Goal: Information Seeking & Learning: Find specific fact

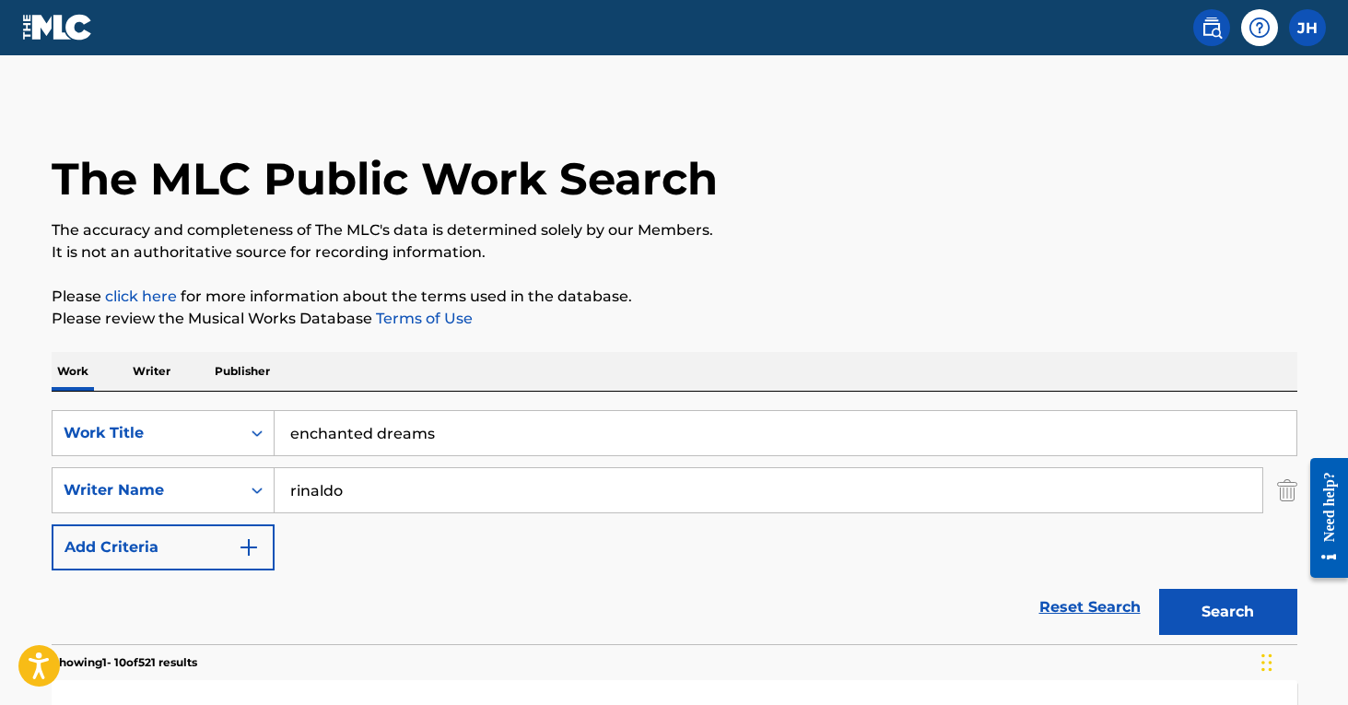
click at [1280, 496] on img "Search Form" at bounding box center [1287, 490] width 20 height 46
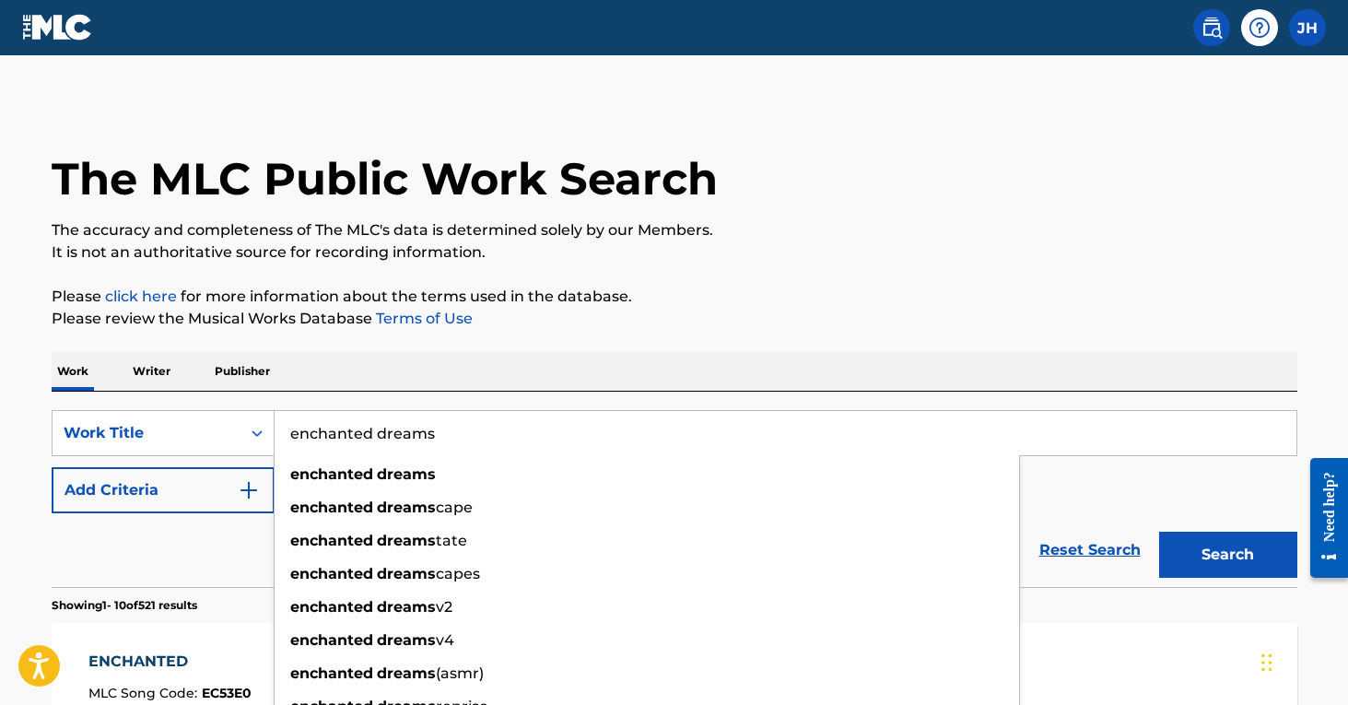
drag, startPoint x: 458, startPoint y: 433, endPoint x: 285, endPoint y: 406, distance: 175.5
click at [285, 406] on div "SearchWithCriteriad829f82d-b6b1-4910-a351-f1e0aa58a5f5 Work Title enchanted dre…" at bounding box center [675, 489] width 1246 height 195
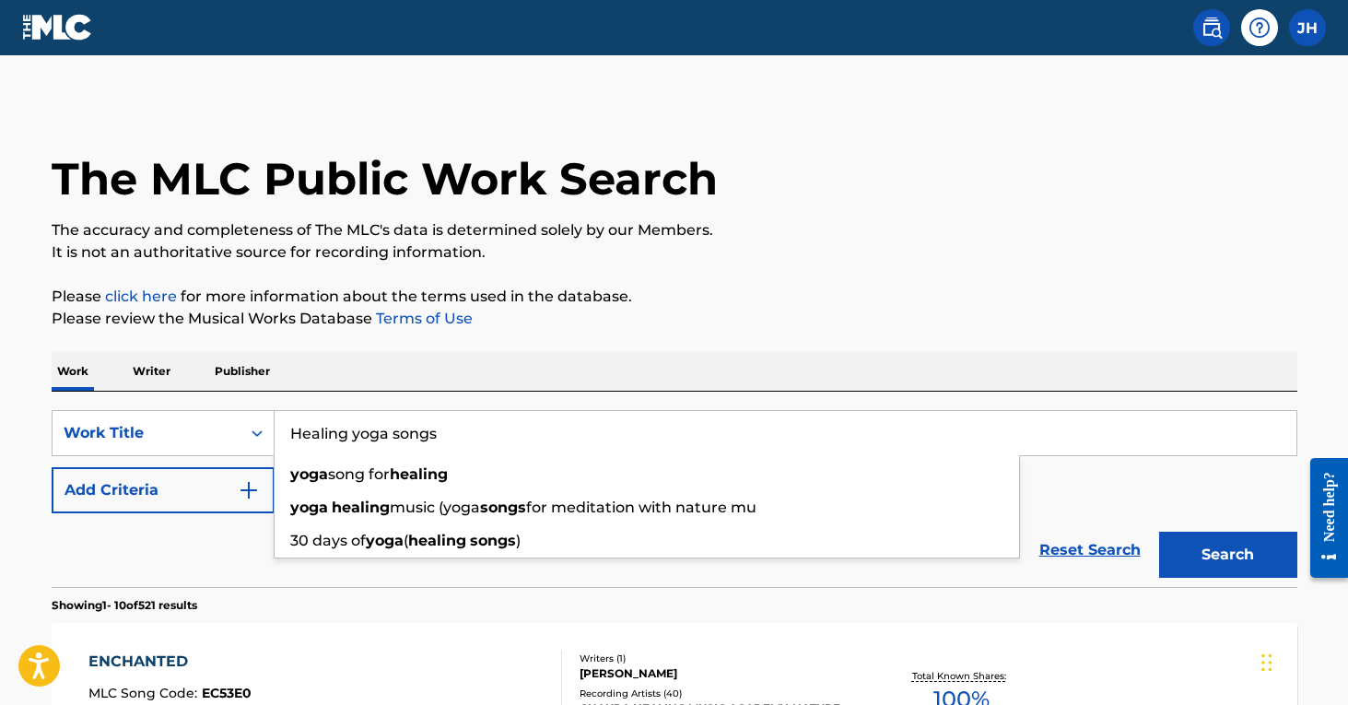
type input "Healing yoga songs"
click at [1228, 555] on button "Search" at bounding box center [1228, 555] width 138 height 46
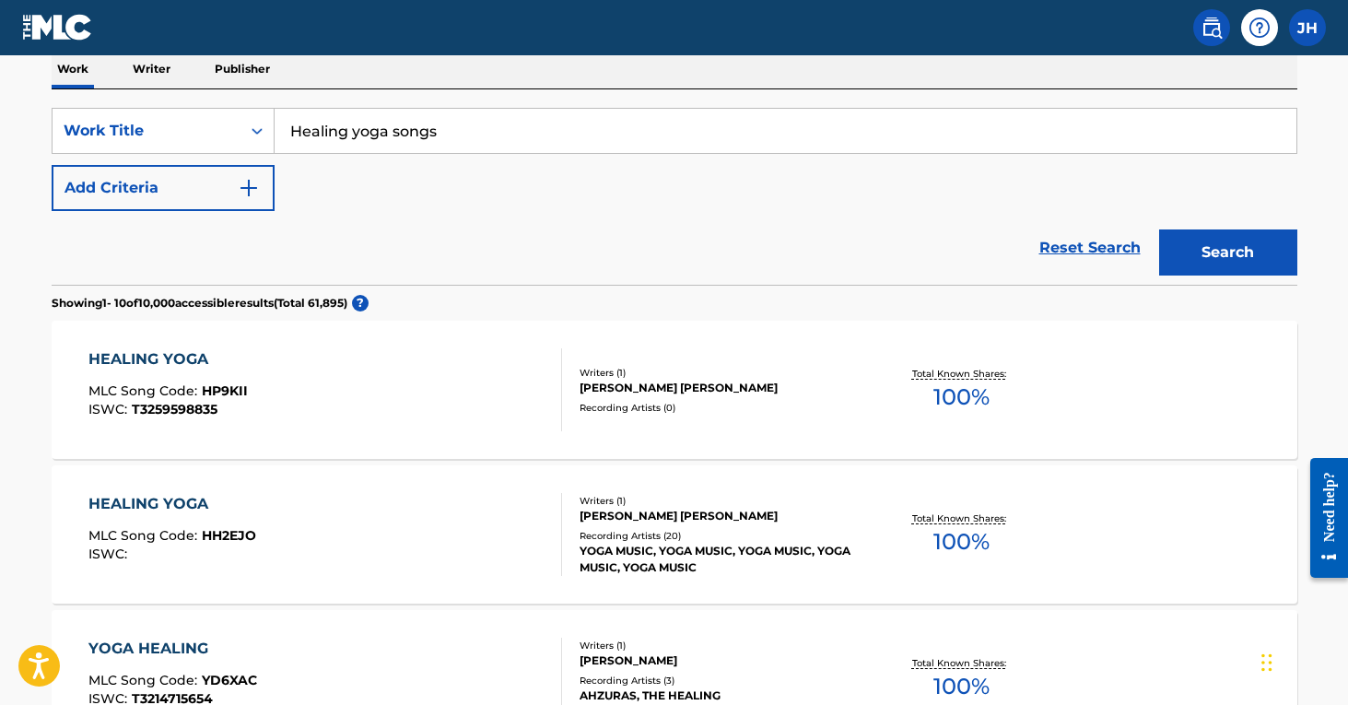
scroll to position [298, 0]
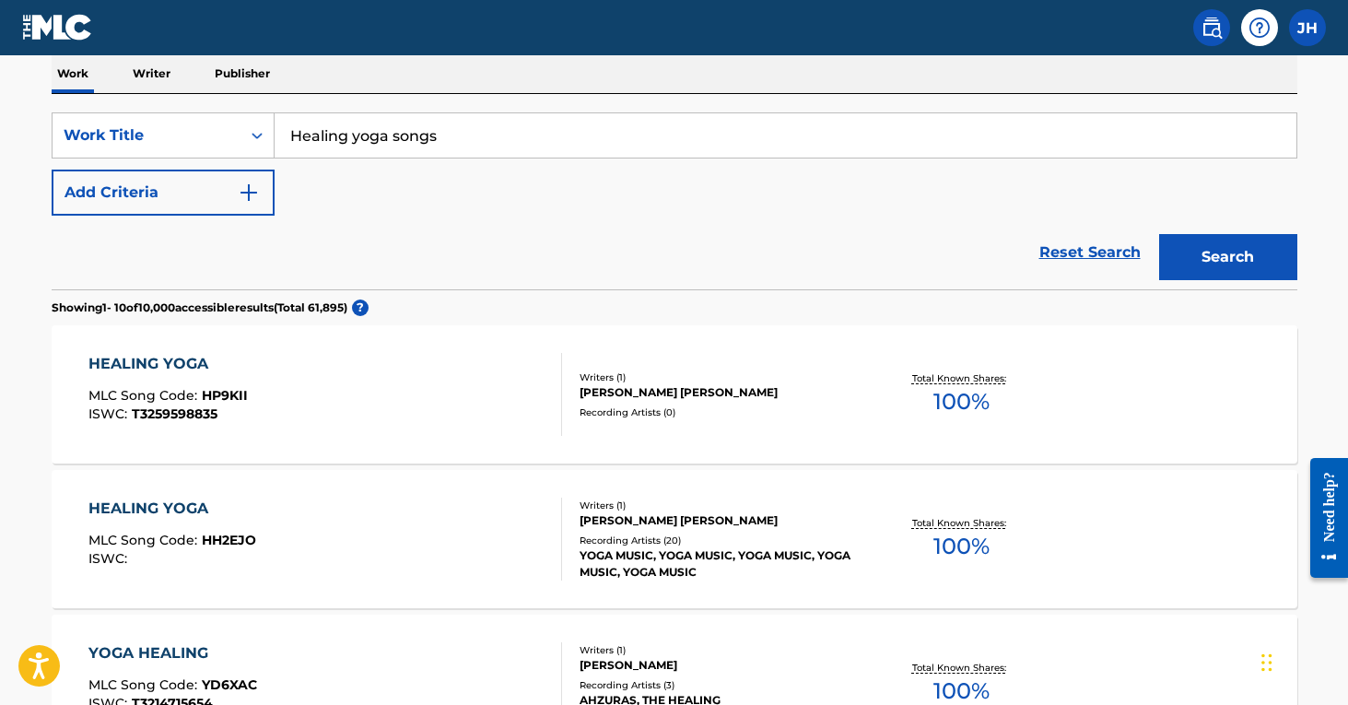
click at [255, 200] on img "Search Form" at bounding box center [249, 193] width 22 height 22
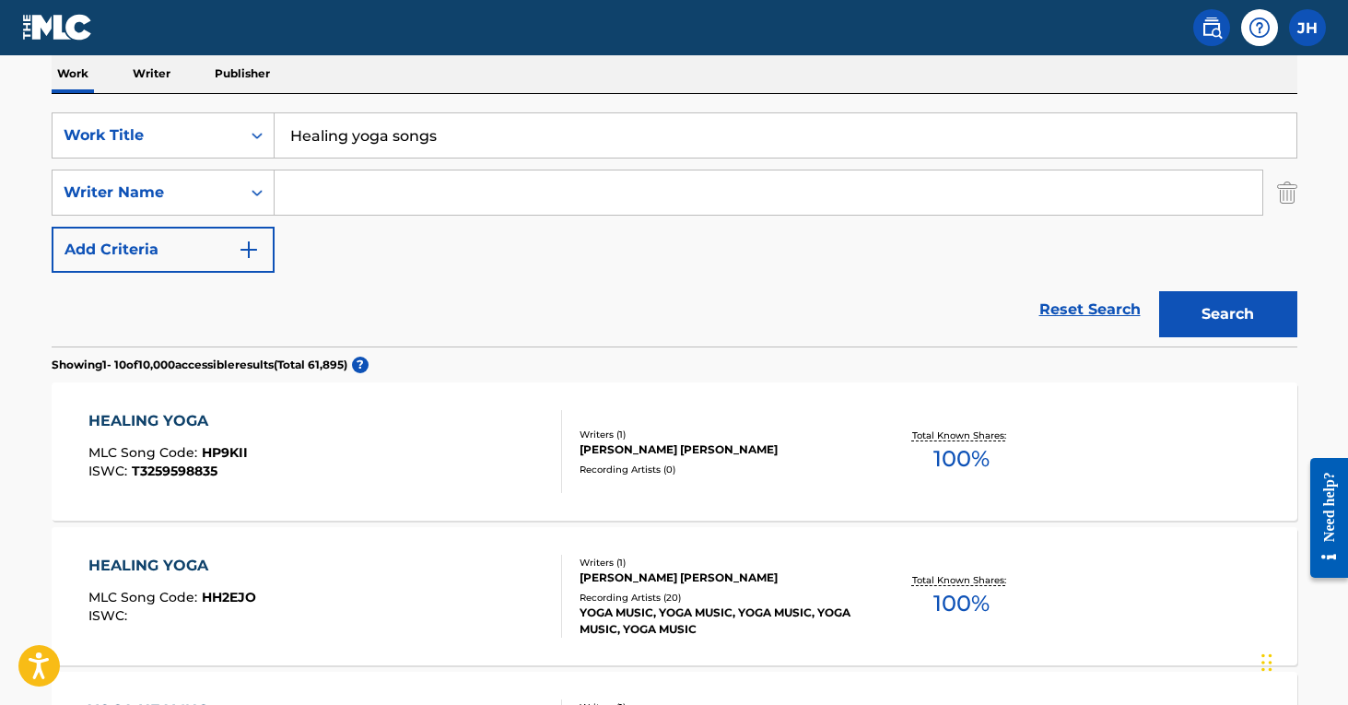
click at [330, 205] on input "Search Form" at bounding box center [769, 193] width 988 height 44
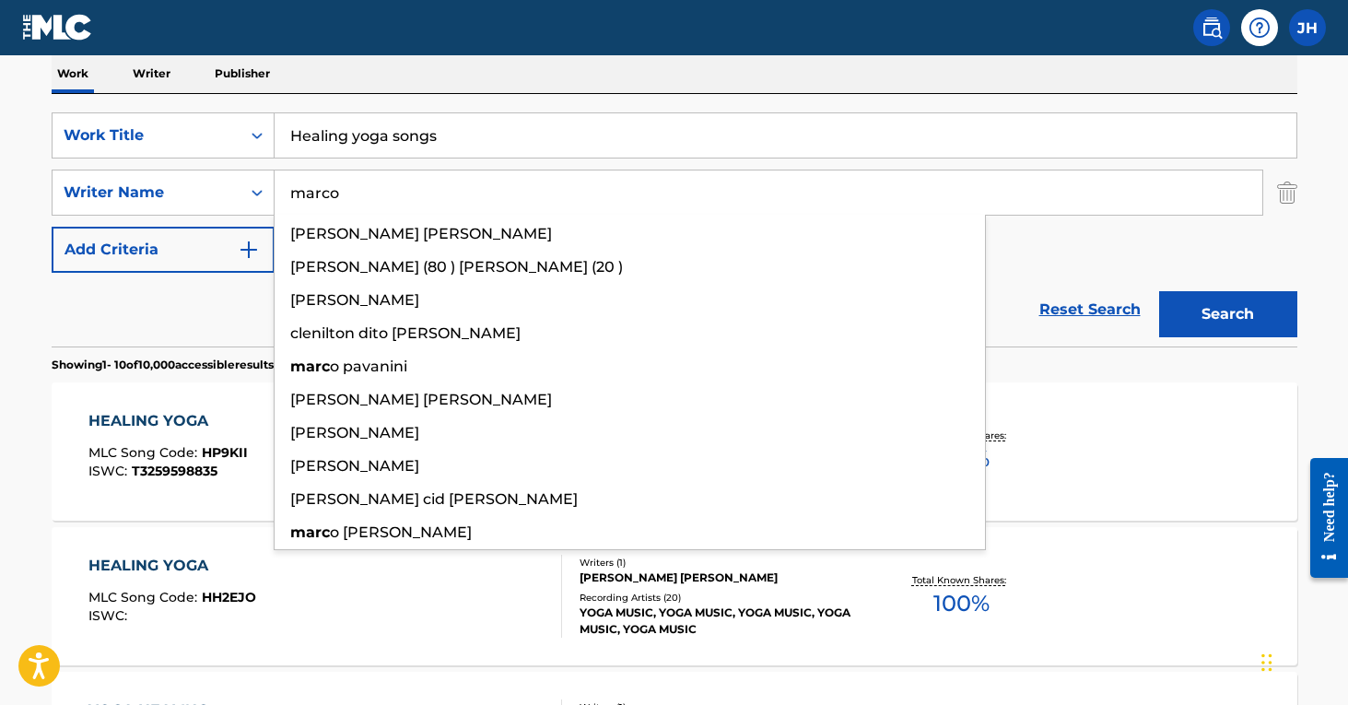
click at [1228, 314] on button "Search" at bounding box center [1228, 314] width 138 height 46
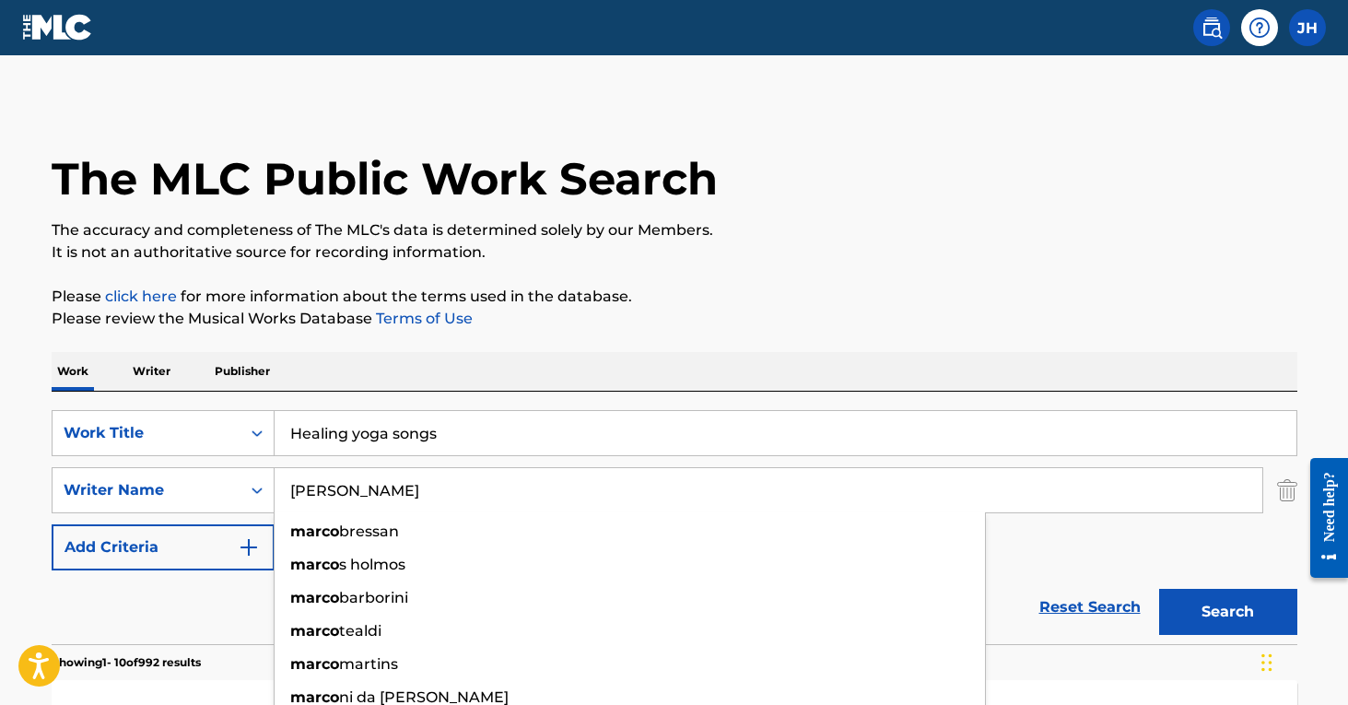
scroll to position [0, 0]
type input "[PERSON_NAME]"
click at [1286, 491] on img "Search Form" at bounding box center [1287, 490] width 20 height 46
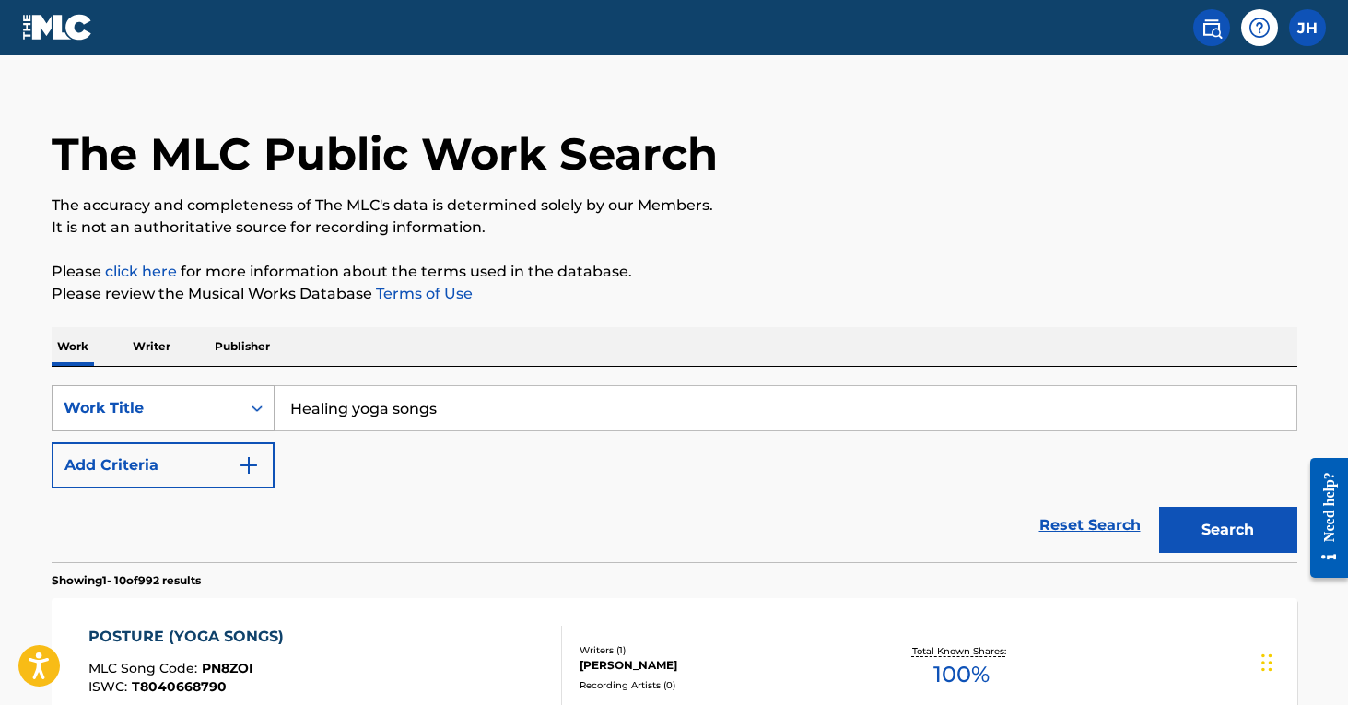
click at [261, 424] on div "Search Form" at bounding box center [257, 408] width 33 height 33
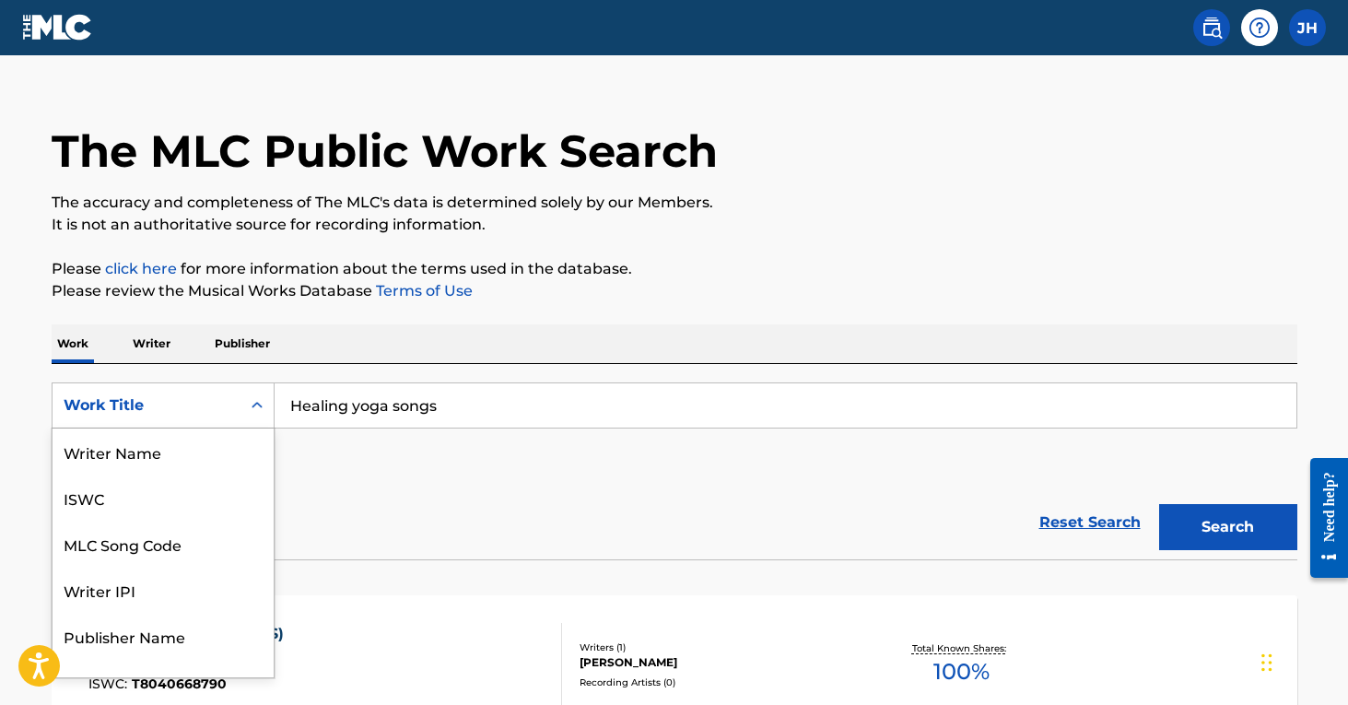
scroll to position [92, 0]
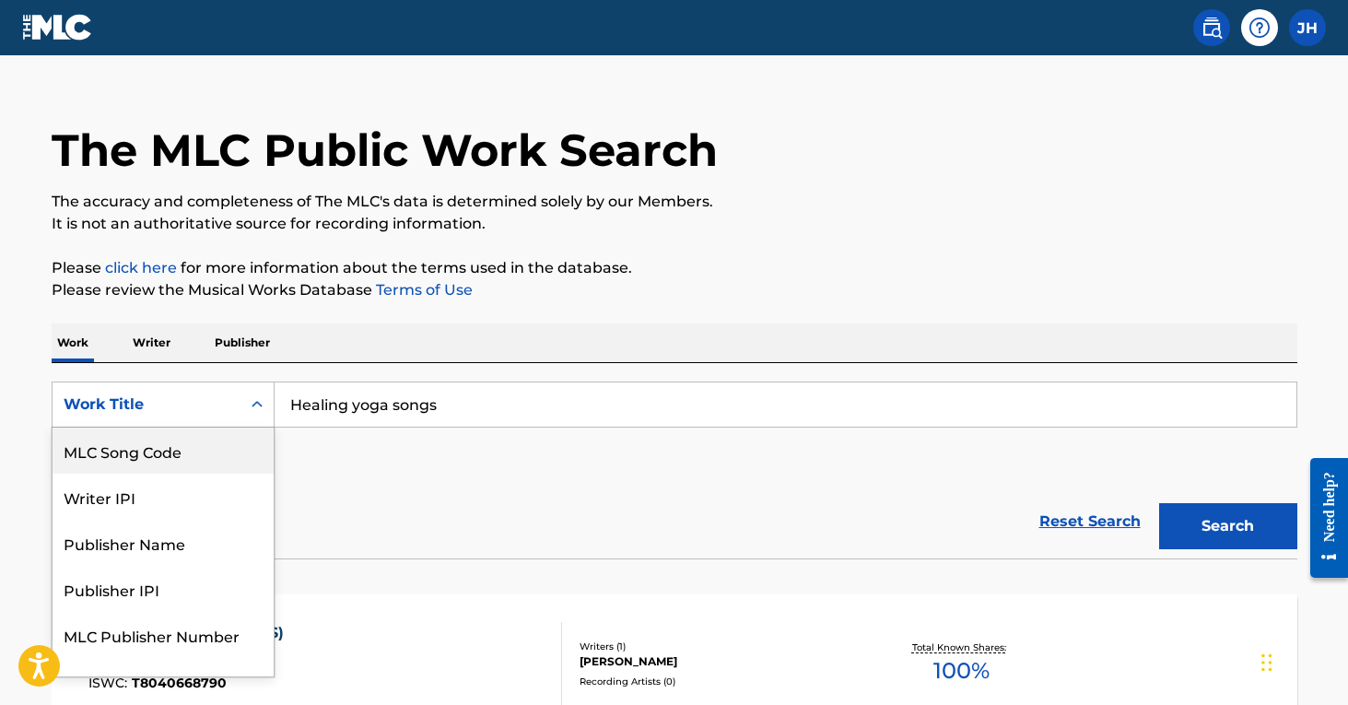
click at [231, 449] on div "MLC Song Code" at bounding box center [163, 451] width 221 height 46
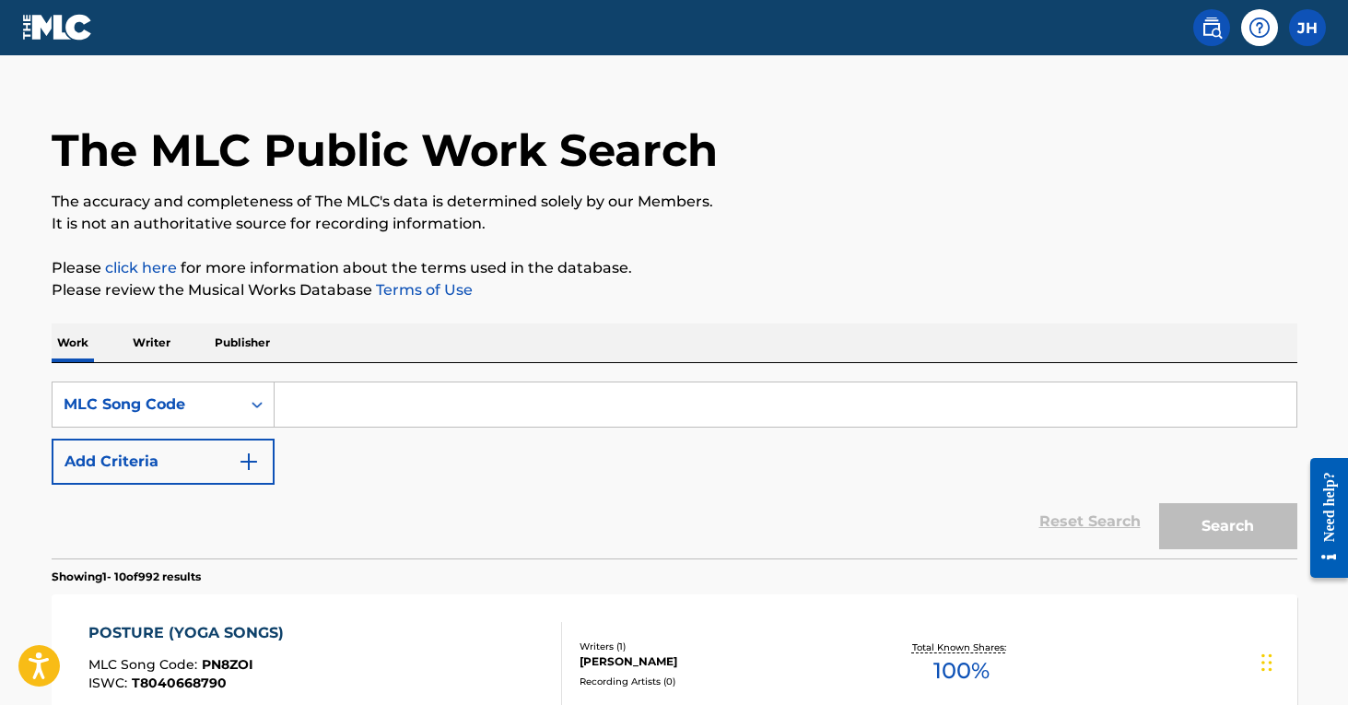
click at [415, 413] on input "Search Form" at bounding box center [786, 404] width 1022 height 44
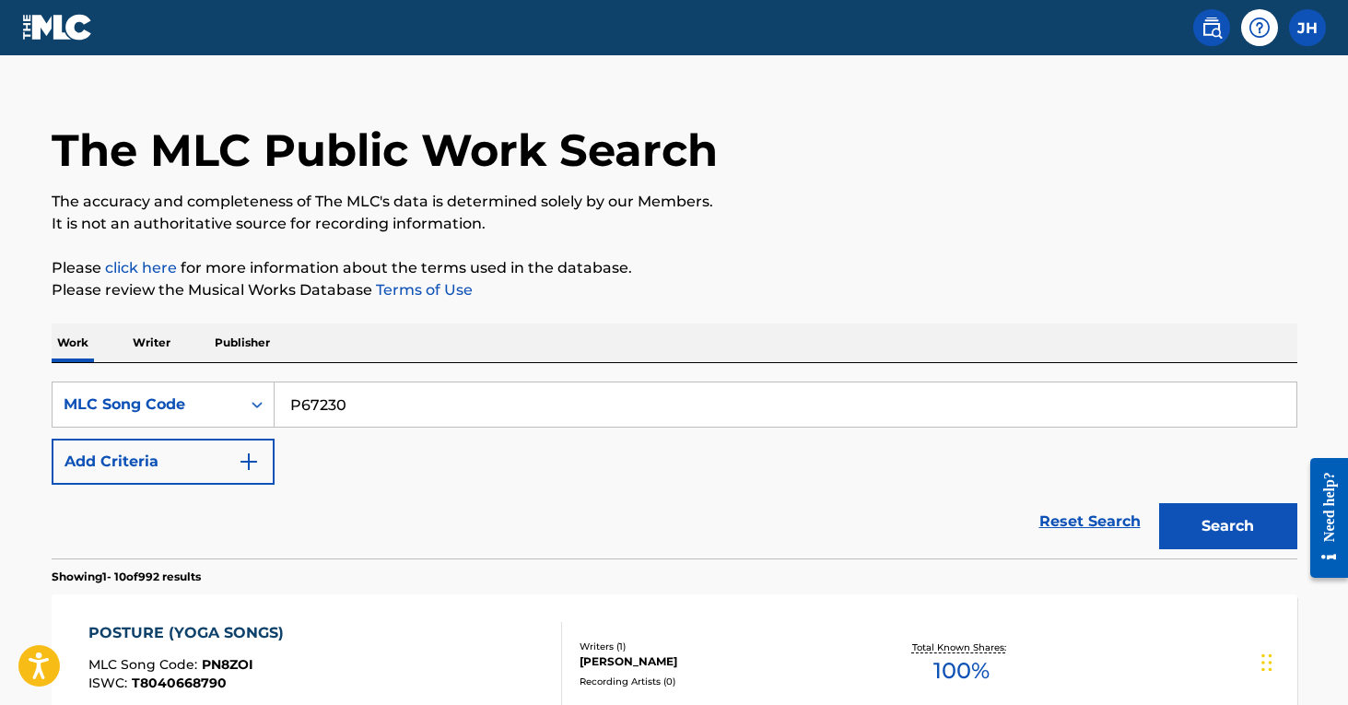
click at [1228, 526] on button "Search" at bounding box center [1228, 526] width 138 height 46
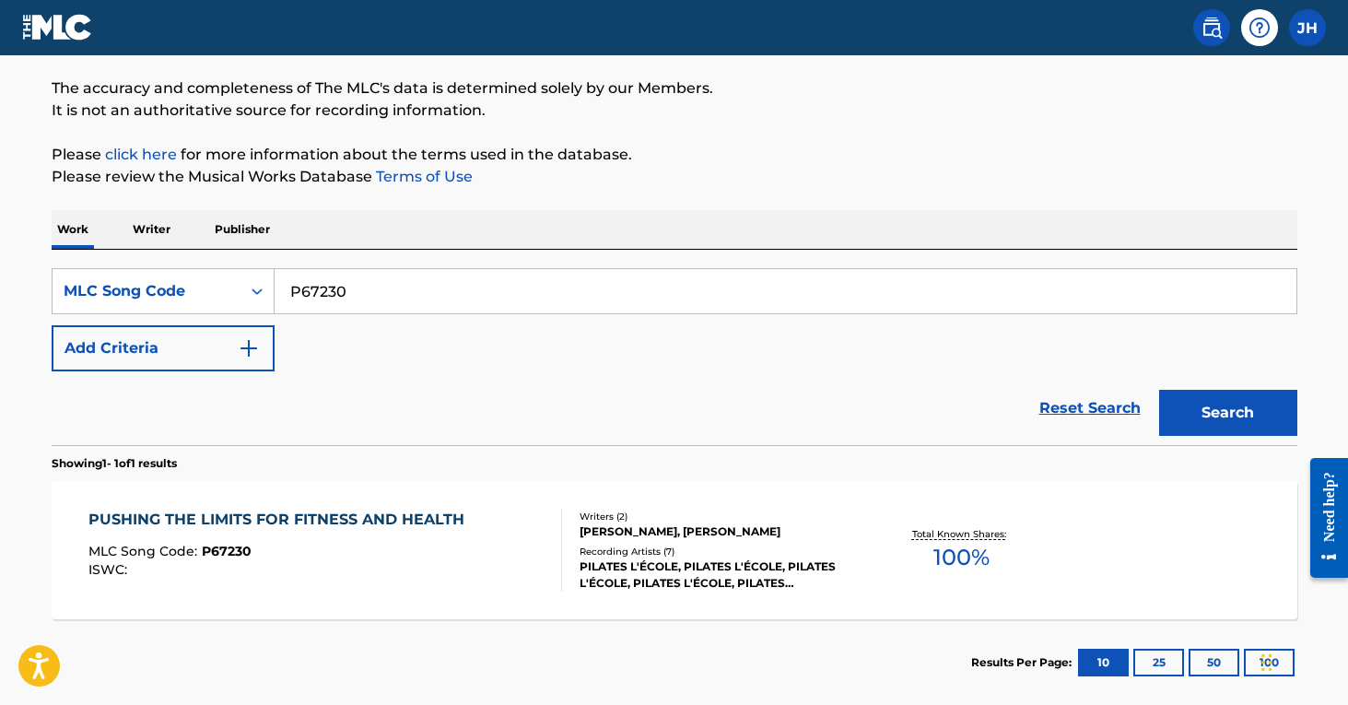
scroll to position [136, 0]
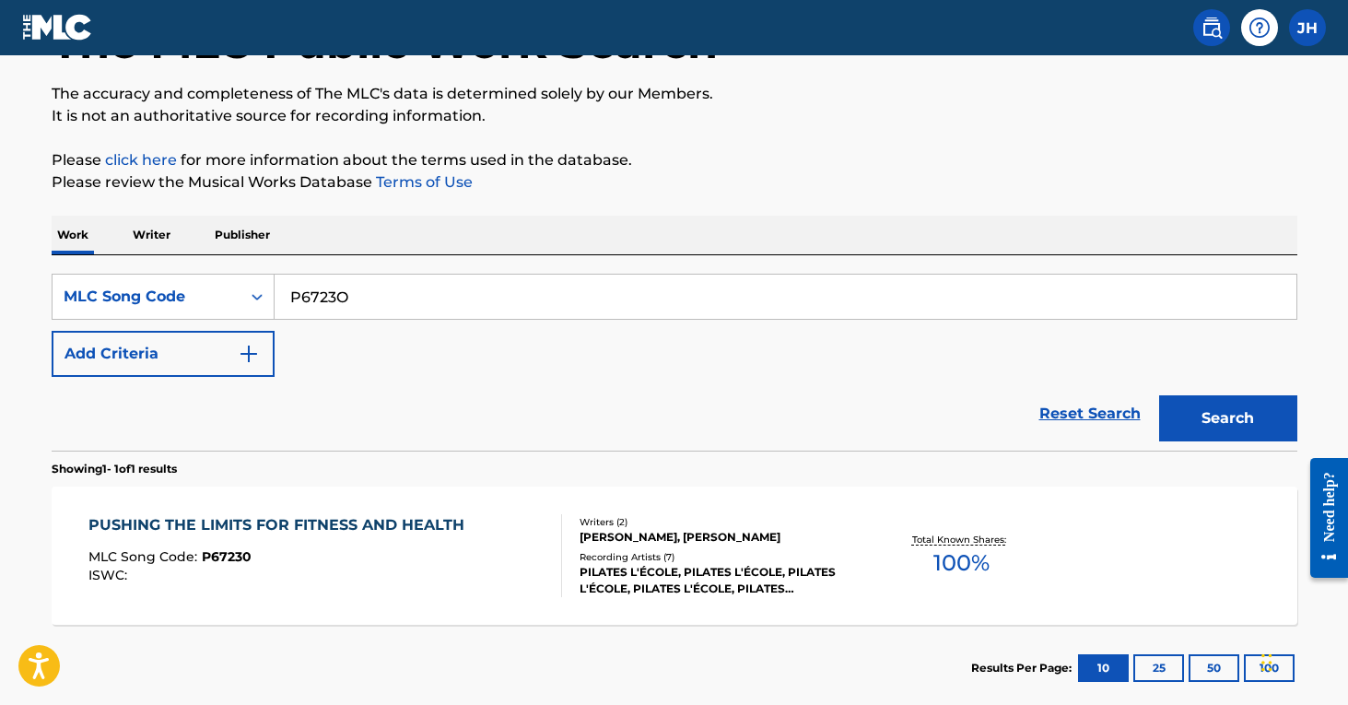
type input "P6723O"
click at [1228, 418] on button "Search" at bounding box center [1228, 418] width 138 height 46
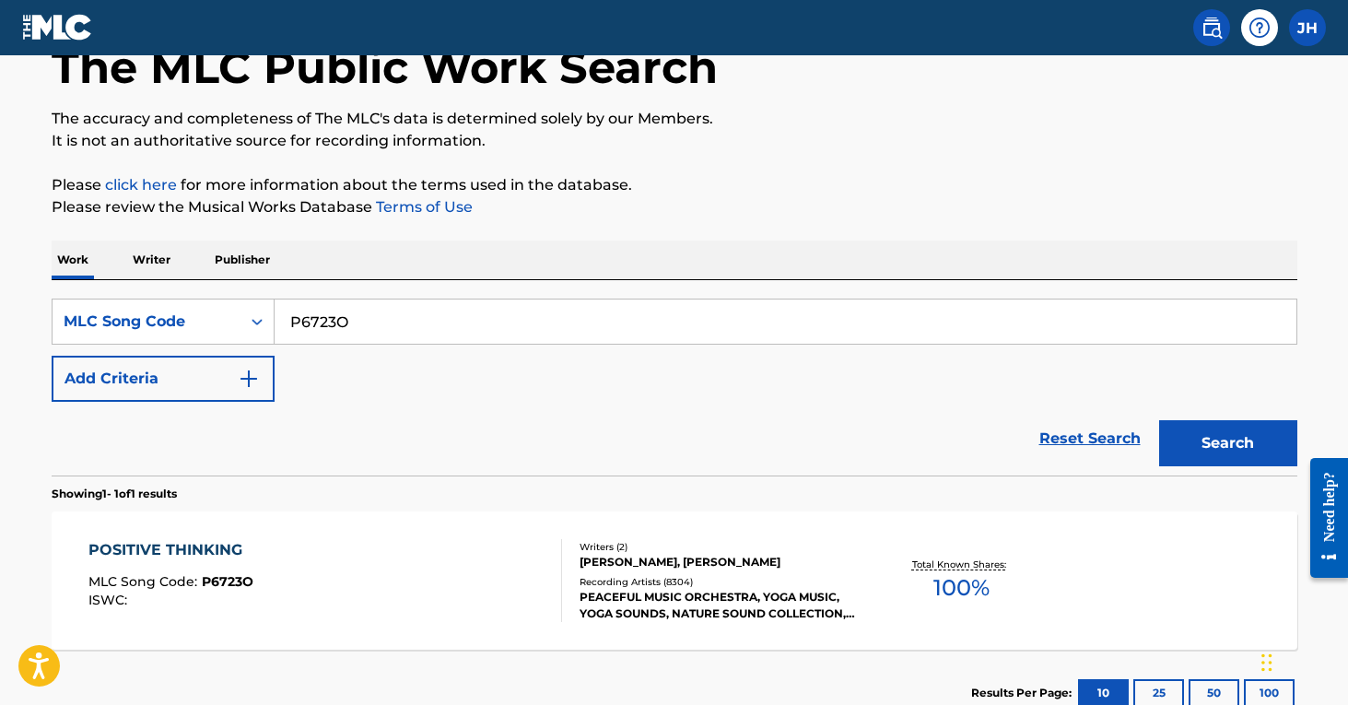
scroll to position [120, 0]
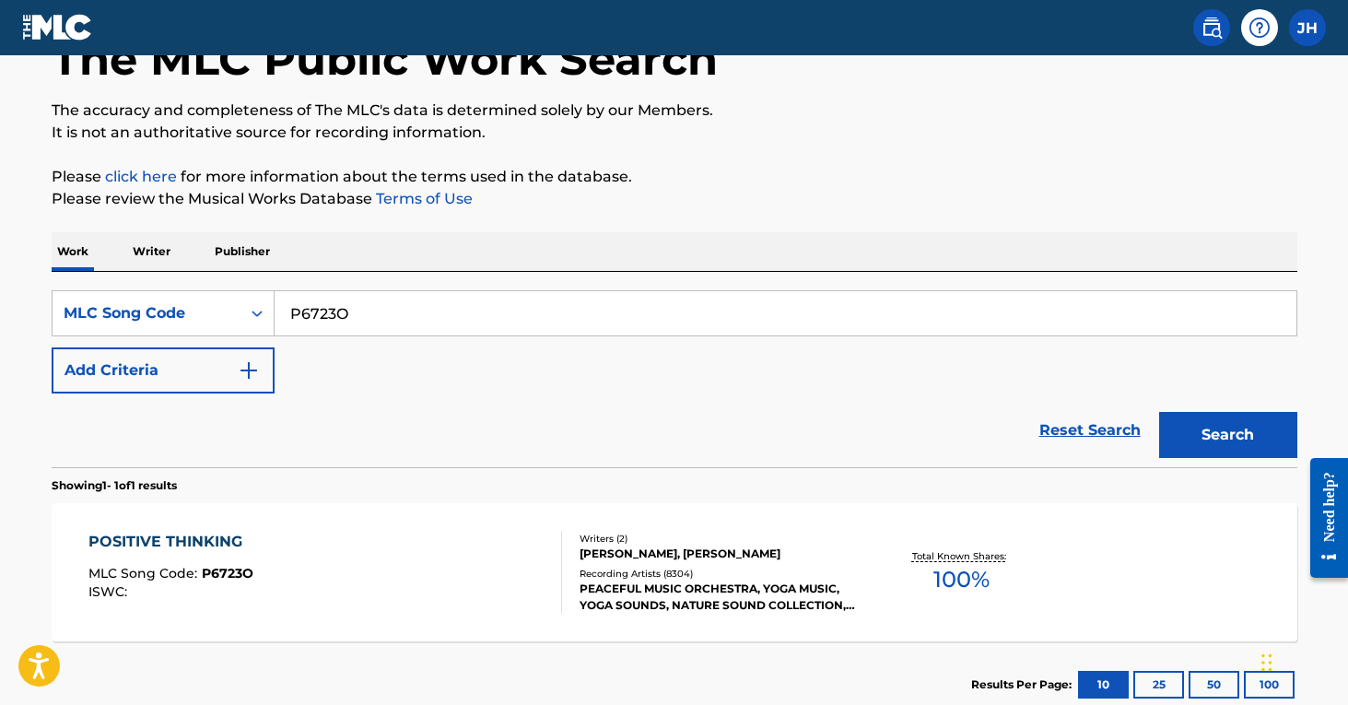
click at [318, 535] on div "POSITIVE THINKING MLC Song Code : P6723O ISWC :" at bounding box center [325, 572] width 474 height 83
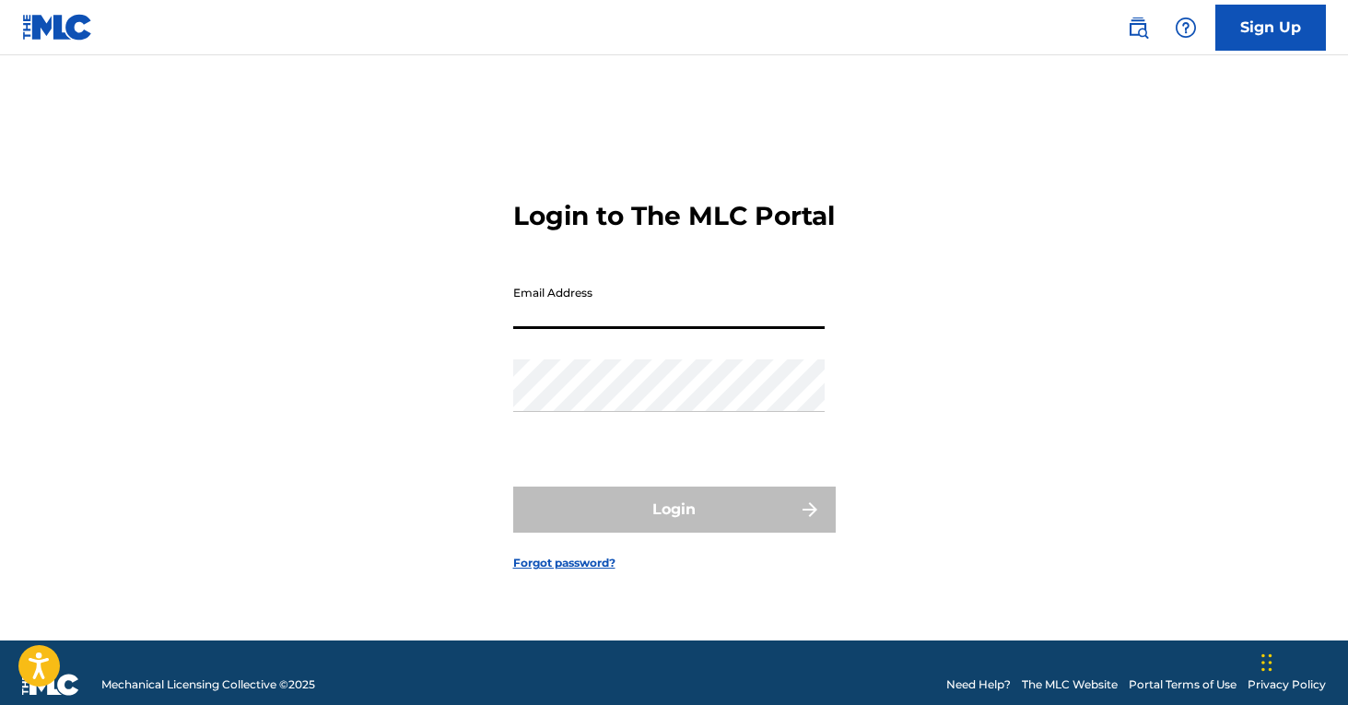
type input "[PERSON_NAME][EMAIL_ADDRESS][PERSON_NAME][DOMAIN_NAME]"
click at [674, 525] on button "Login" at bounding box center [674, 510] width 323 height 46
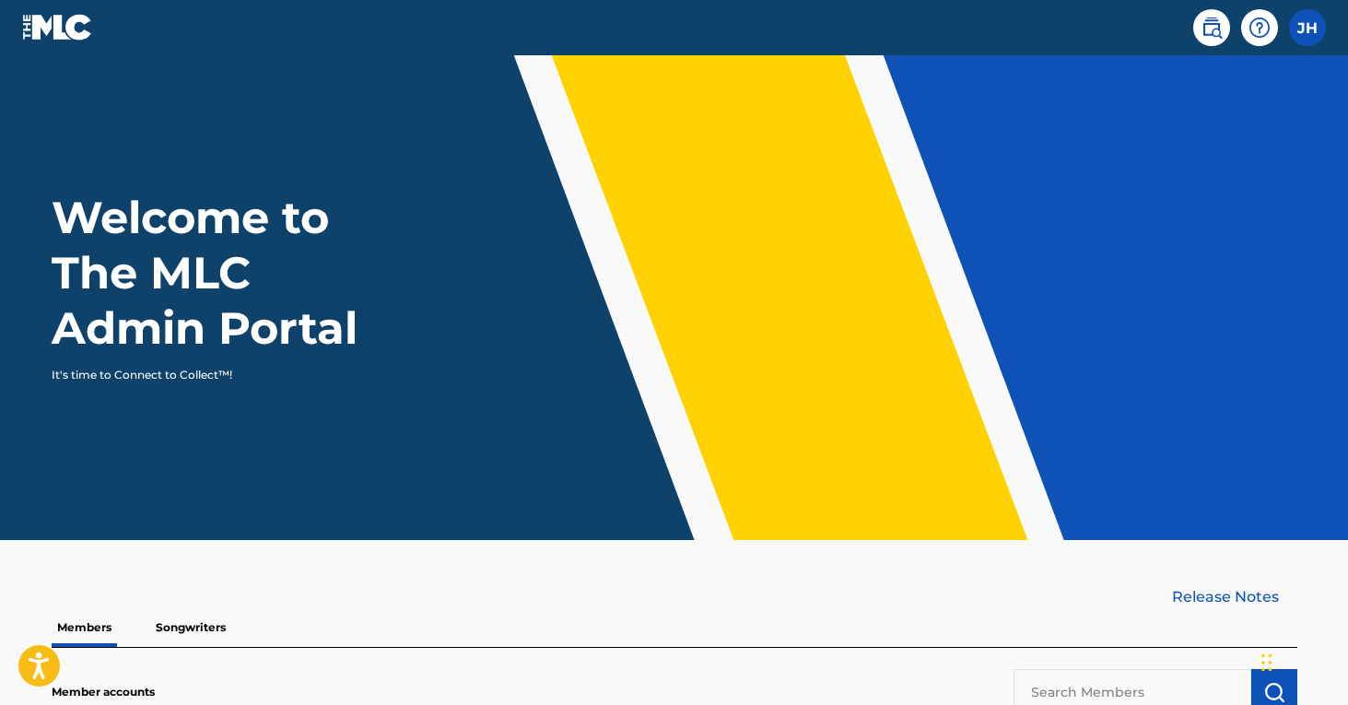
click at [1196, 37] on link at bounding box center [1212, 27] width 37 height 37
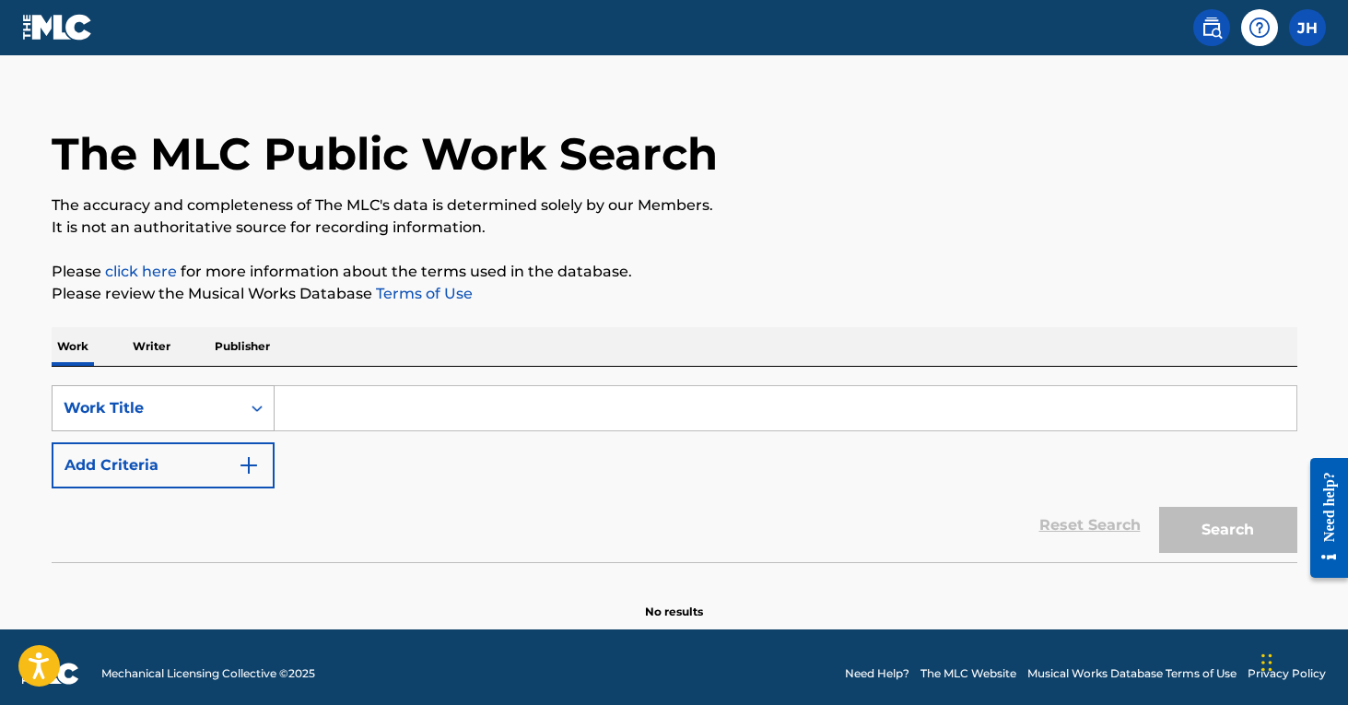
click at [259, 431] on div "Work Title" at bounding box center [163, 408] width 223 height 46
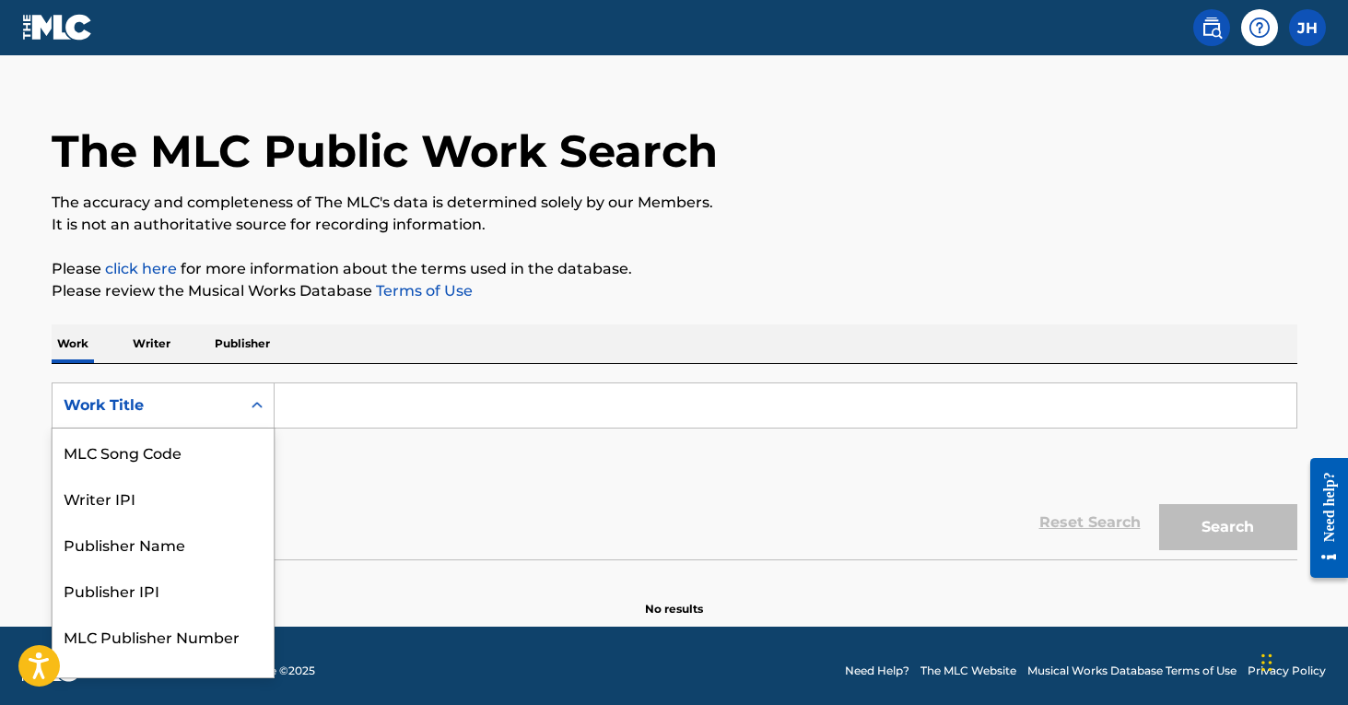
scroll to position [29, 0]
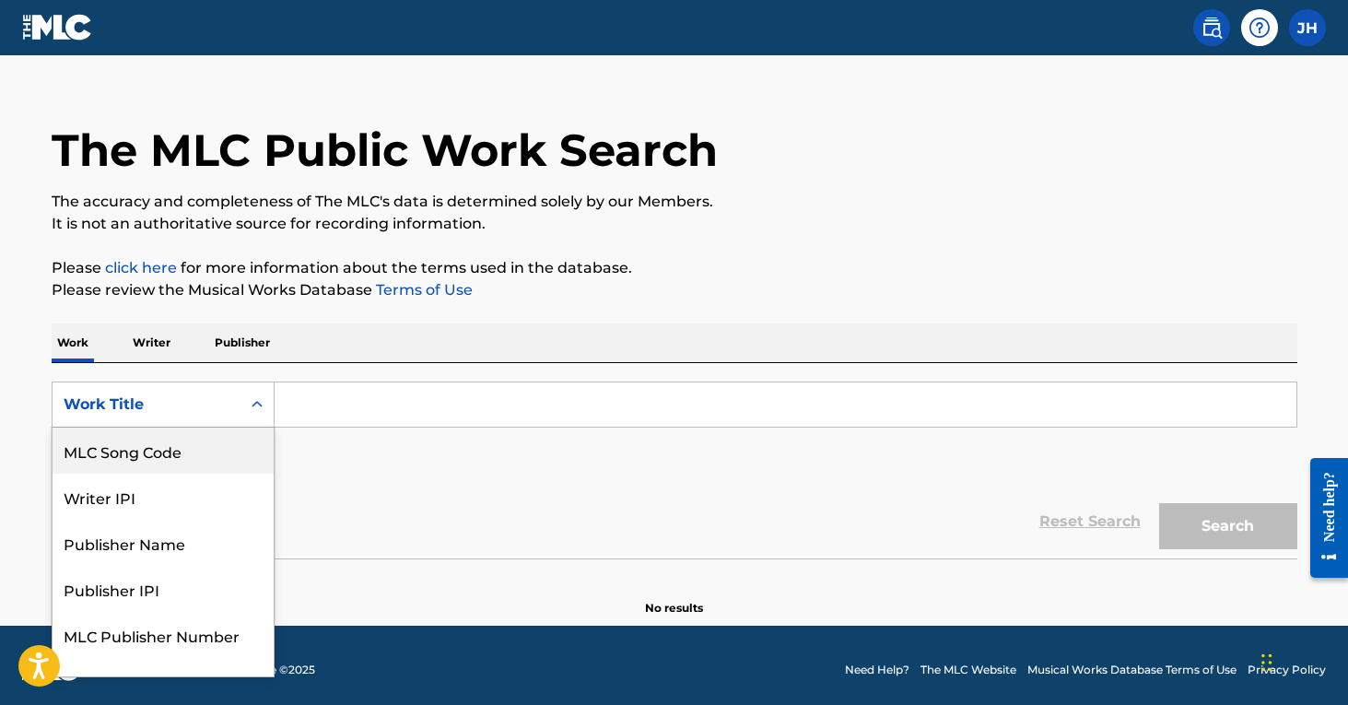
click at [225, 442] on div "MLC Song Code" at bounding box center [163, 451] width 221 height 46
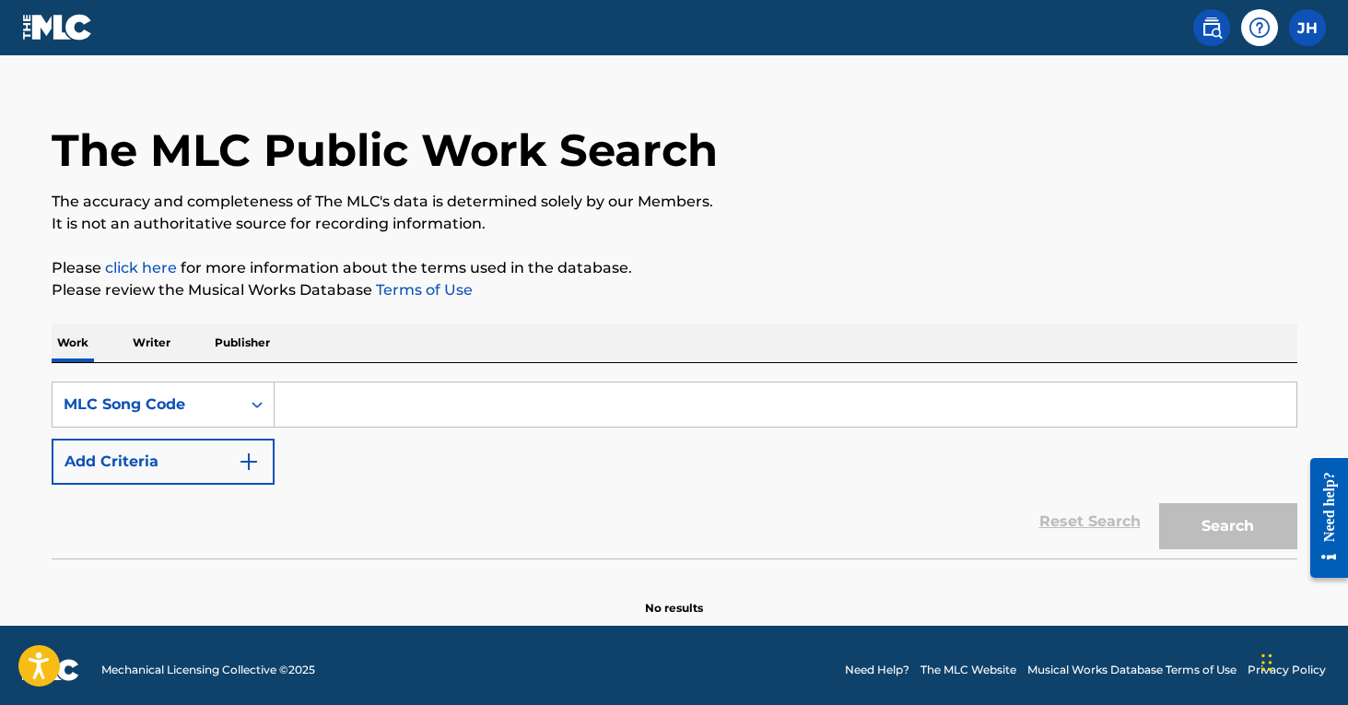
click at [340, 397] on input "Search Form" at bounding box center [786, 404] width 1022 height 44
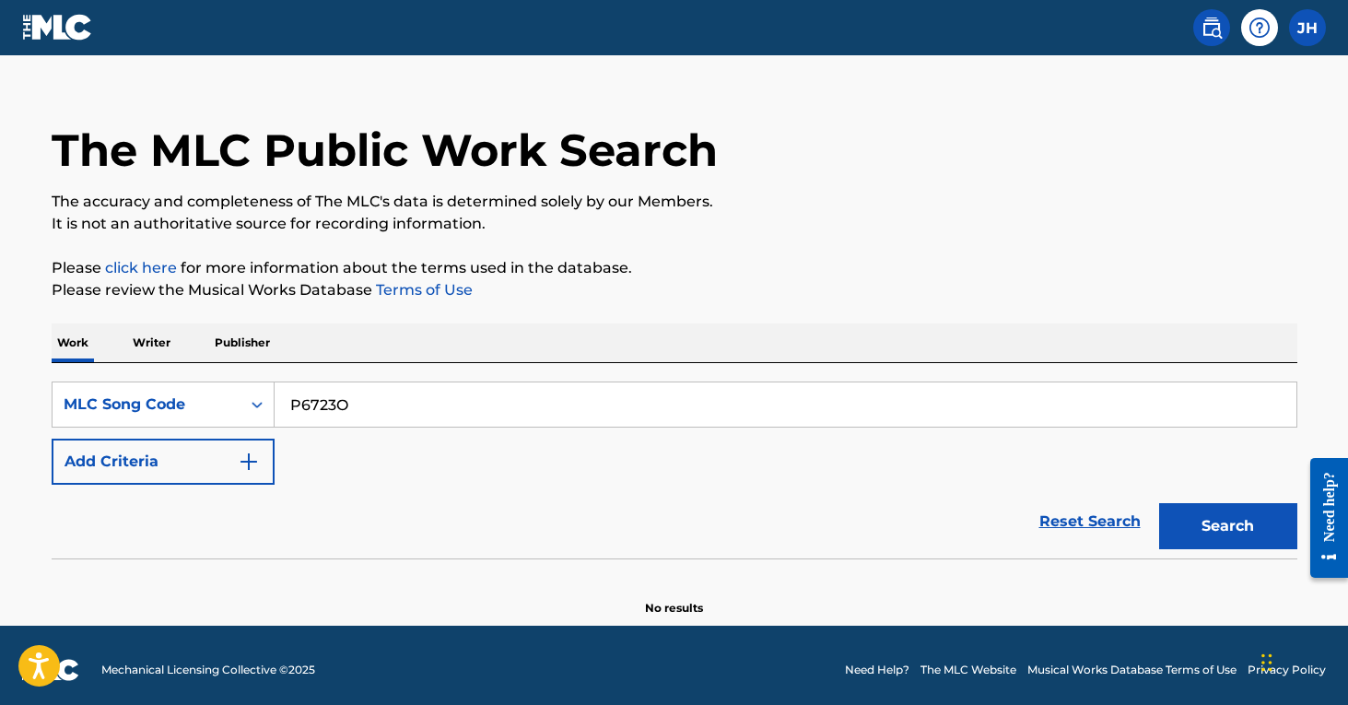
type input "P6723O"
click at [1228, 526] on button "Search" at bounding box center [1228, 526] width 138 height 46
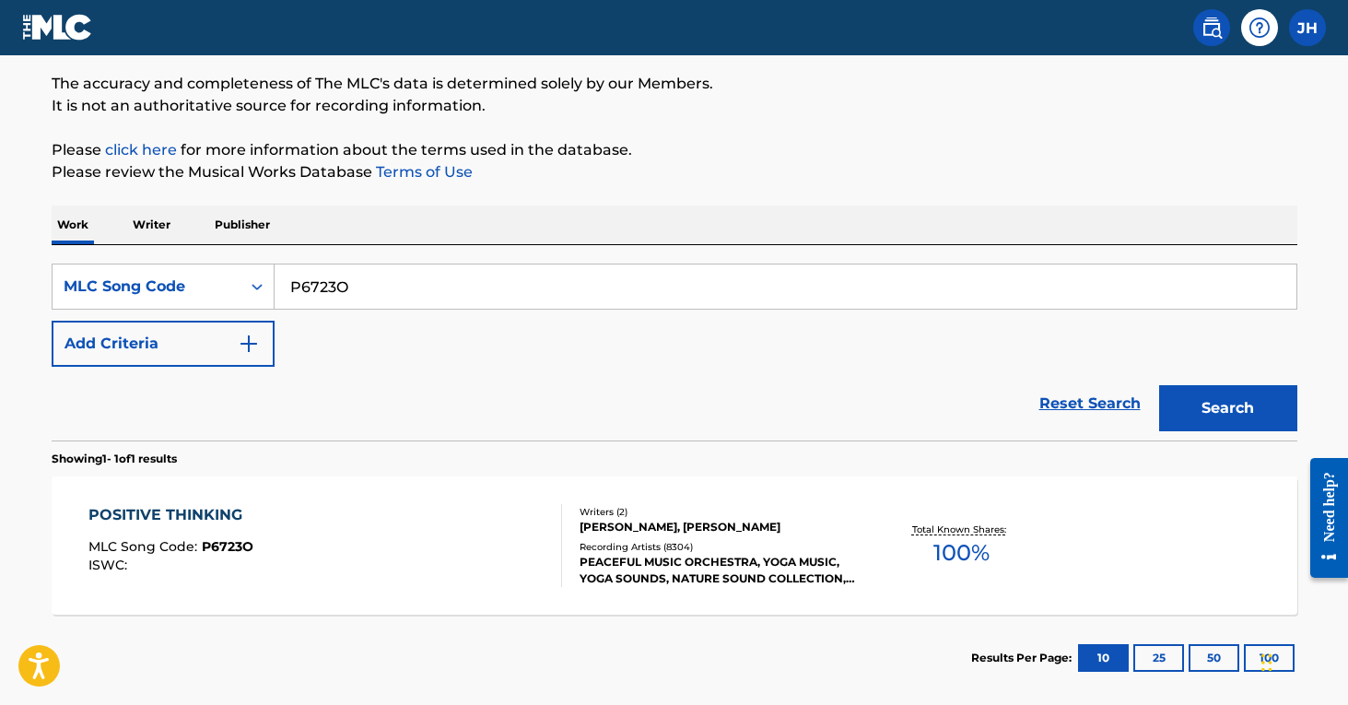
scroll to position [149, 0]
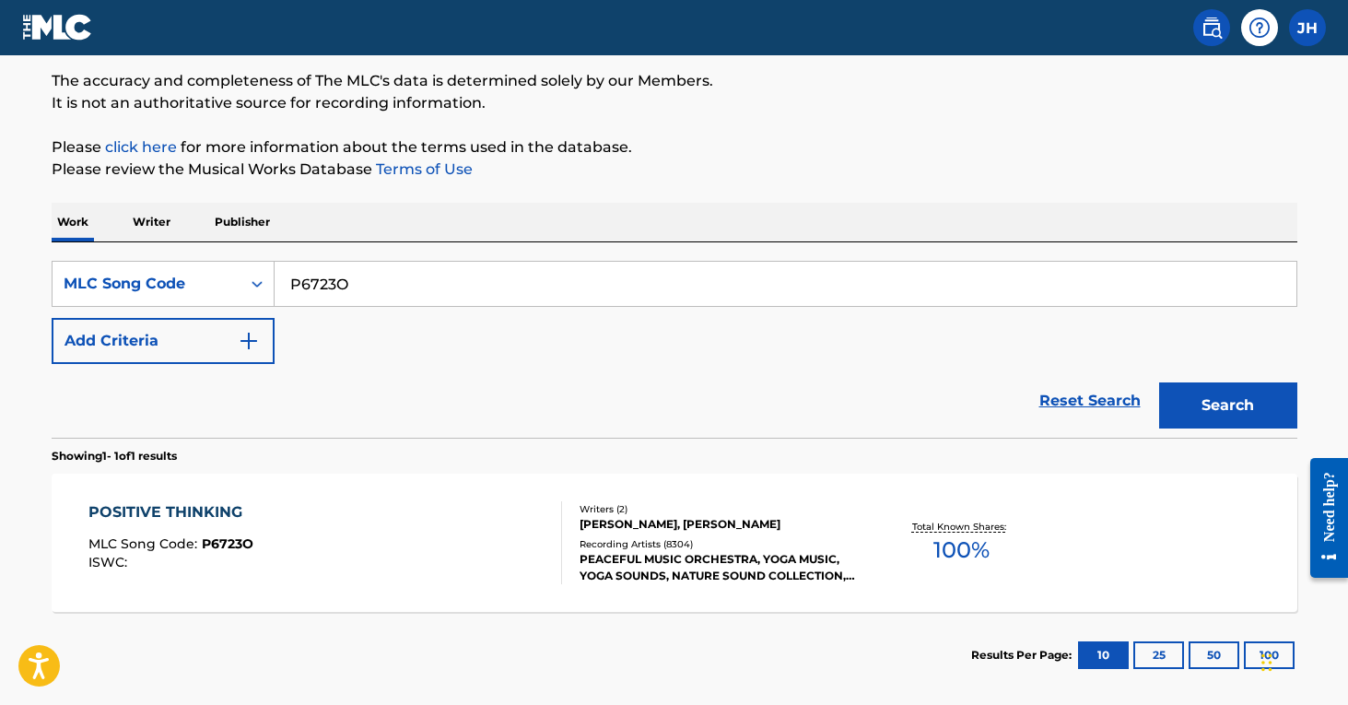
click at [381, 566] on div "POSITIVE THINKING MLC Song Code : P6723O ISWC :" at bounding box center [325, 542] width 474 height 83
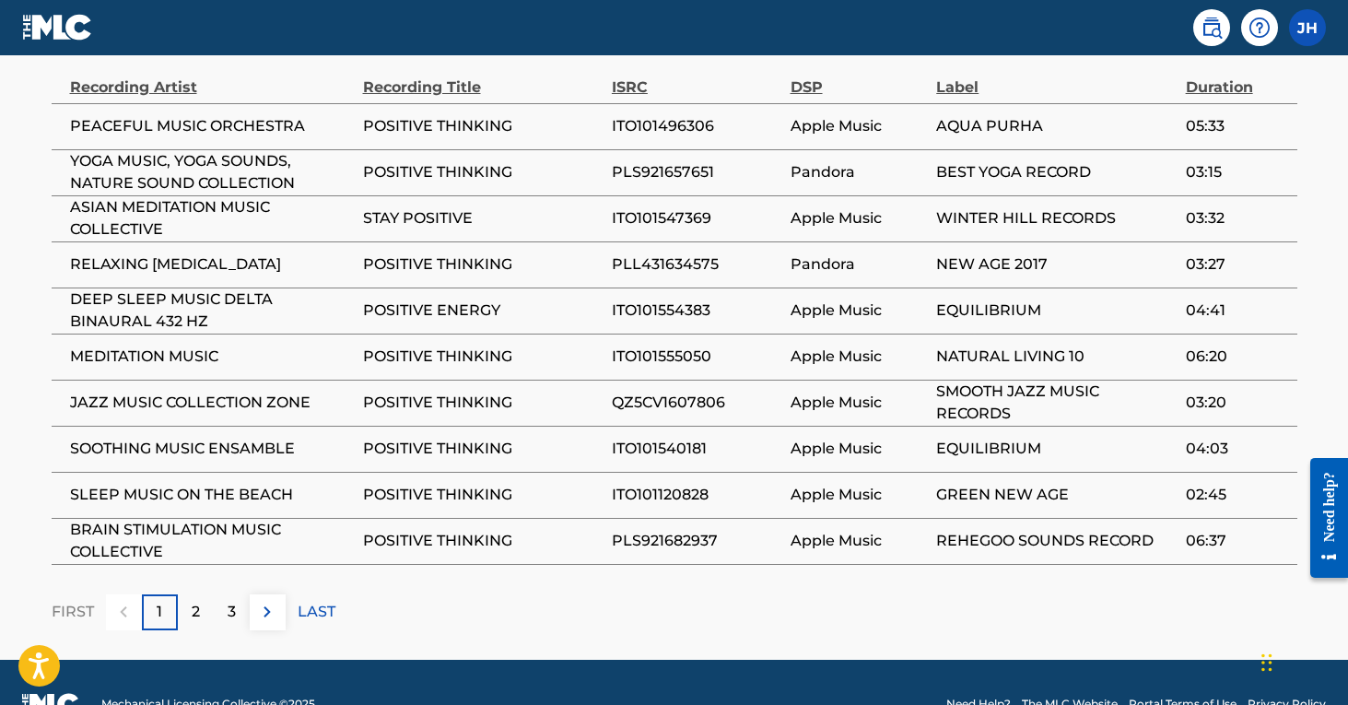
scroll to position [1147, 1]
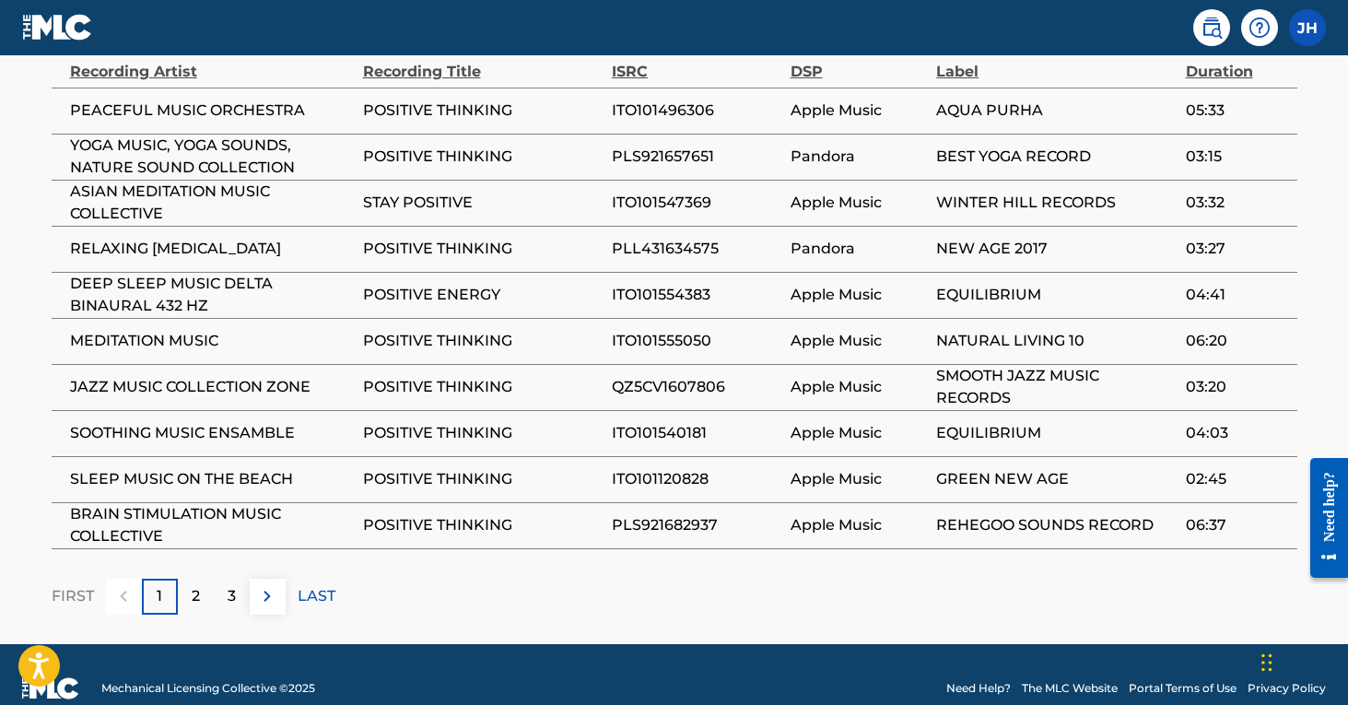
click at [199, 590] on p "2" at bounding box center [196, 596] width 8 height 22
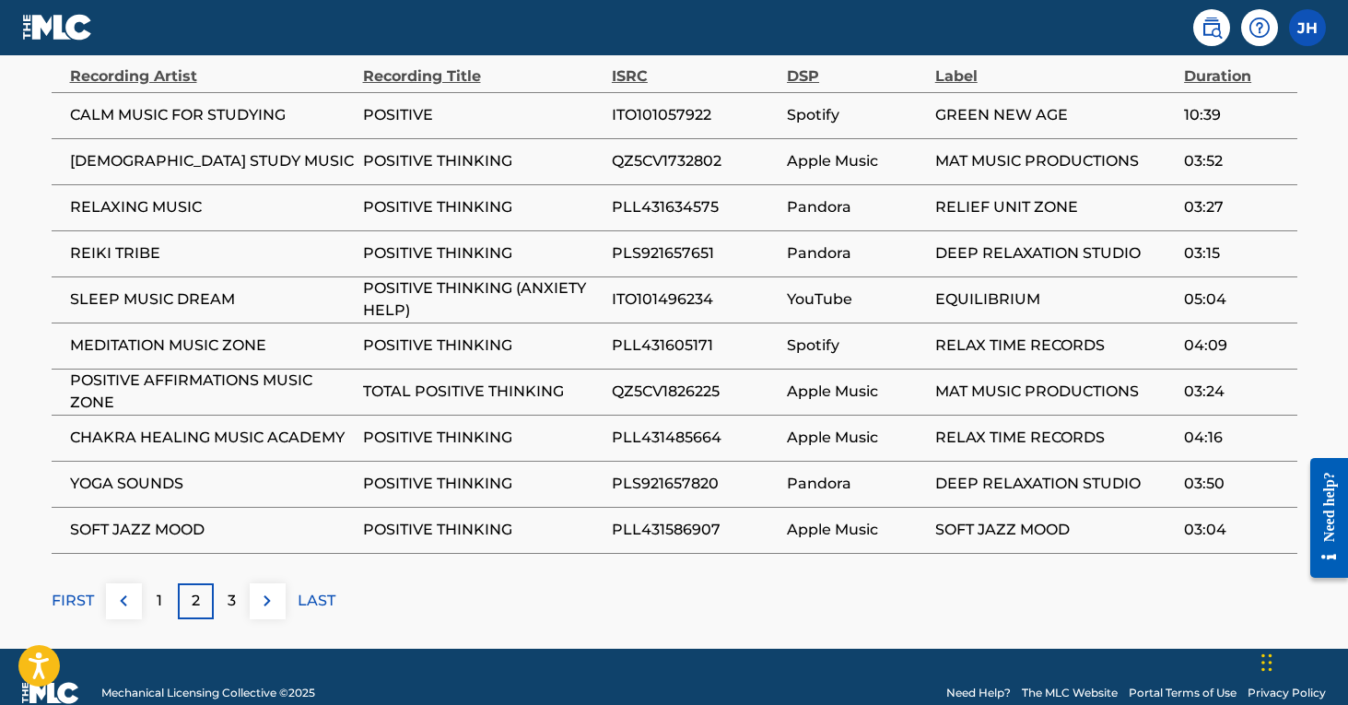
scroll to position [1147, 0]
click at [245, 598] on div "3" at bounding box center [232, 600] width 36 height 36
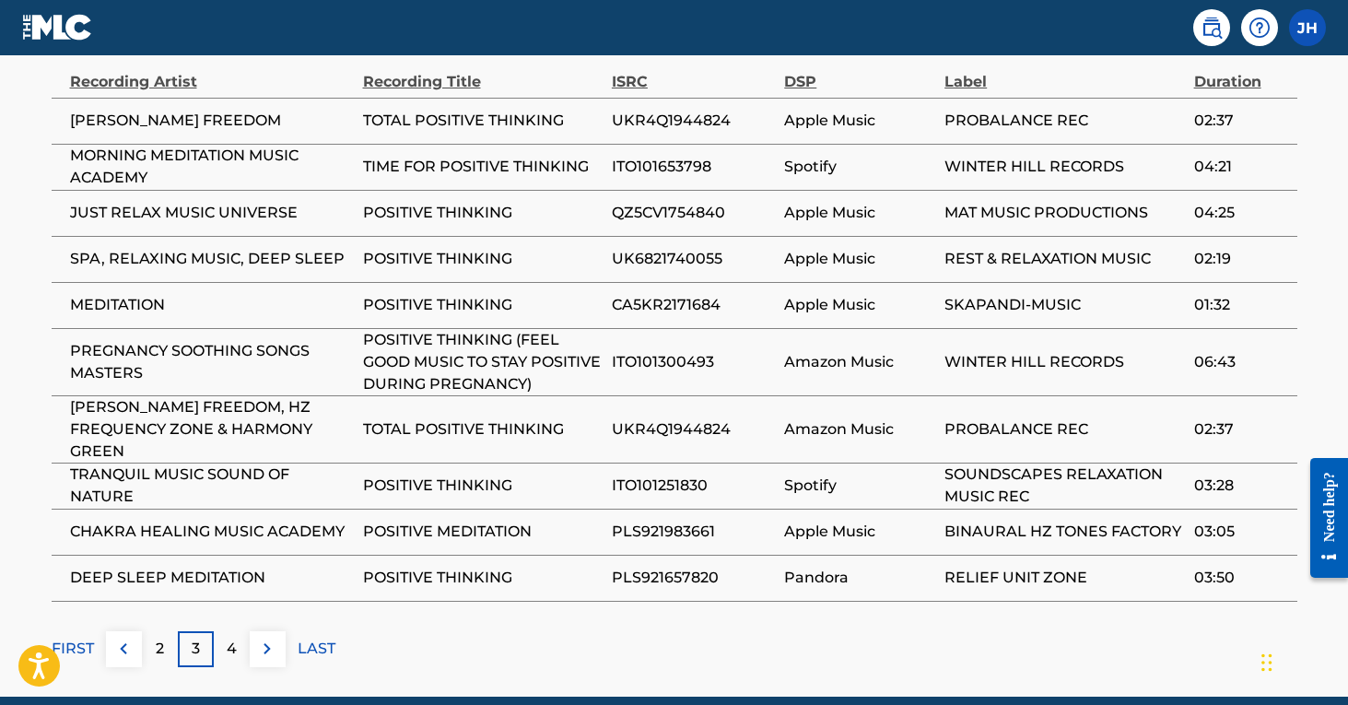
scroll to position [1161, 0]
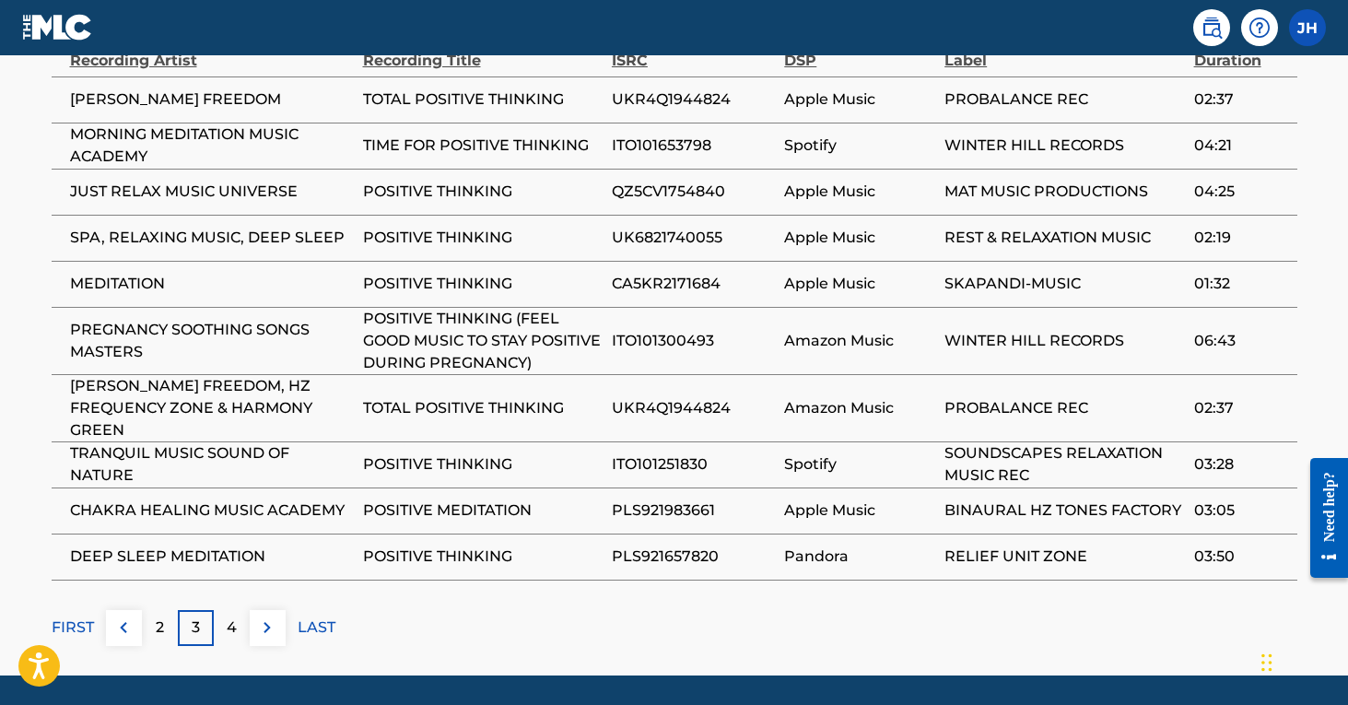
click at [230, 625] on p "4" at bounding box center [232, 628] width 10 height 22
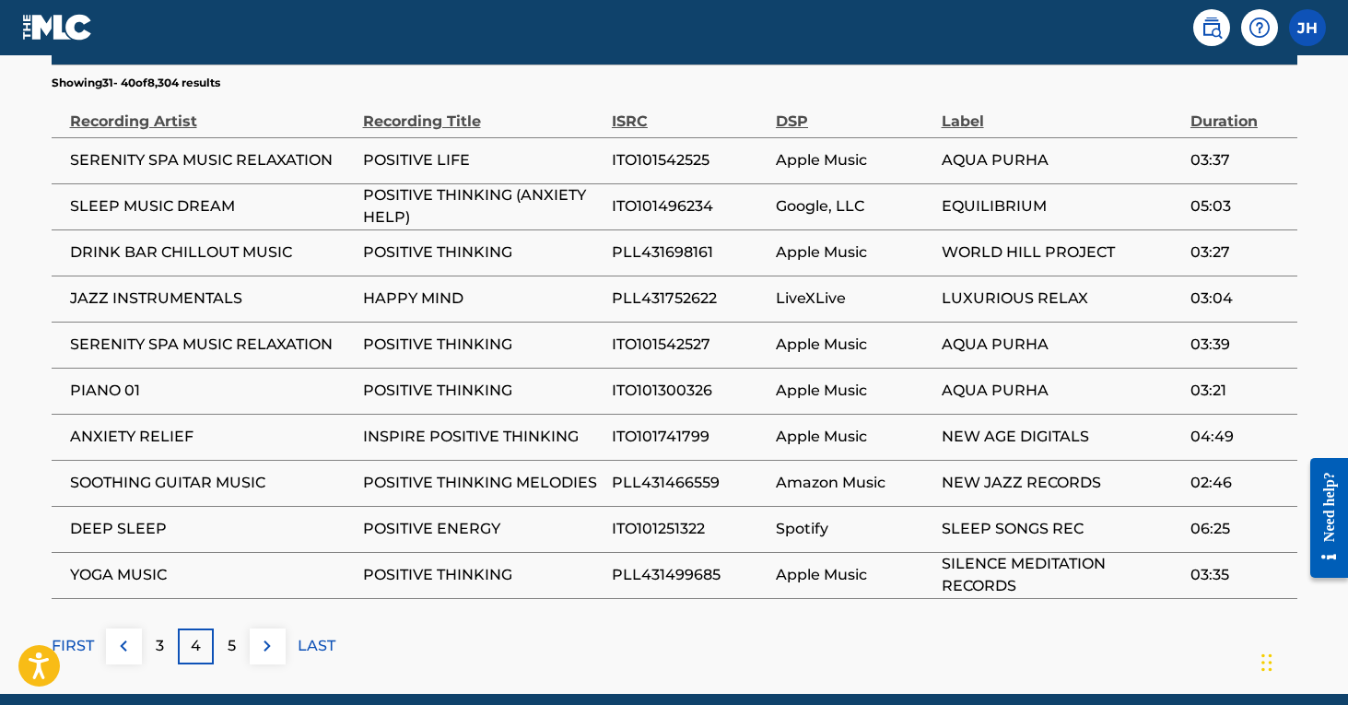
scroll to position [1147, 0]
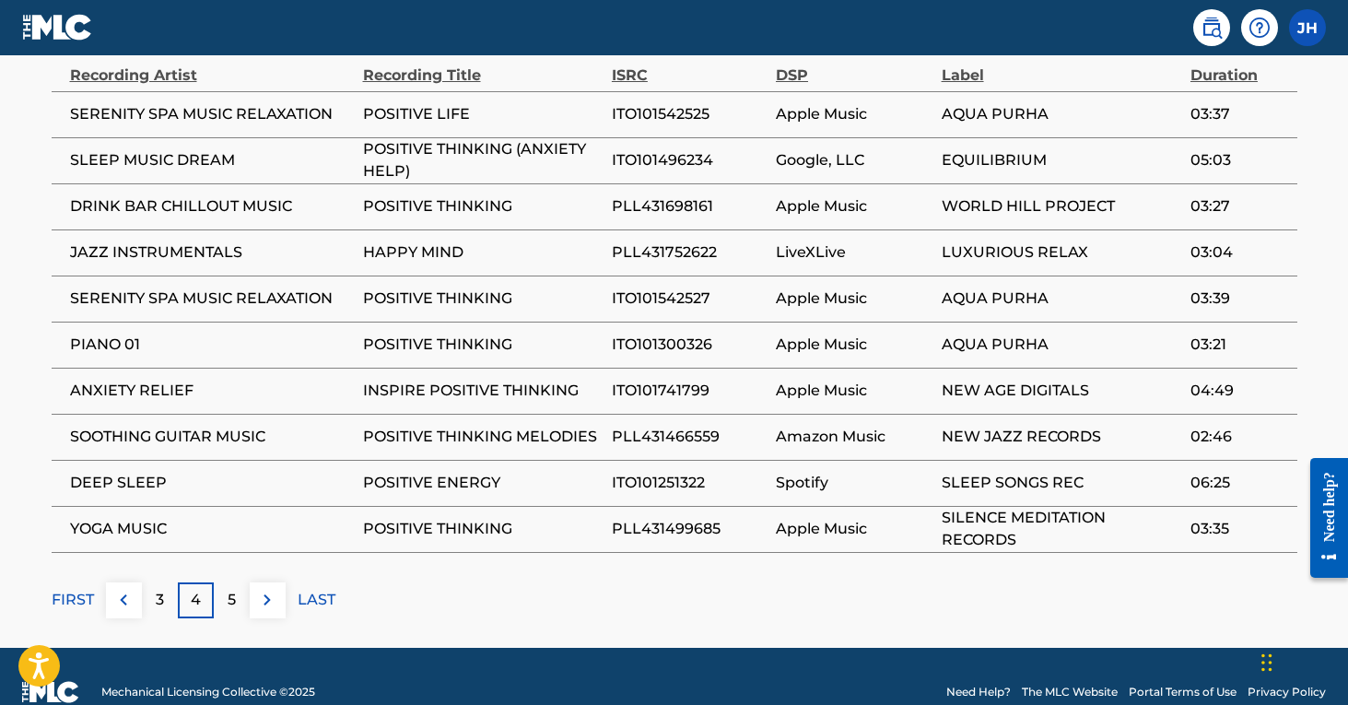
click at [226, 598] on div "5" at bounding box center [232, 600] width 36 height 36
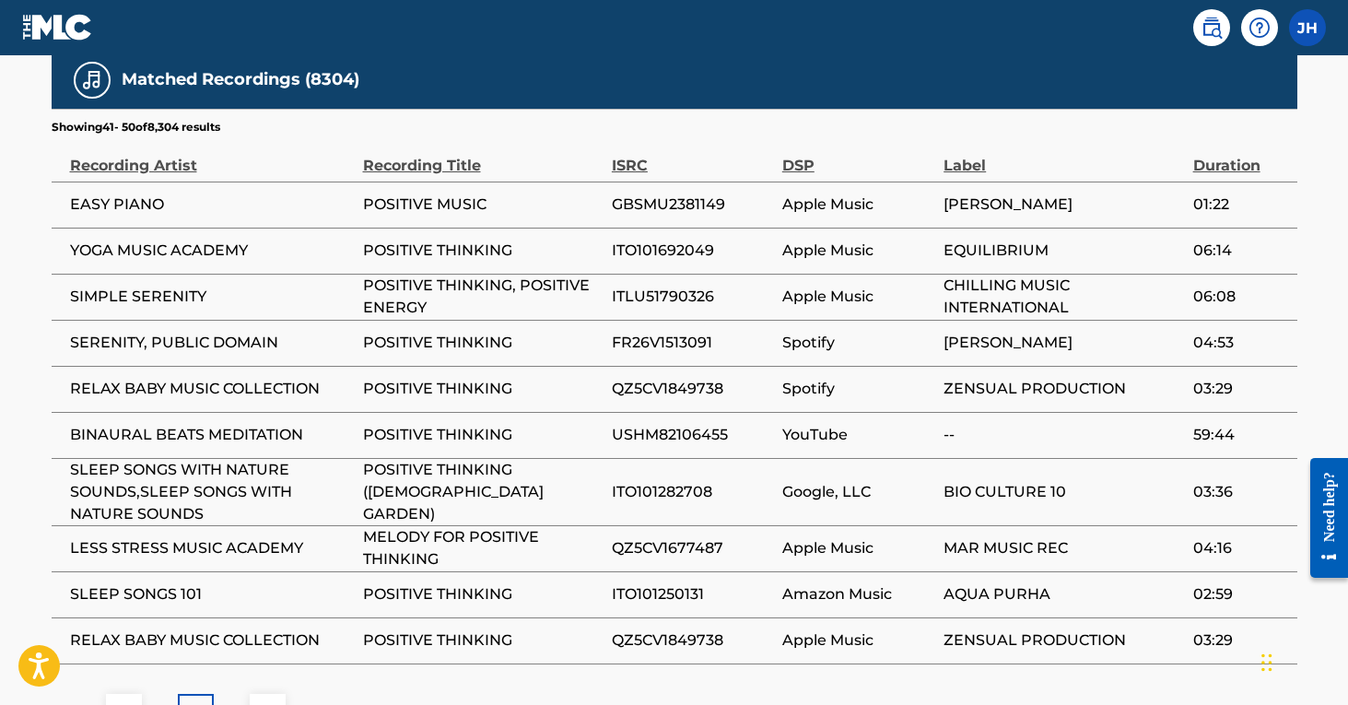
scroll to position [1070, 0]
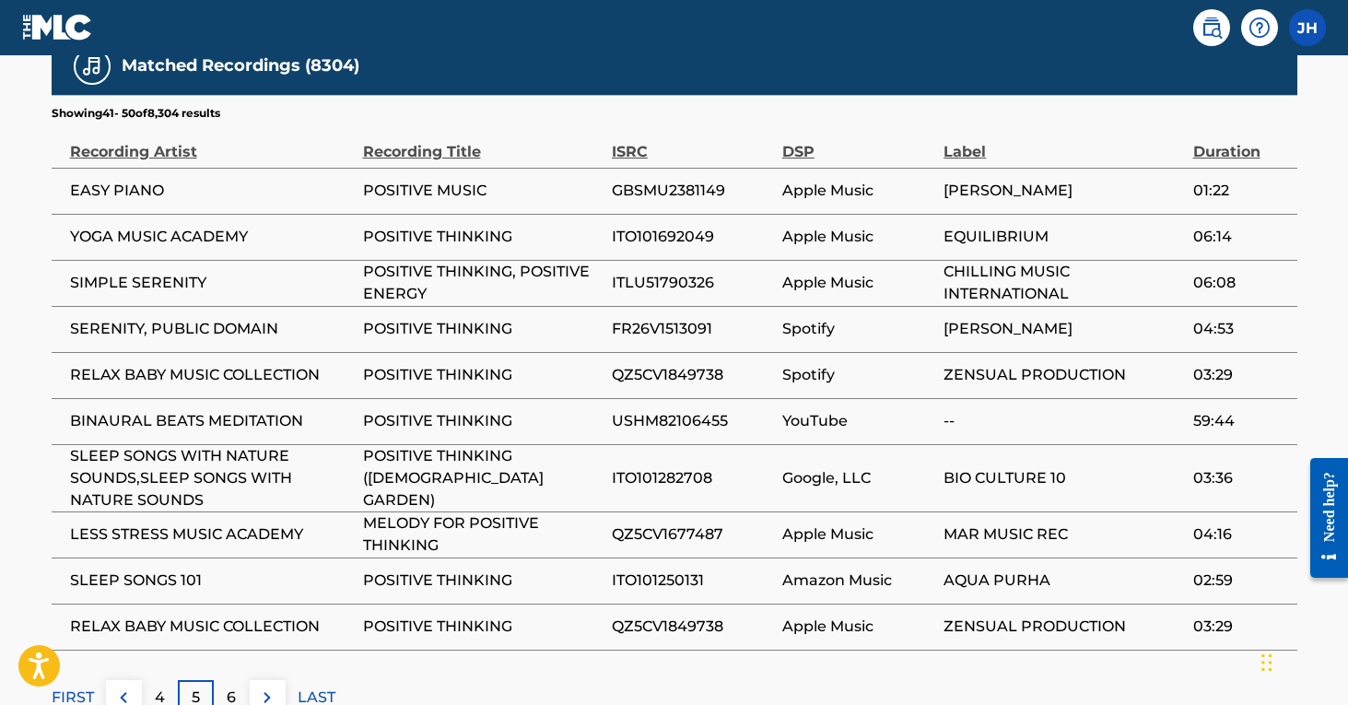
click at [231, 695] on p "6" at bounding box center [231, 698] width 9 height 22
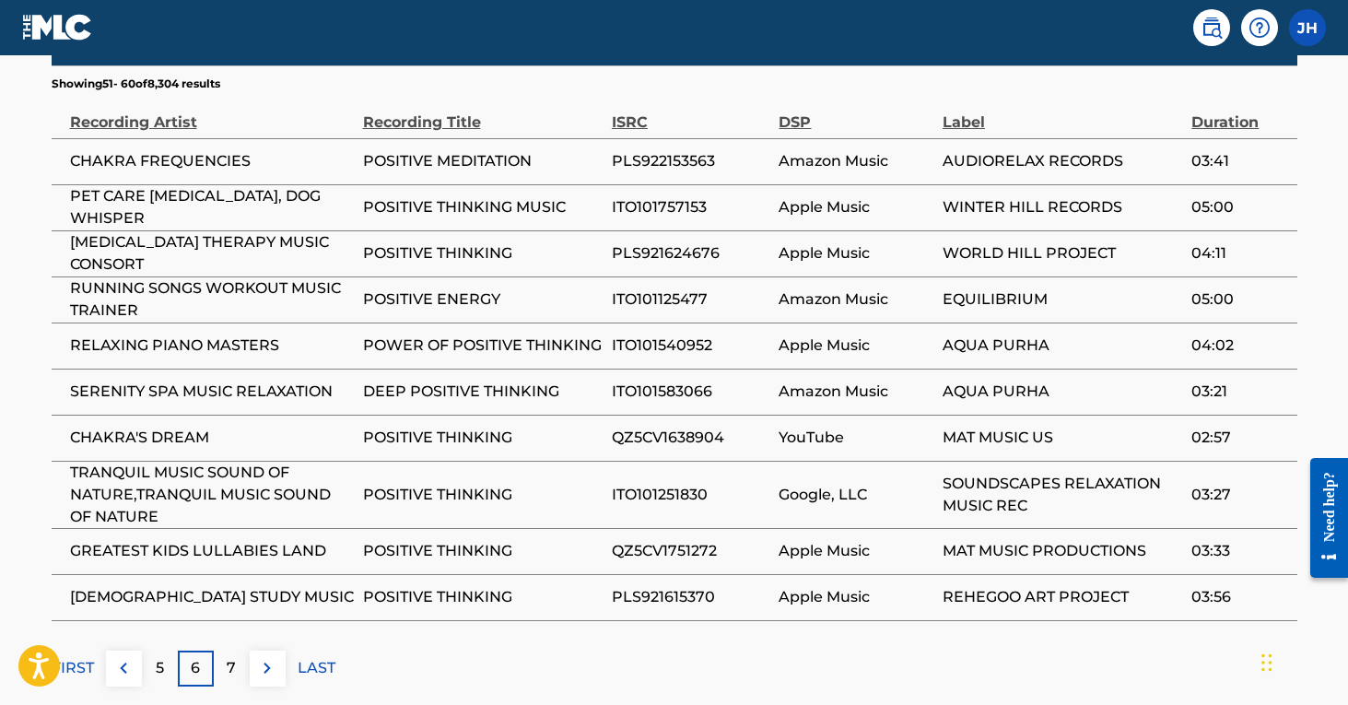
click at [218, 677] on div "7" at bounding box center [232, 669] width 36 height 36
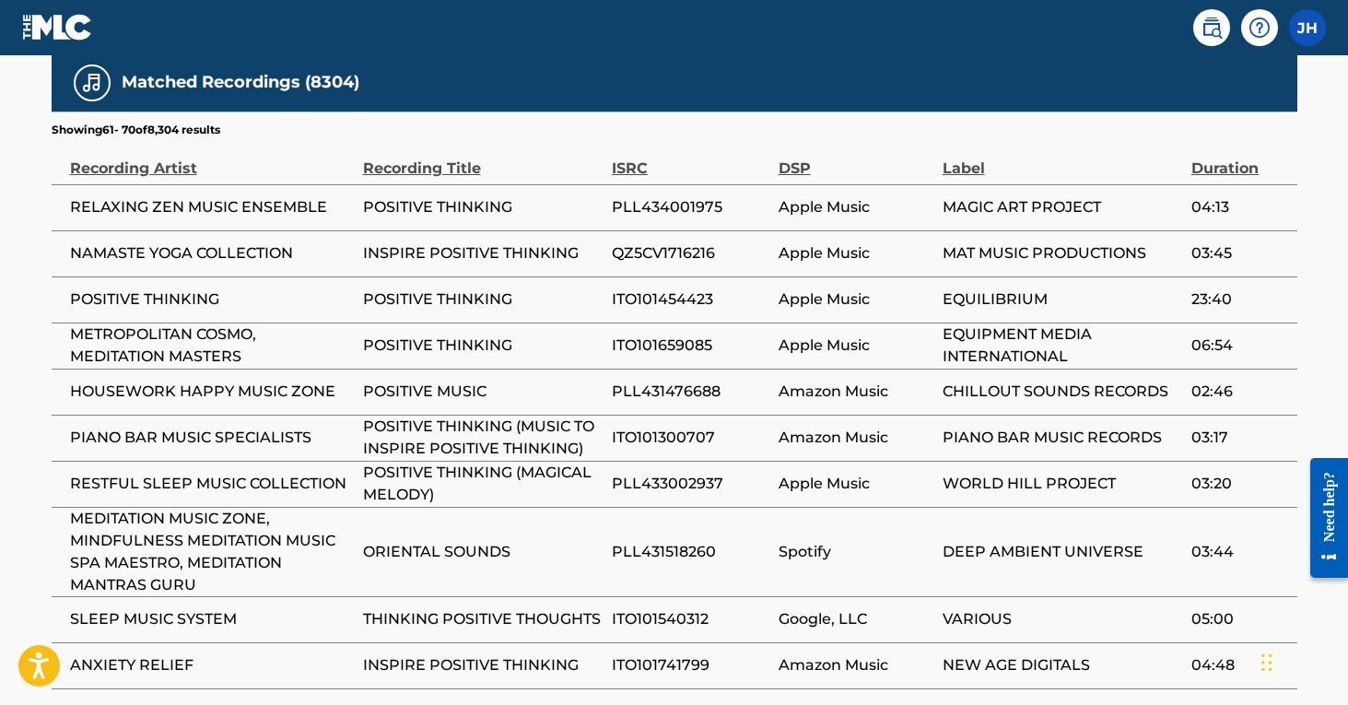
scroll to position [1065, 1]
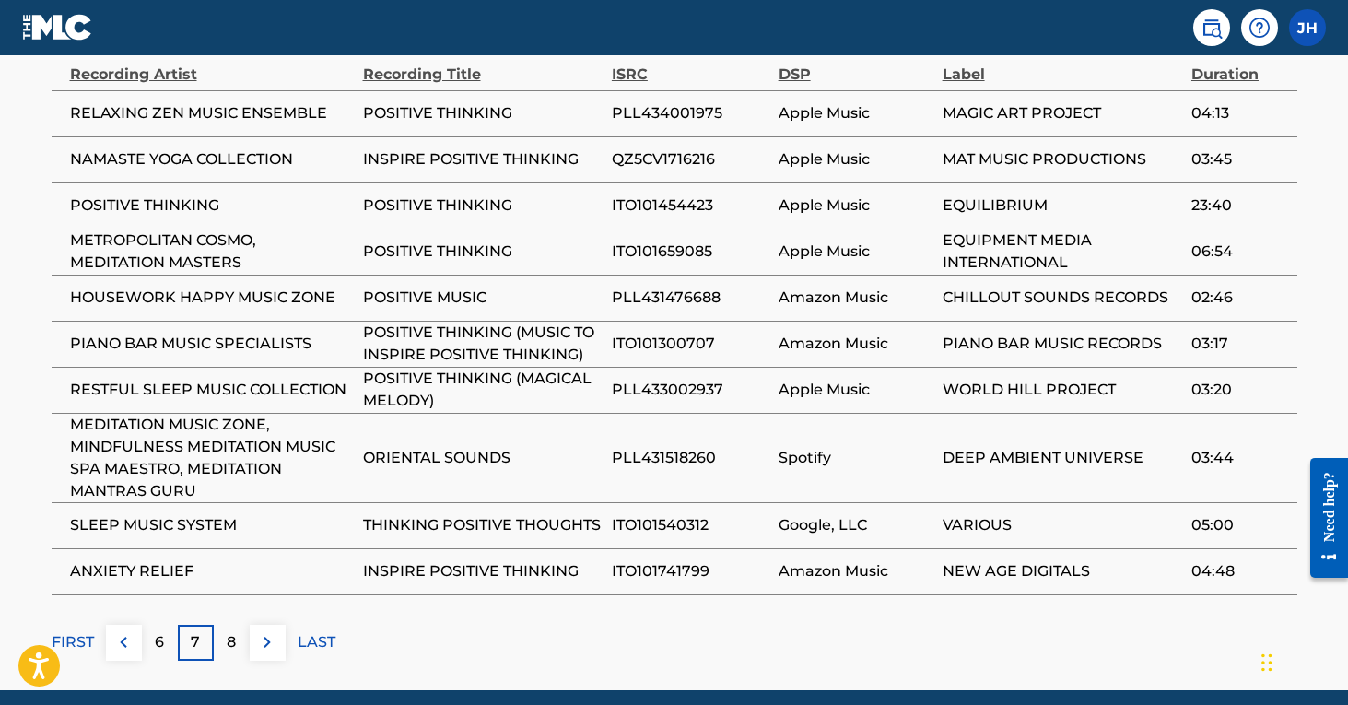
click at [230, 637] on p "8" at bounding box center [231, 642] width 9 height 22
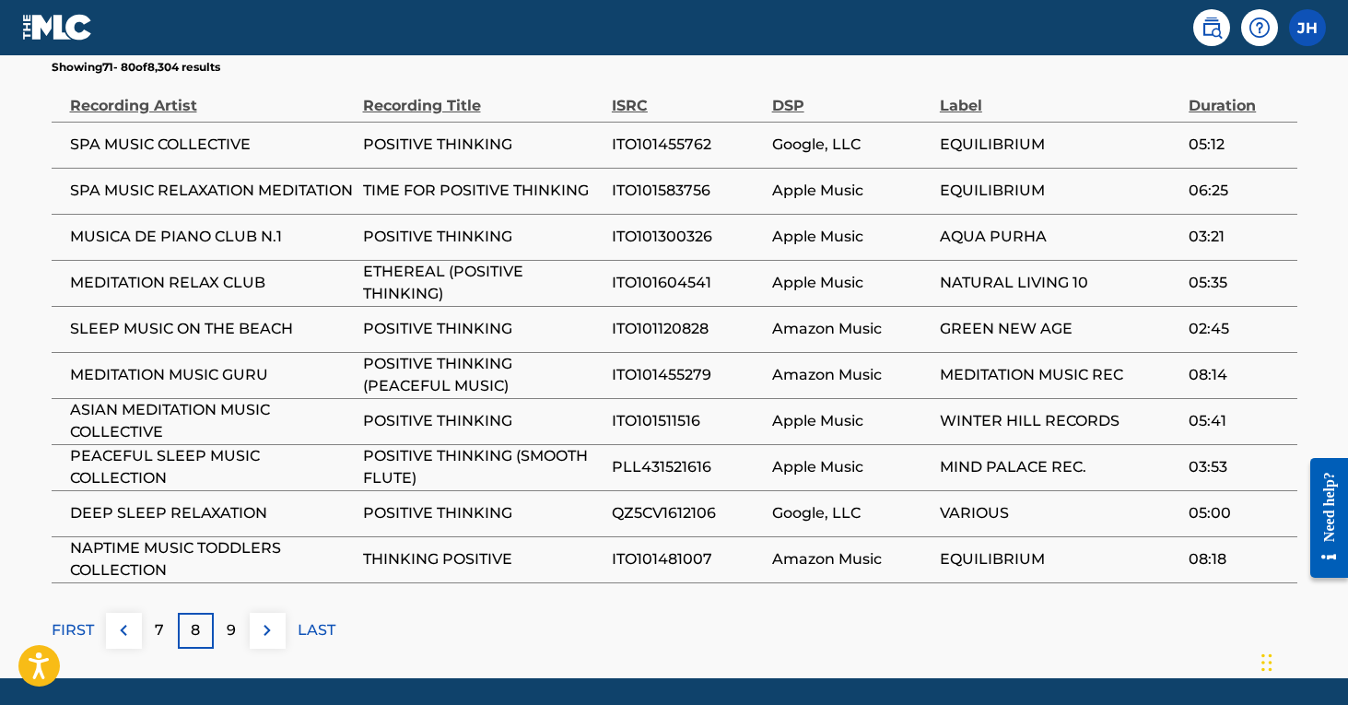
scroll to position [1122, 0]
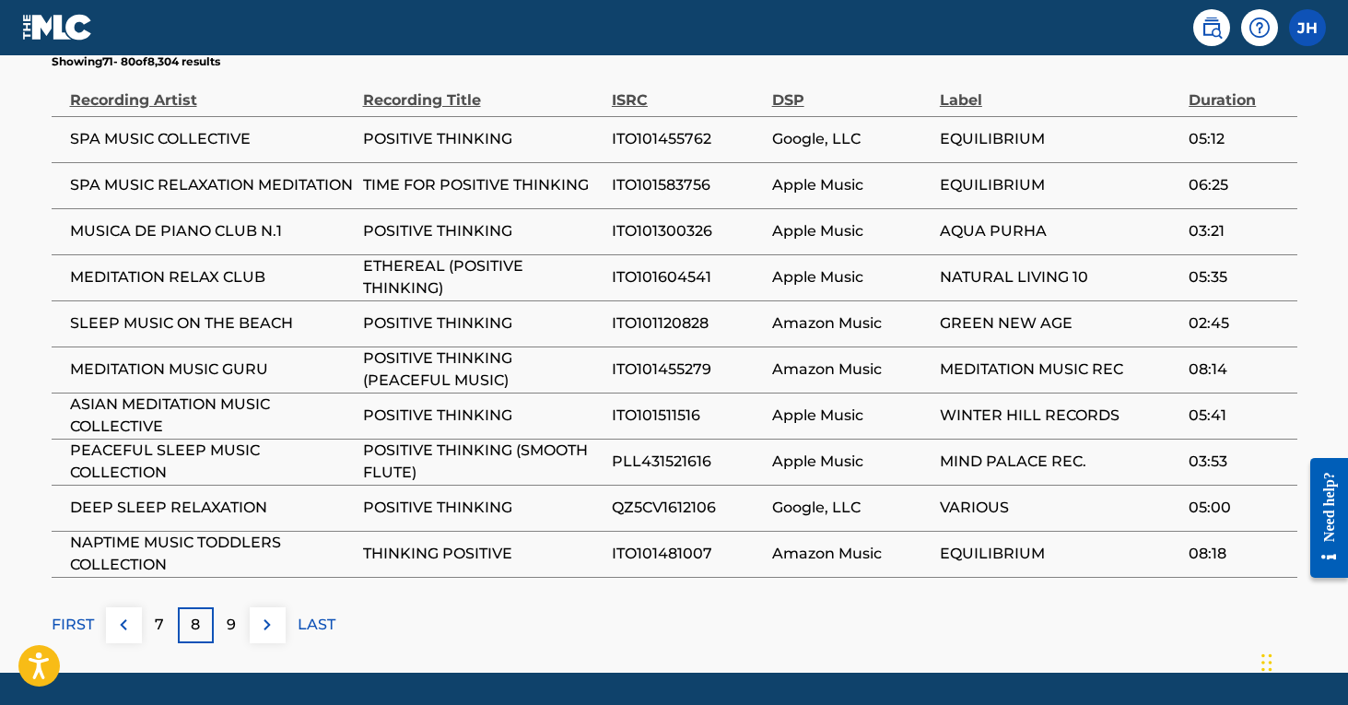
click at [239, 621] on div "9" at bounding box center [232, 625] width 36 height 36
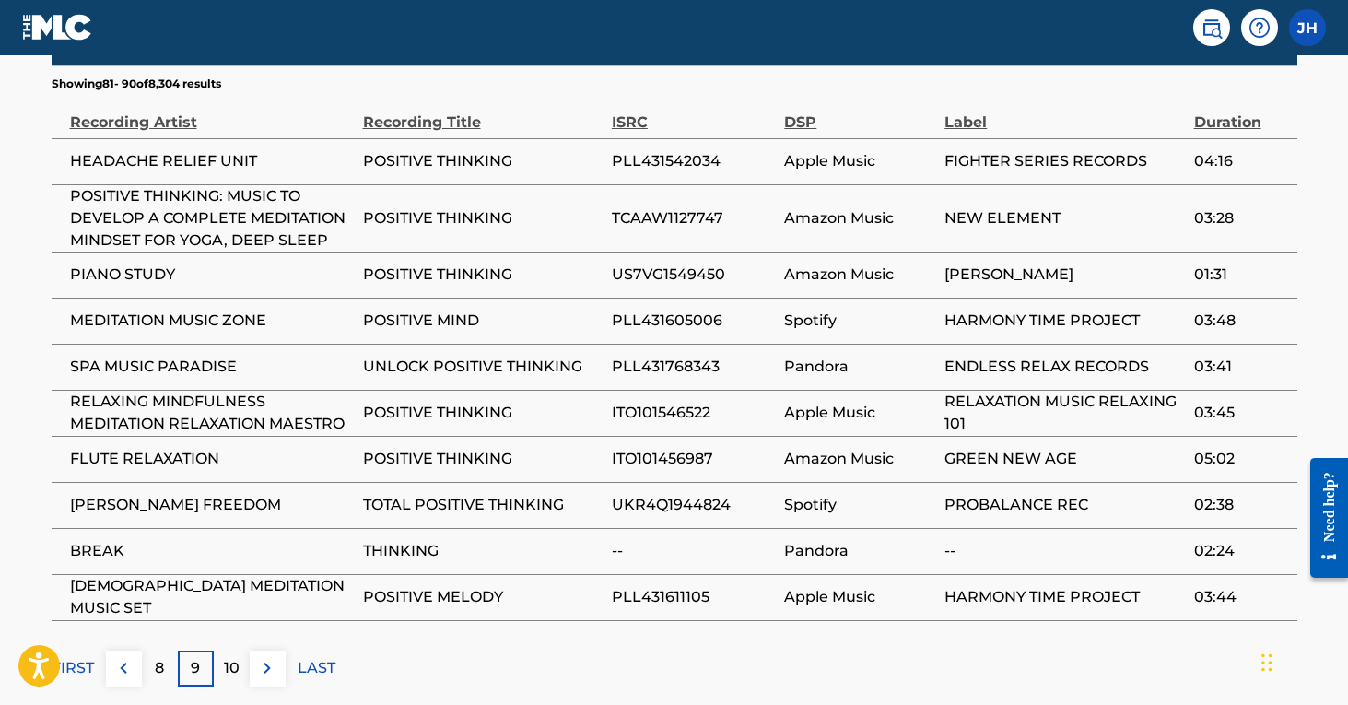
scroll to position [1117, 0]
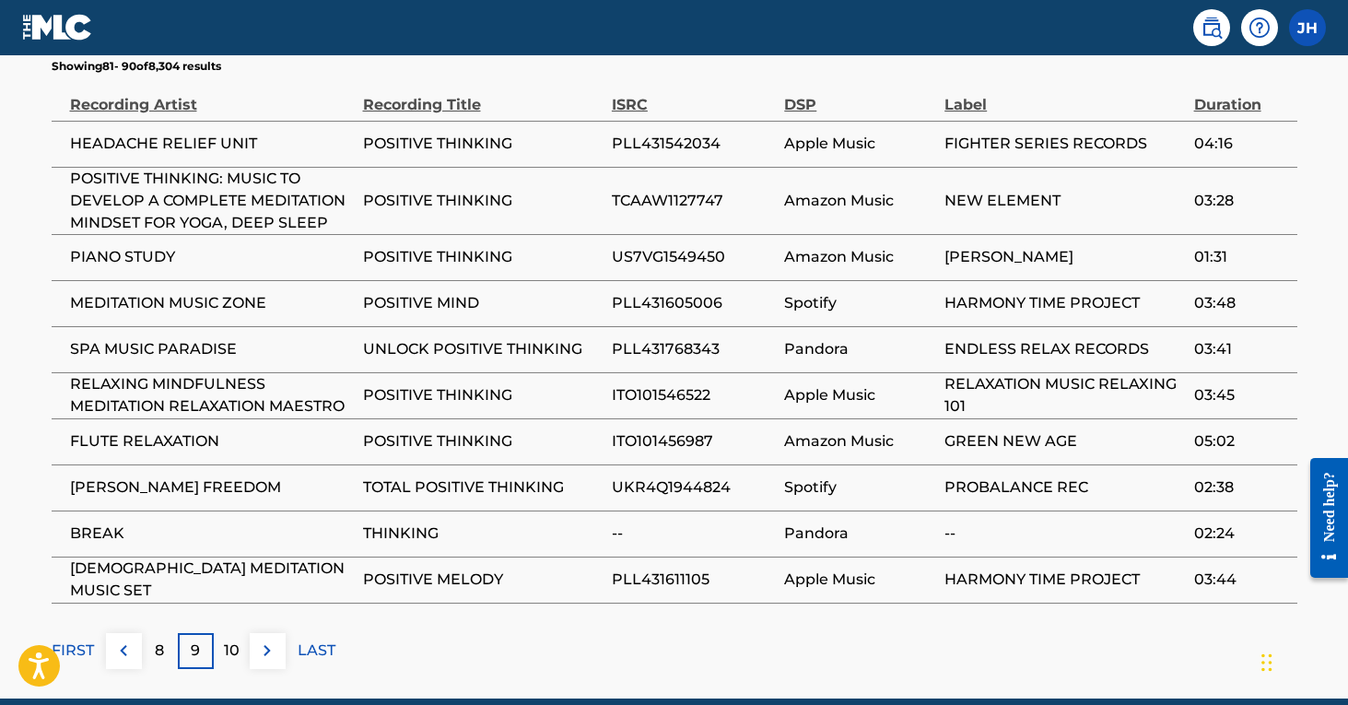
click at [234, 661] on div "10" at bounding box center [232, 651] width 36 height 36
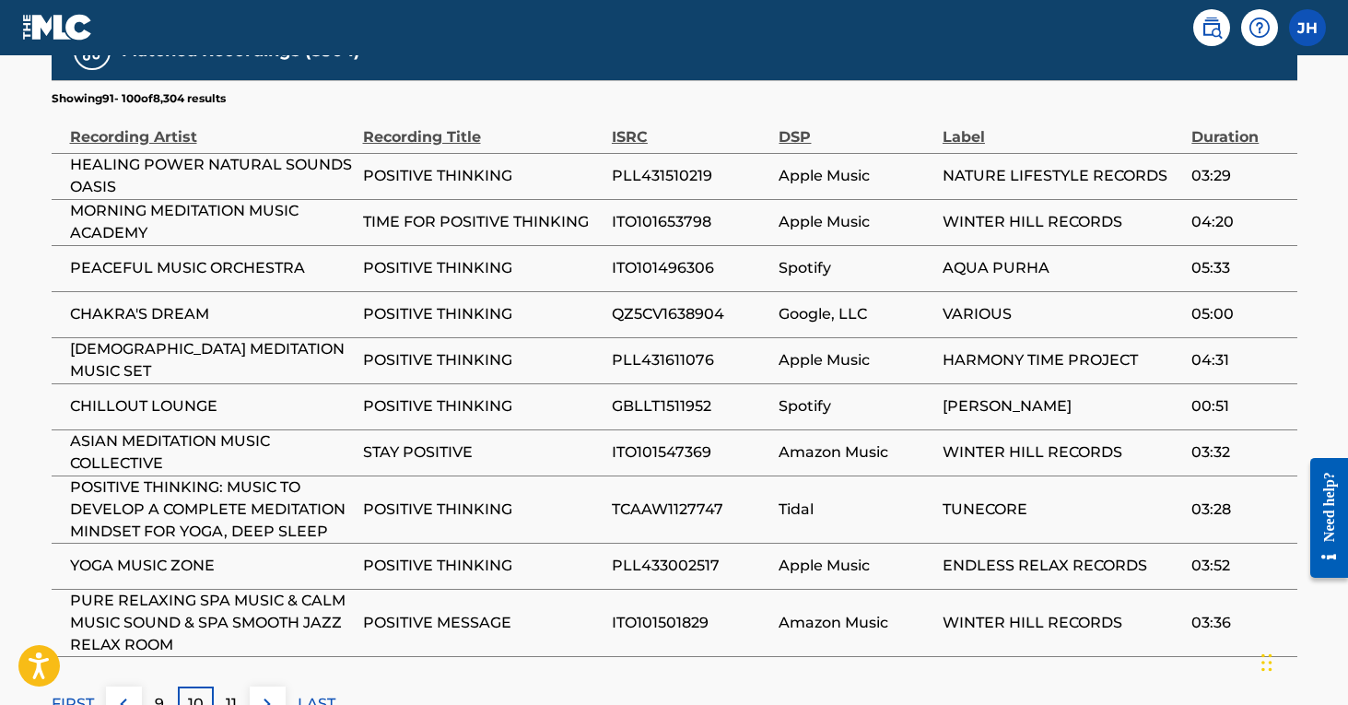
scroll to position [1098, 0]
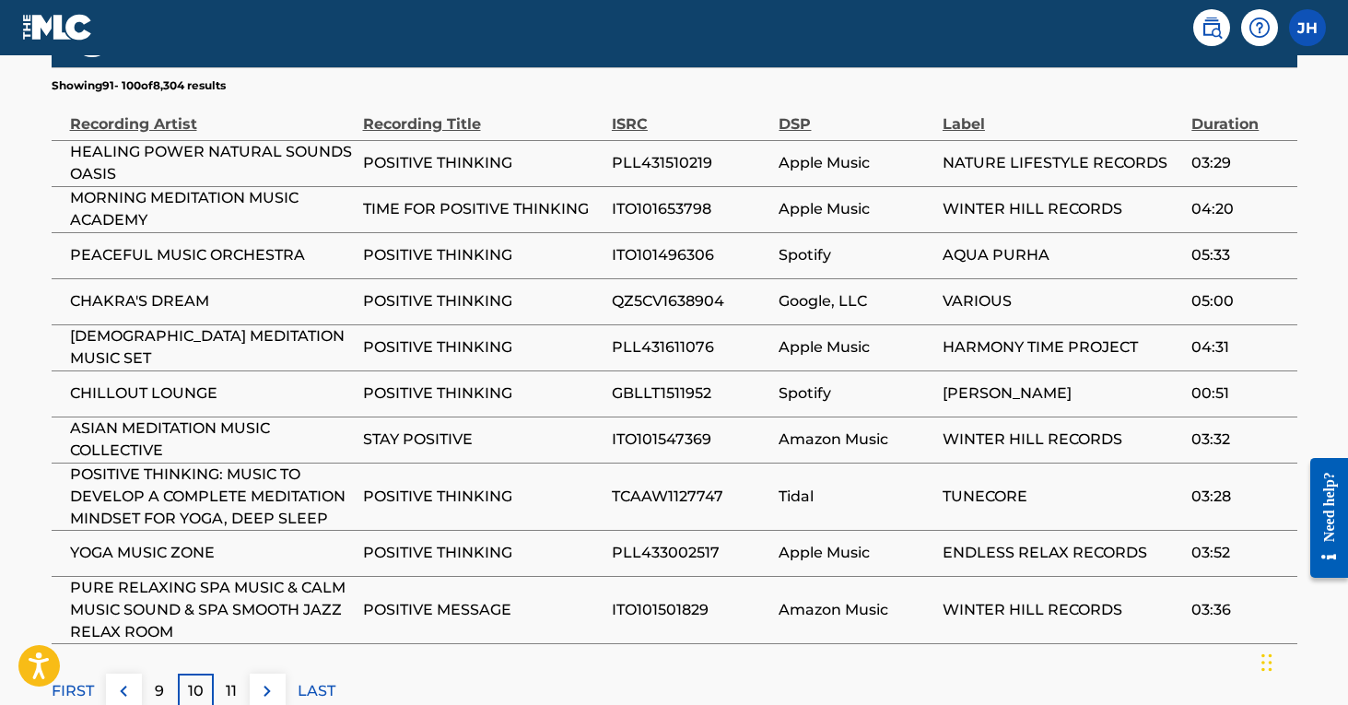
click at [223, 696] on div "11" at bounding box center [232, 692] width 36 height 36
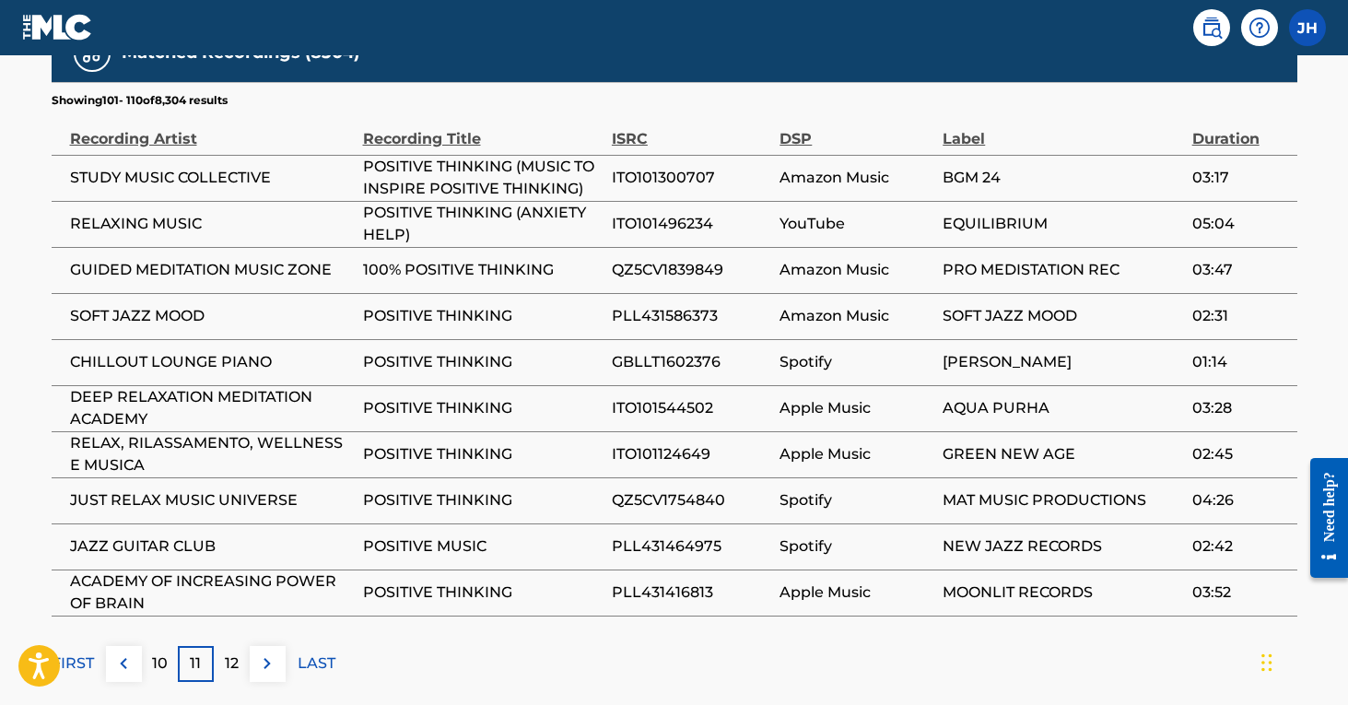
scroll to position [1085, 0]
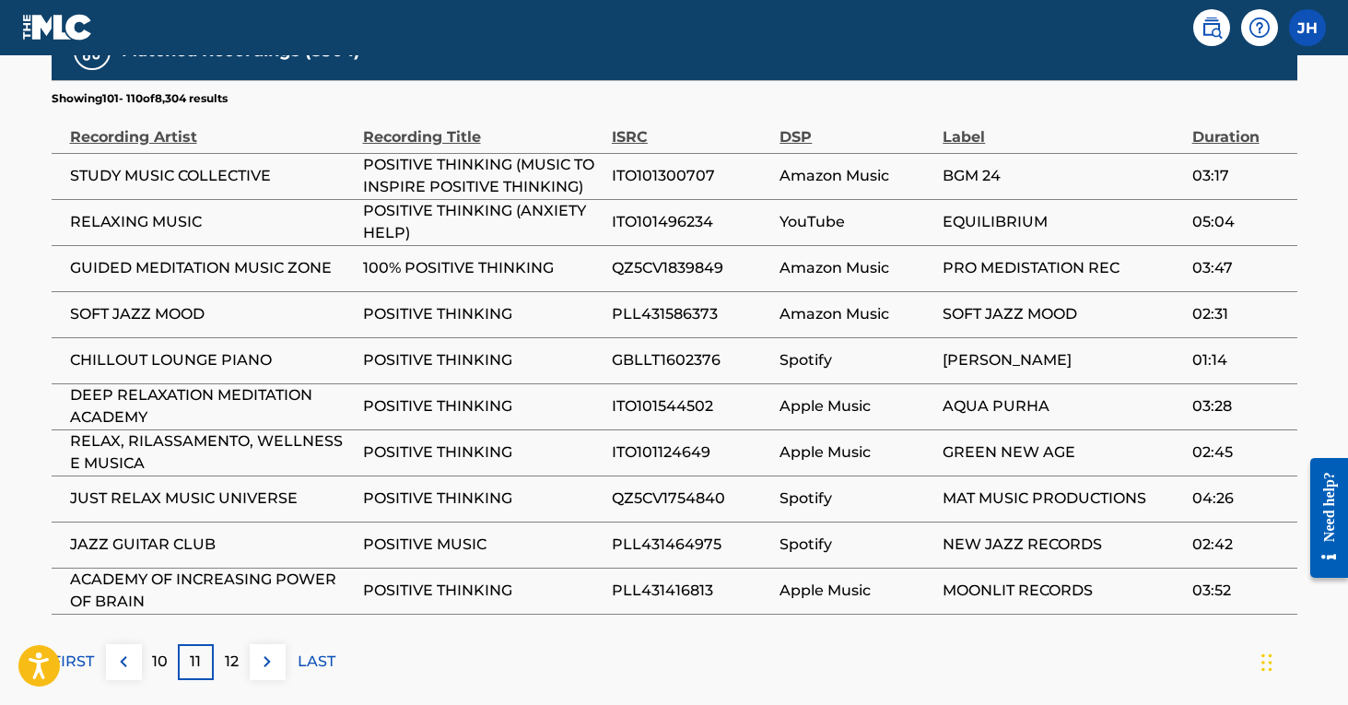
click at [241, 657] on div "12" at bounding box center [232, 662] width 36 height 36
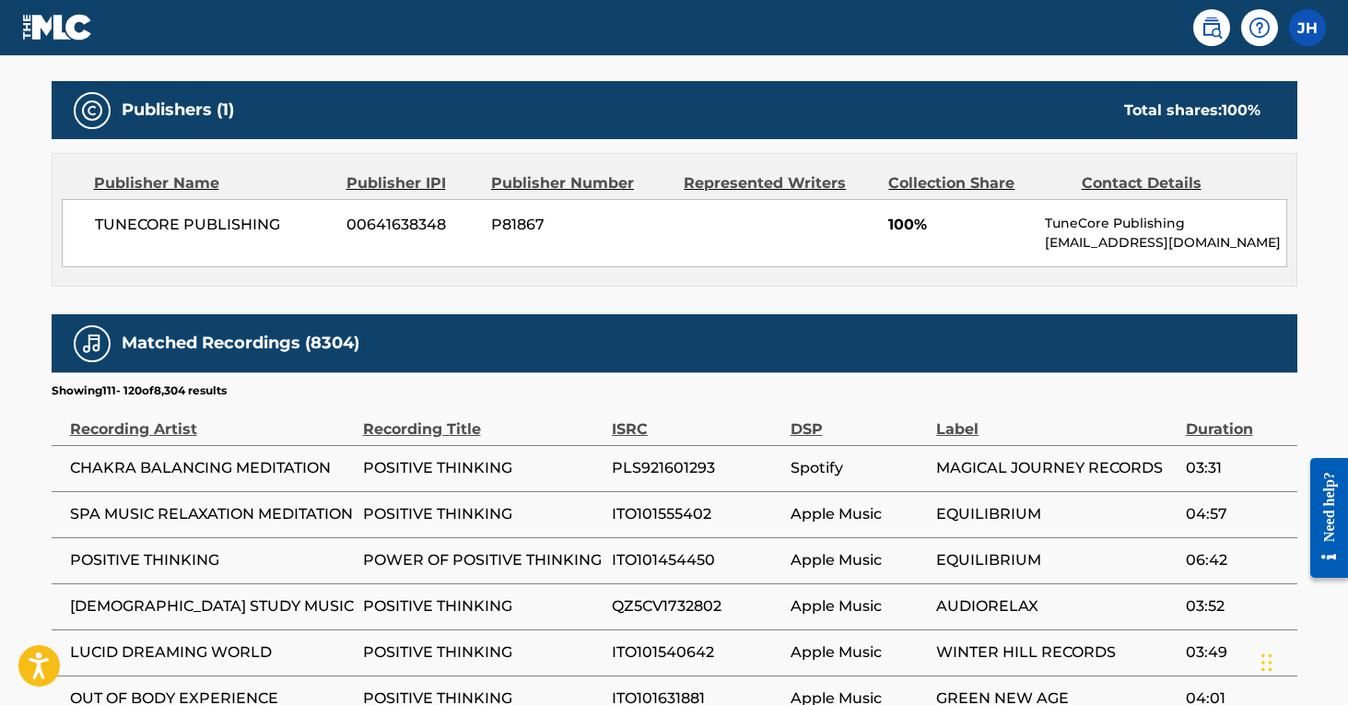
scroll to position [811, 1]
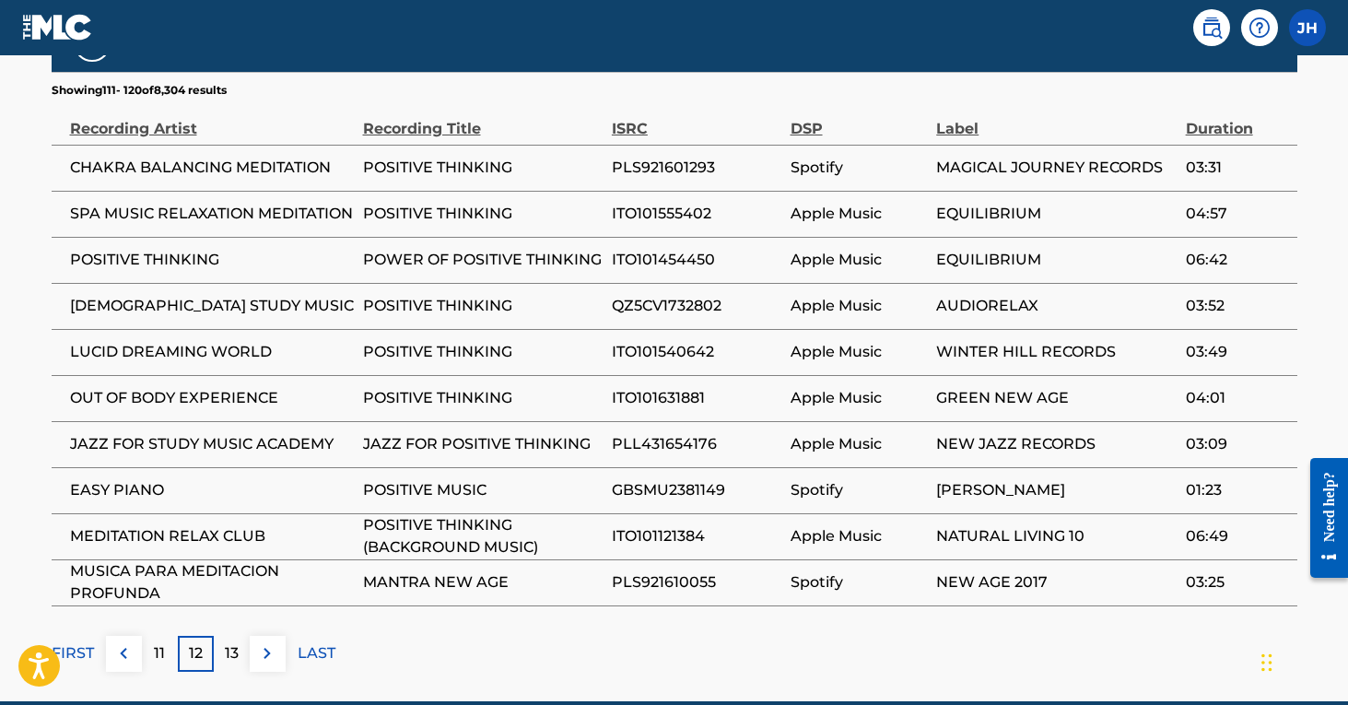
click at [232, 653] on p "13" at bounding box center [232, 653] width 14 height 22
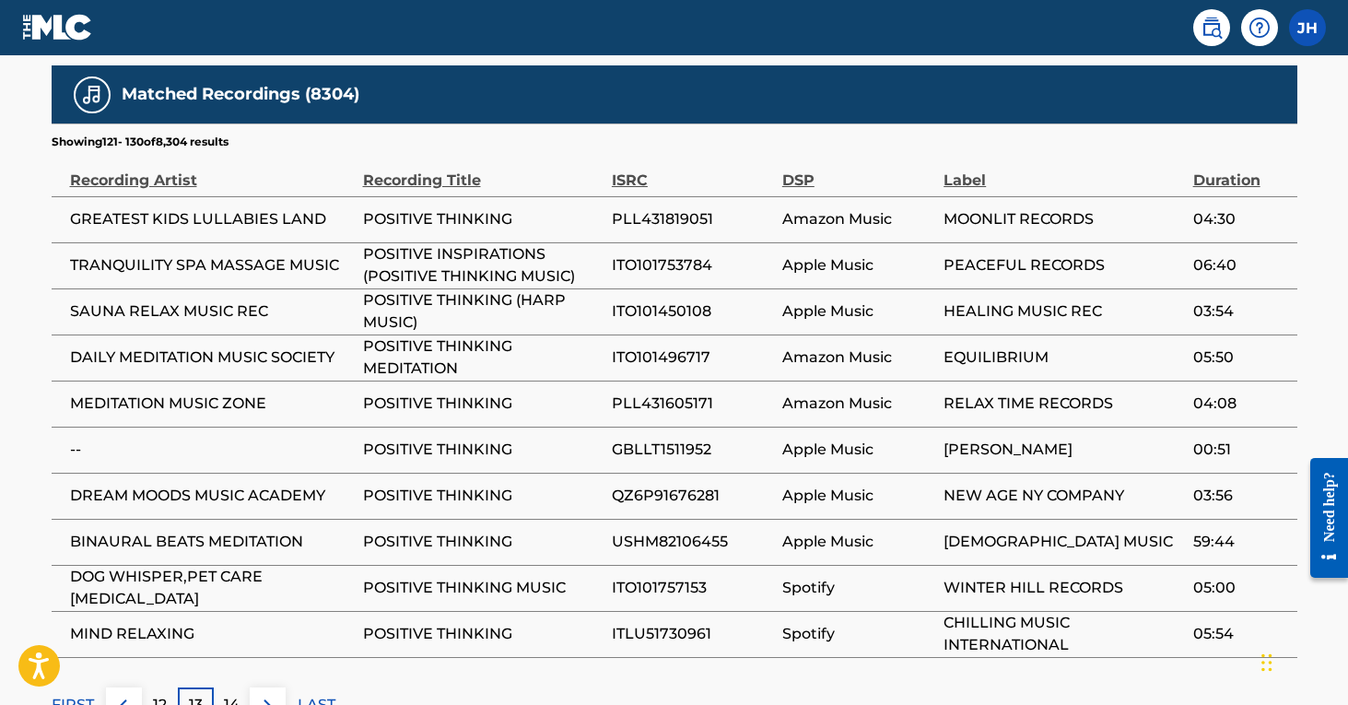
scroll to position [1074, 0]
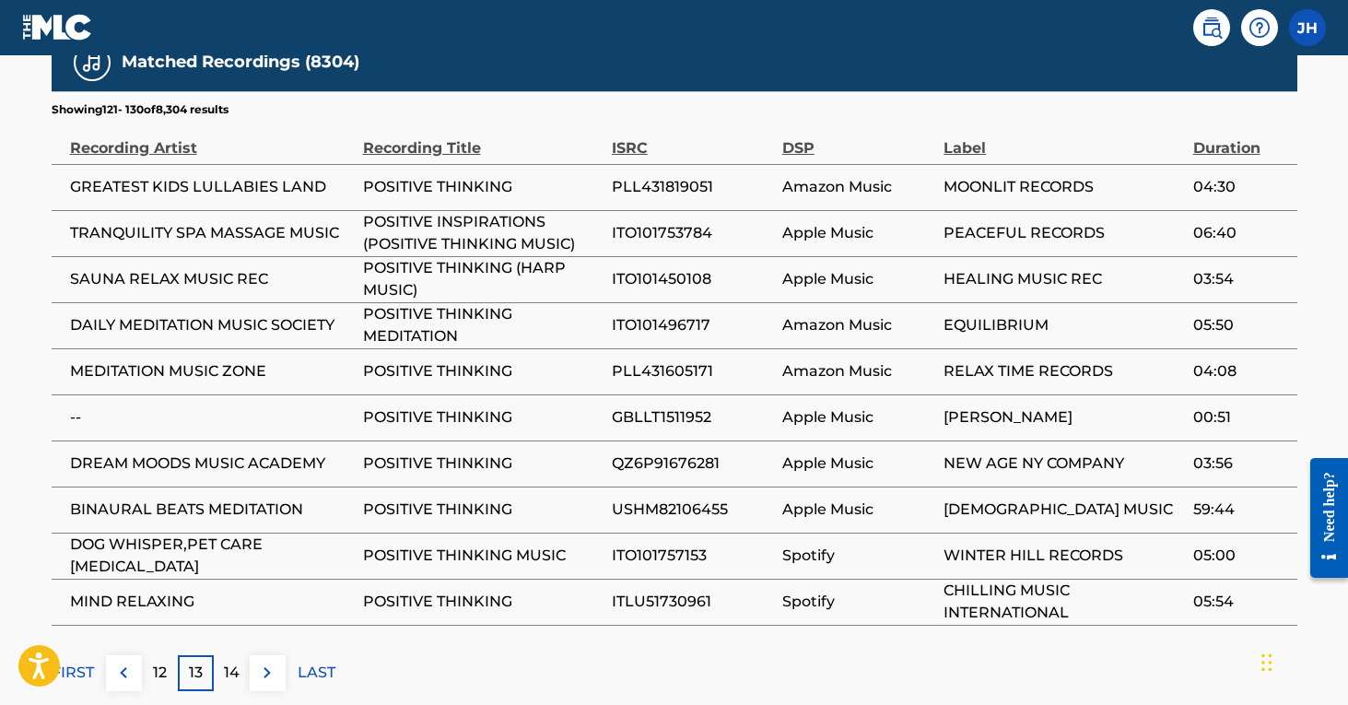
click at [236, 674] on p "14" at bounding box center [232, 673] width 16 height 22
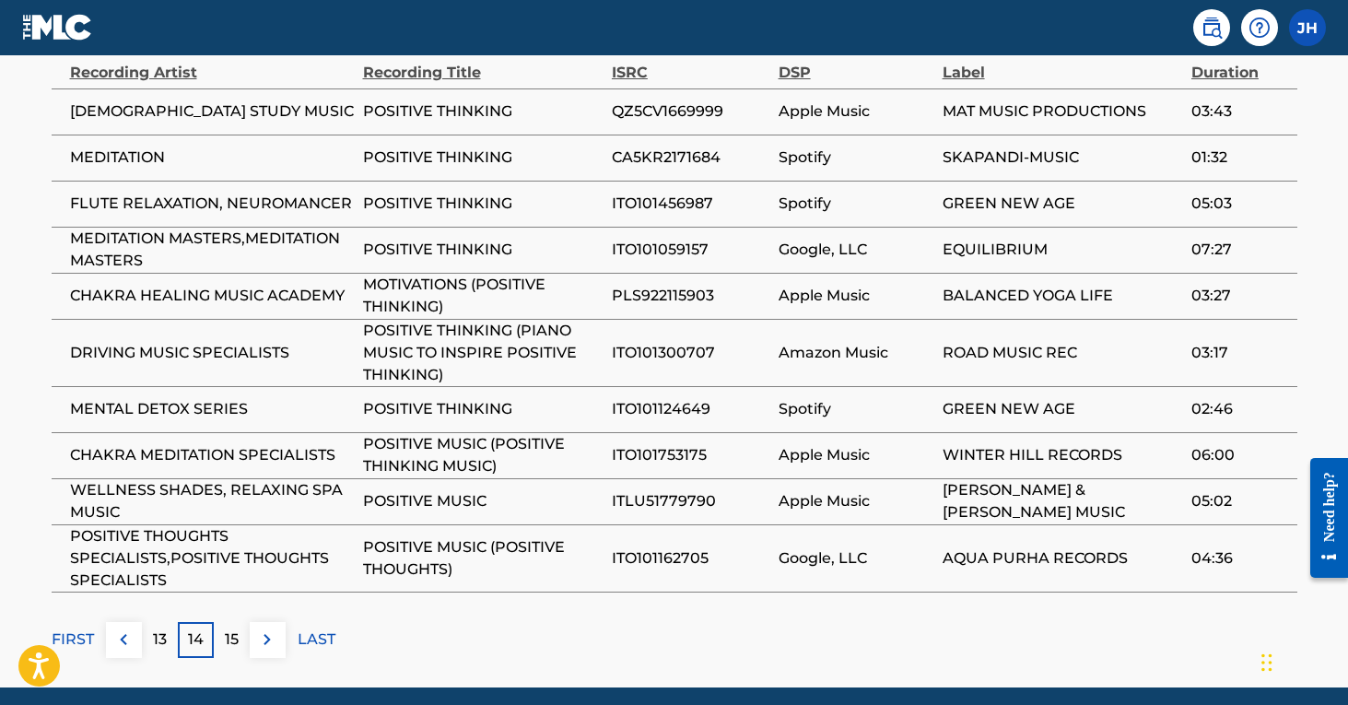
scroll to position [1151, 0]
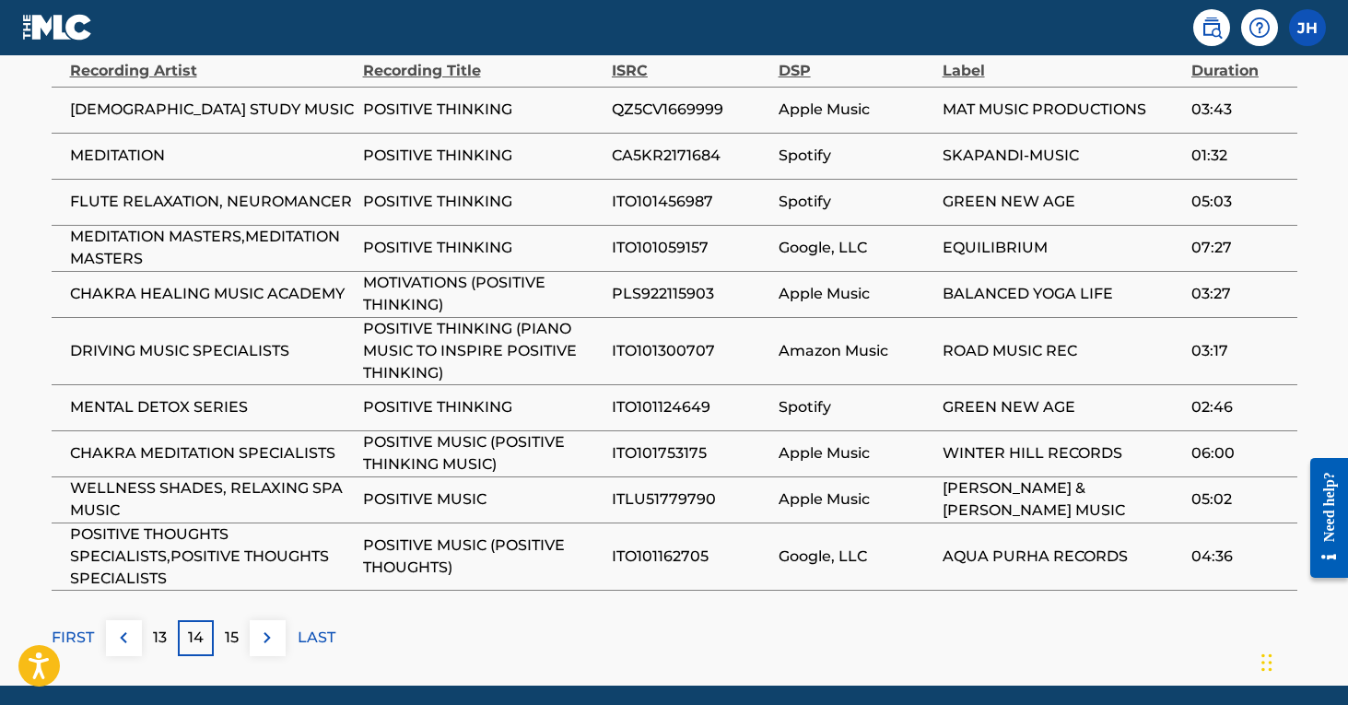
click at [235, 634] on p "15" at bounding box center [232, 638] width 14 height 22
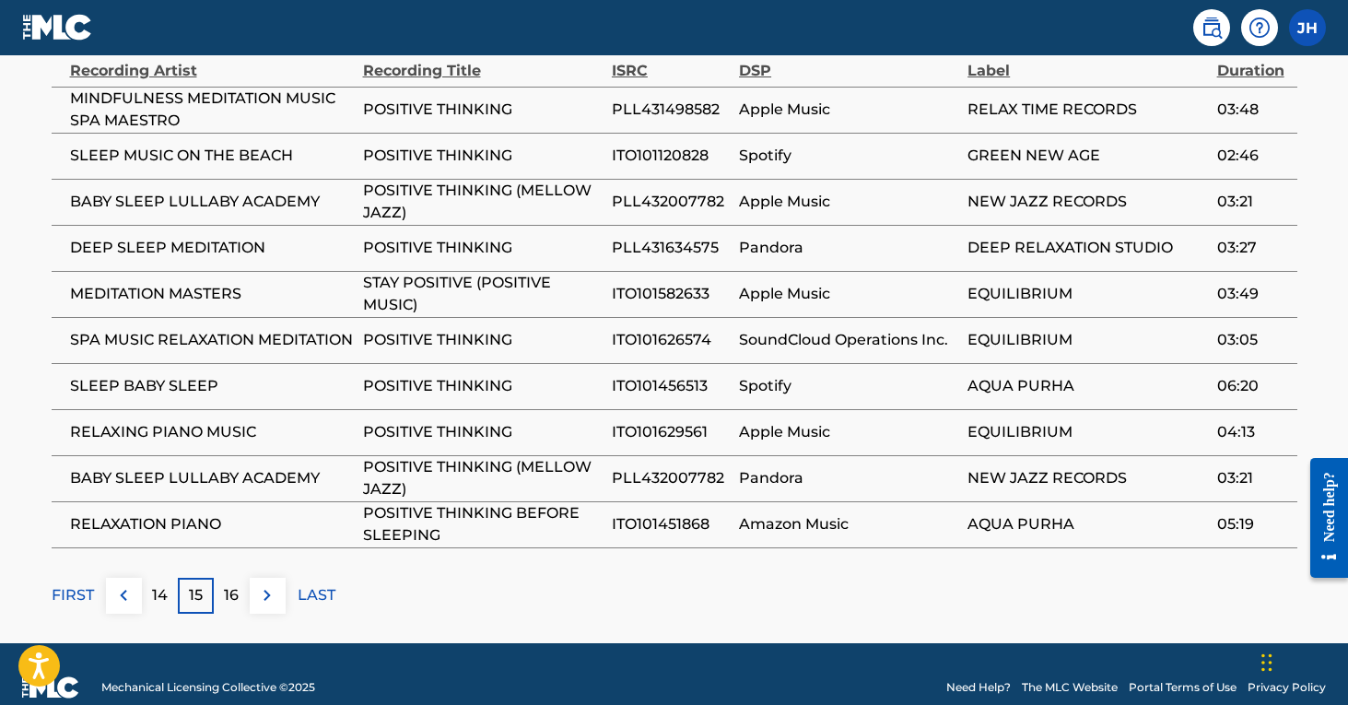
click at [229, 601] on p "16" at bounding box center [231, 595] width 15 height 22
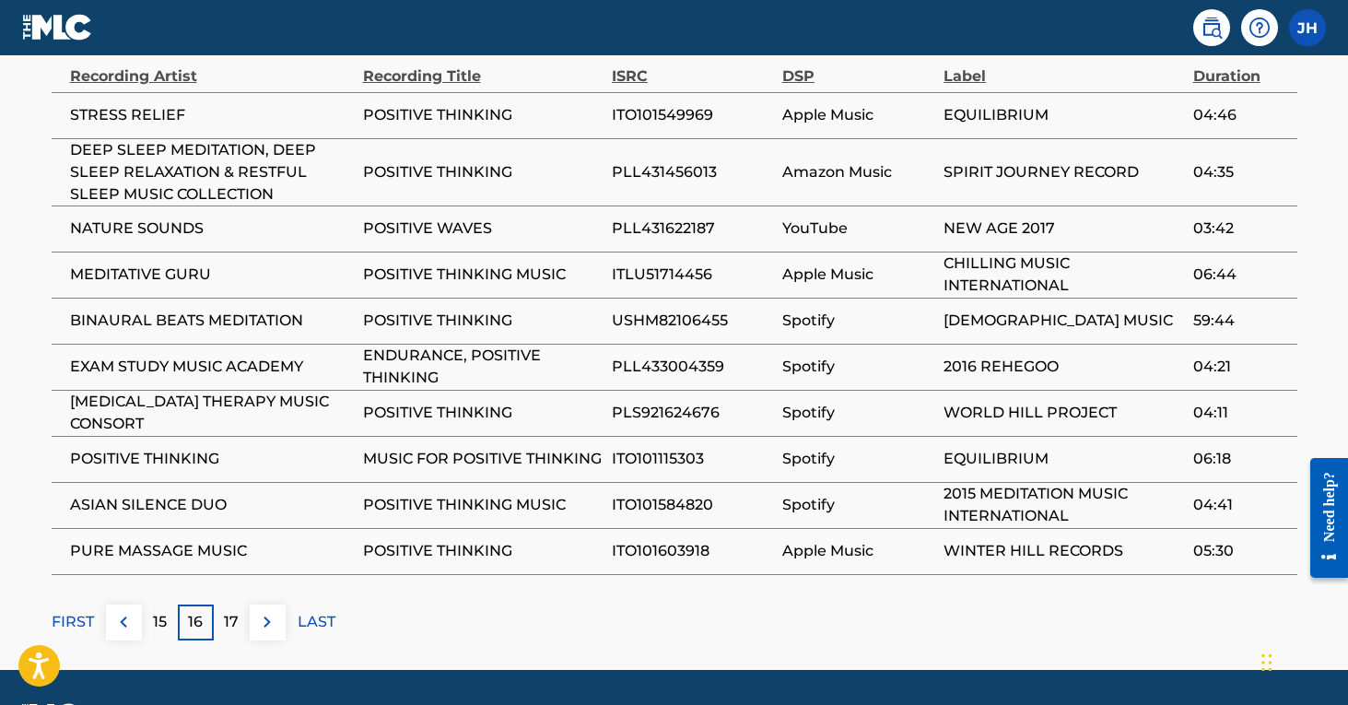
click at [236, 613] on p "17" at bounding box center [231, 622] width 15 height 22
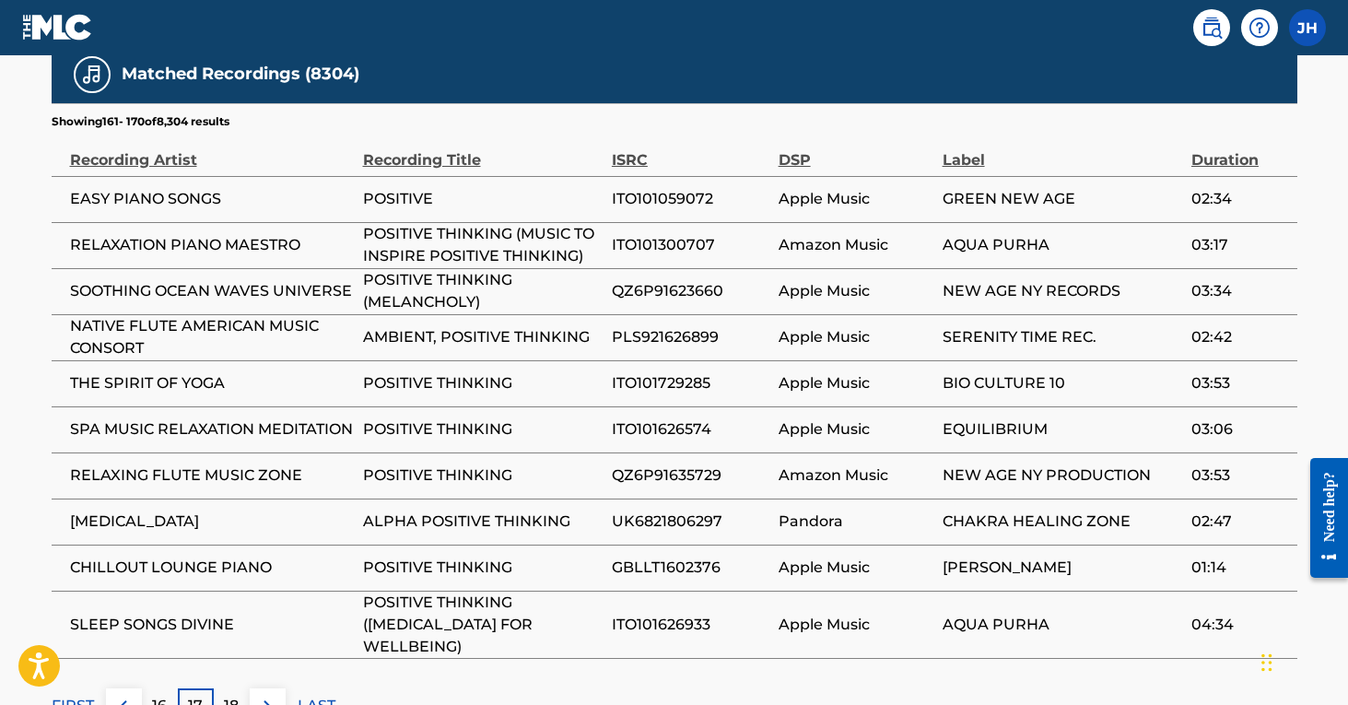
scroll to position [1092, 0]
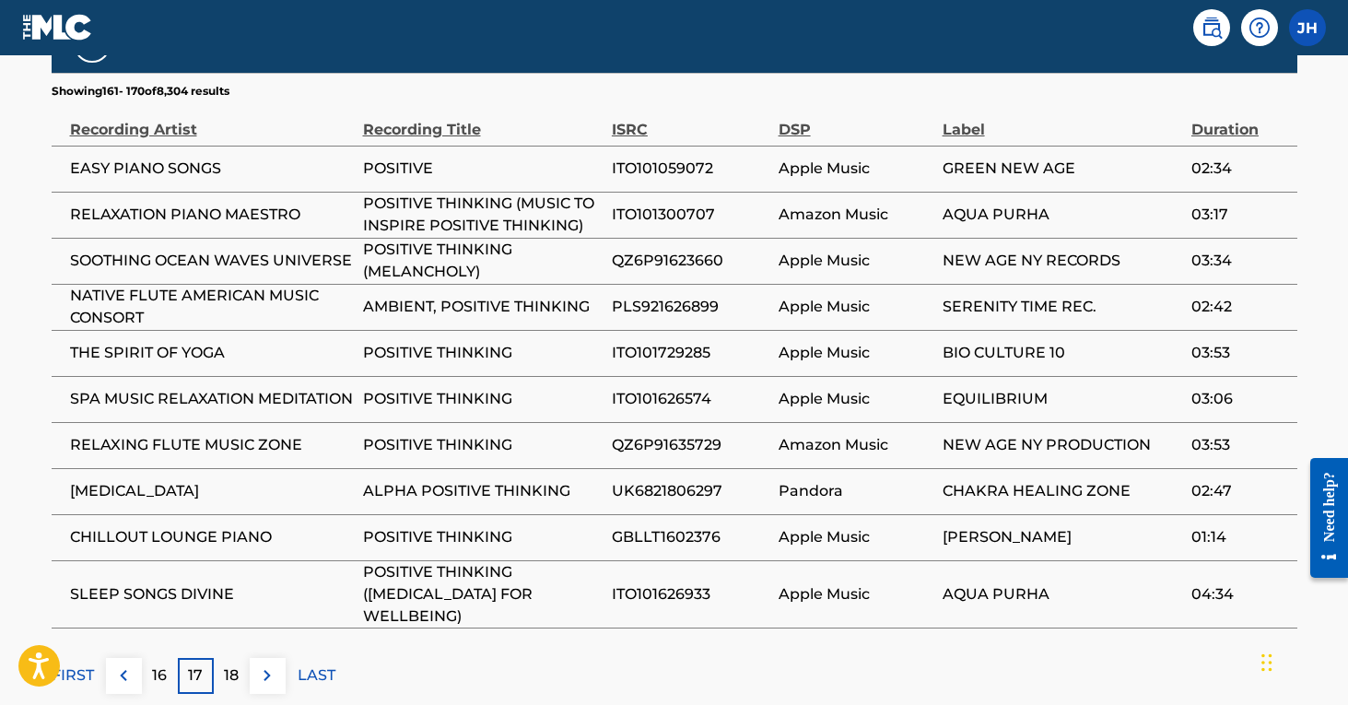
click at [238, 665] on p "18" at bounding box center [231, 676] width 15 height 22
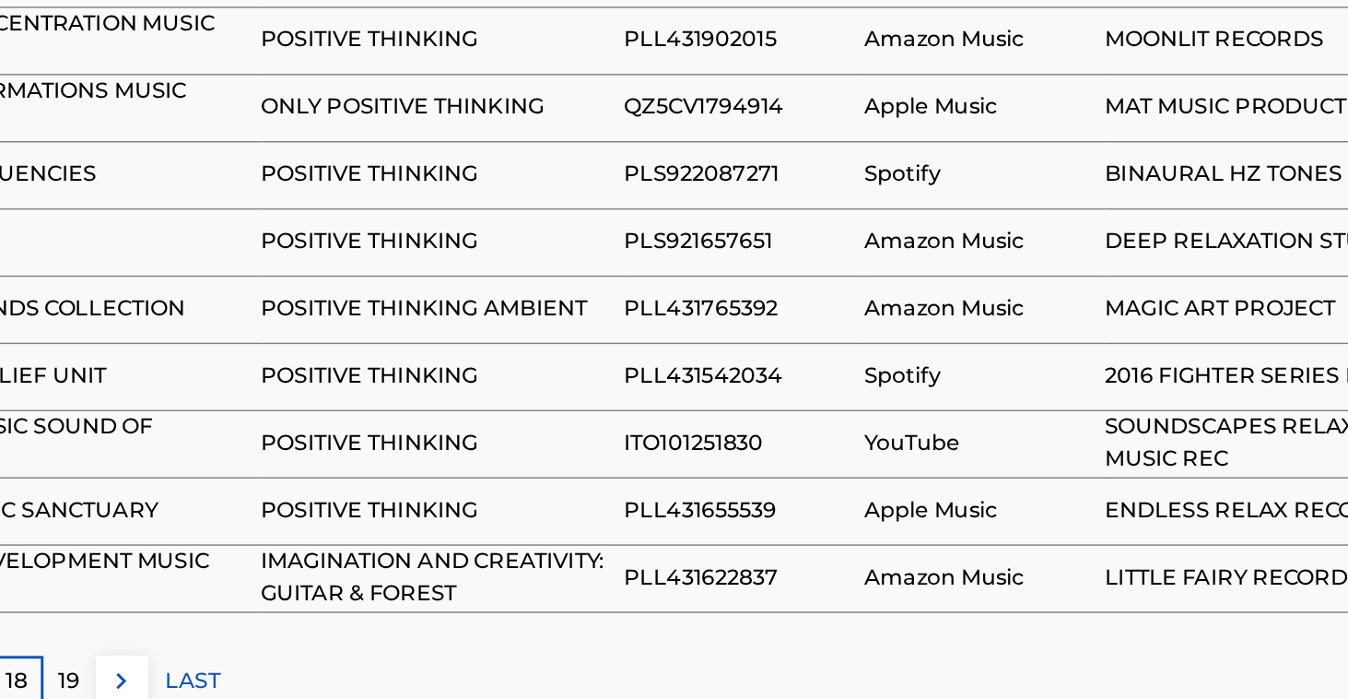
scroll to position [1061, 0]
click at [224, 675] on p "19" at bounding box center [231, 686] width 15 height 22
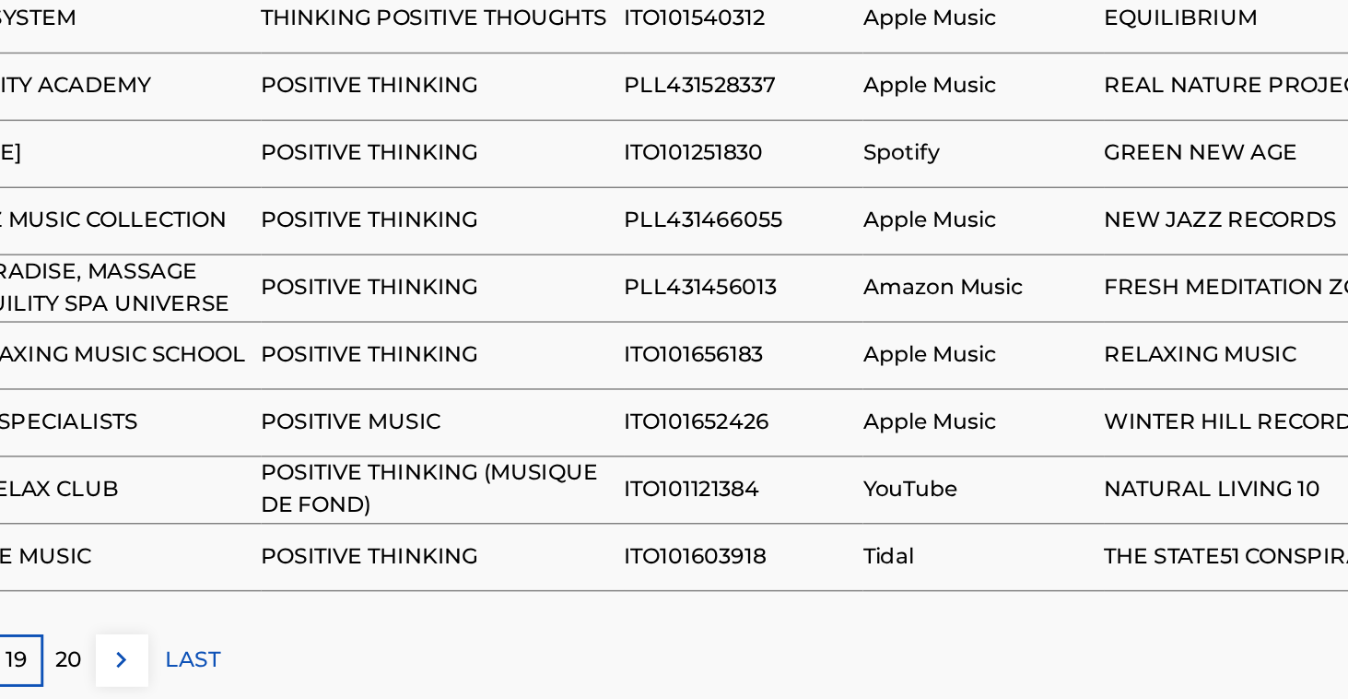
scroll to position [1077, 0]
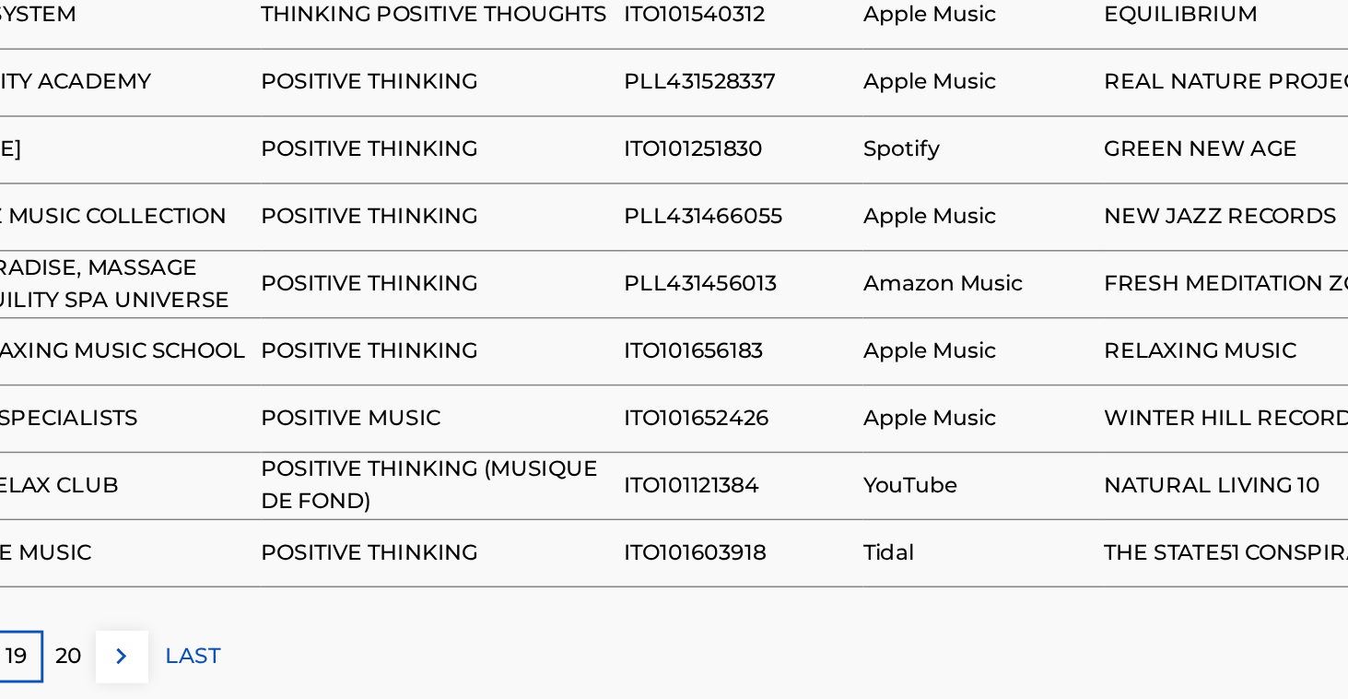
click at [222, 658] on p "20" at bounding box center [231, 669] width 18 height 22
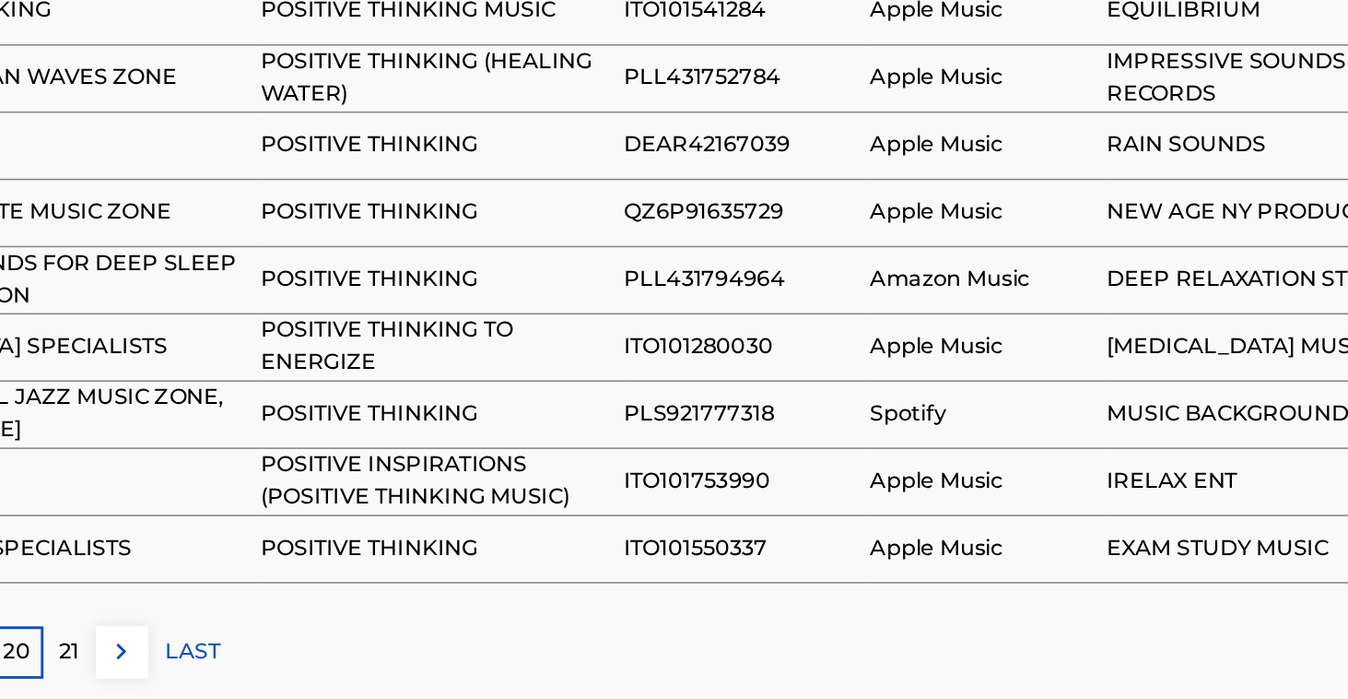
scroll to position [1113, 0]
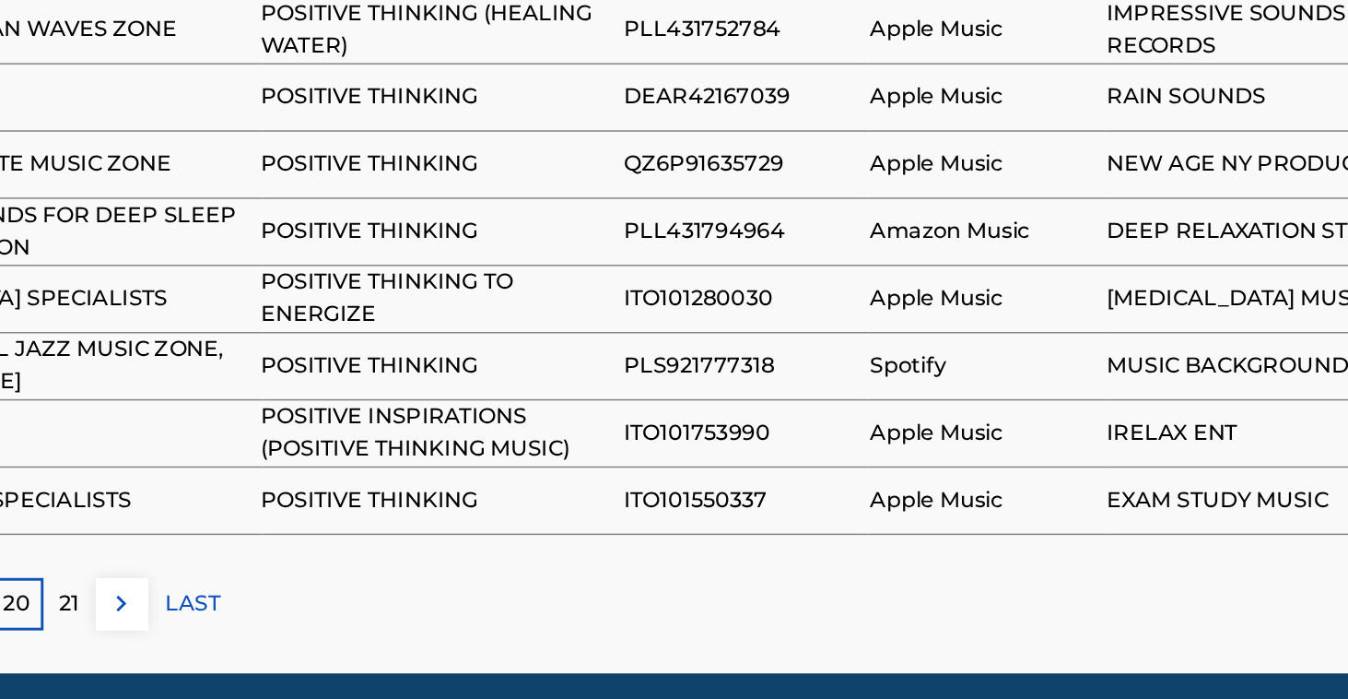
click at [214, 616] on div "21" at bounding box center [232, 634] width 36 height 36
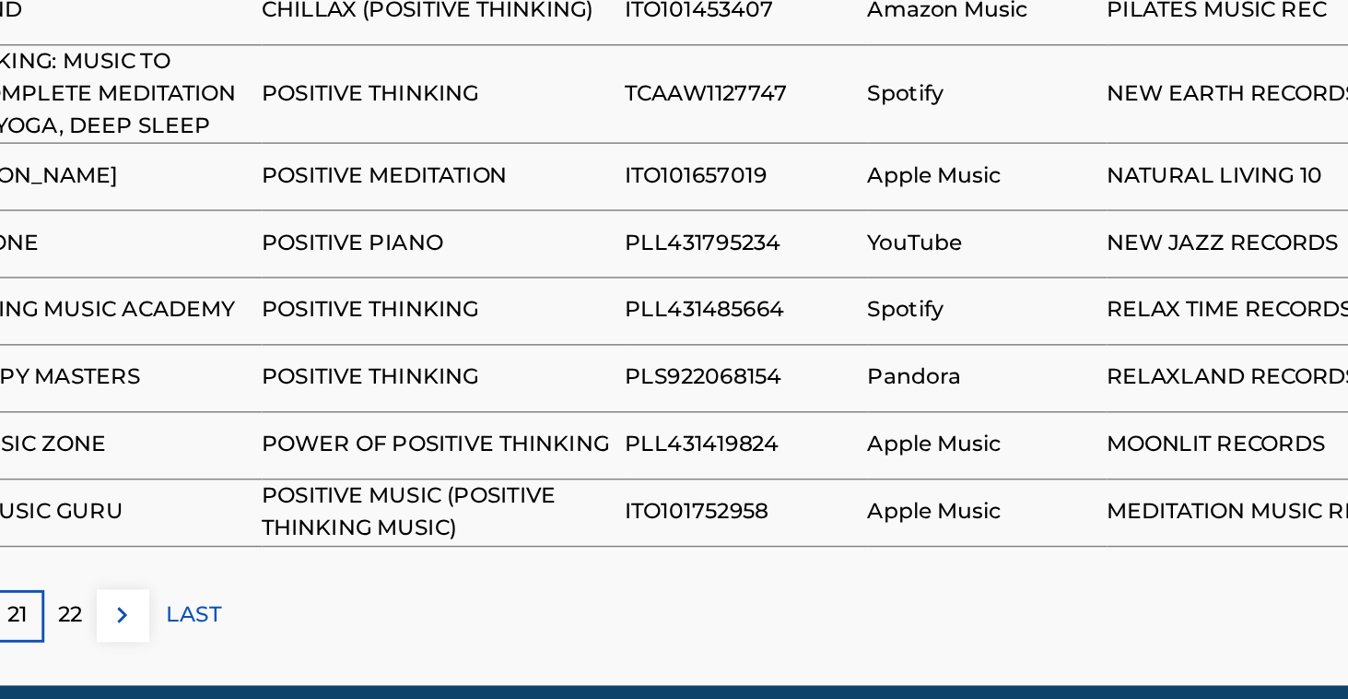
click at [223, 630] on p "22" at bounding box center [231, 641] width 17 height 22
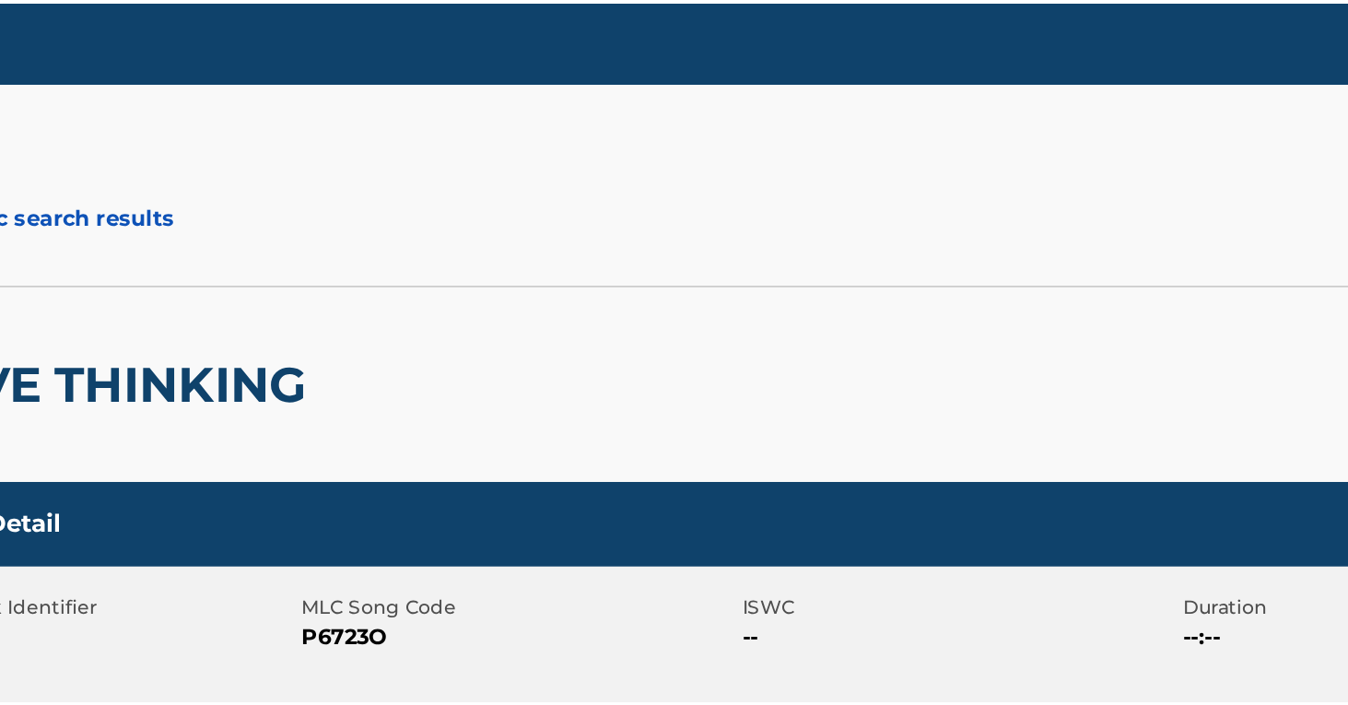
scroll to position [0, 0]
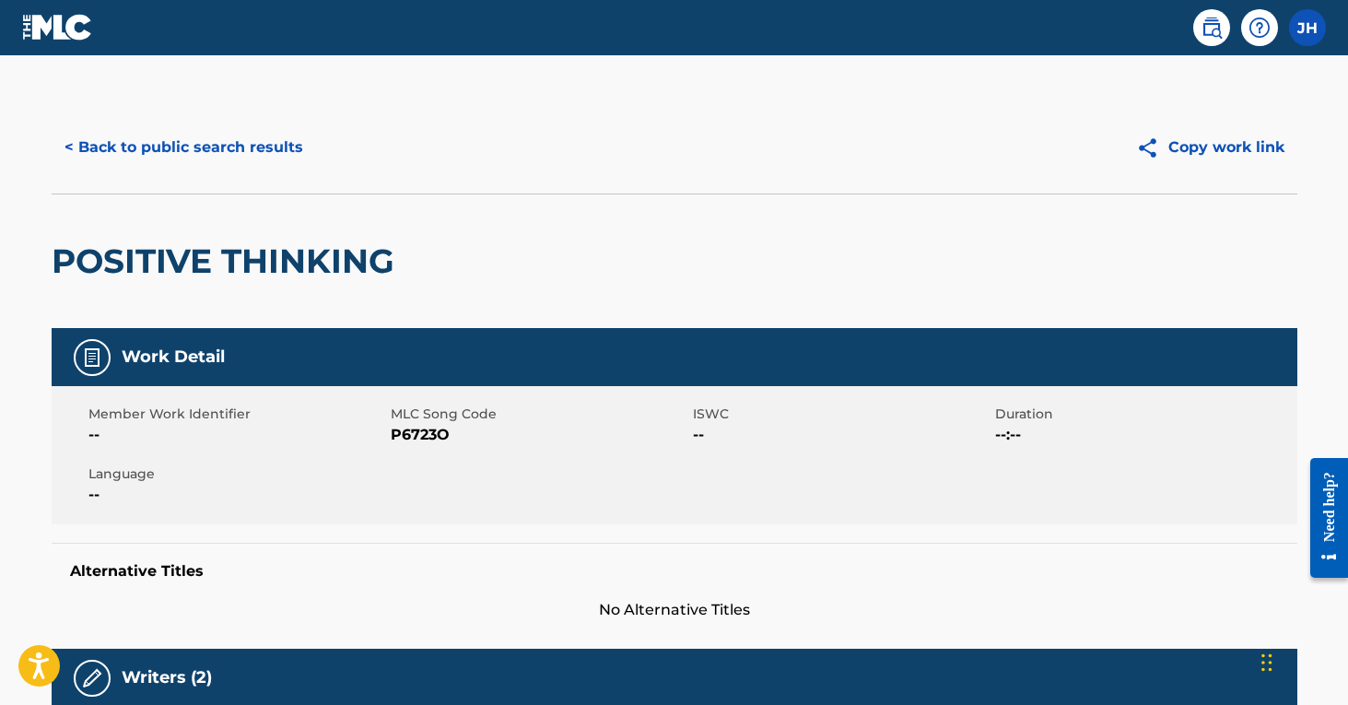
click at [291, 141] on button "< Back to public search results" at bounding box center [184, 147] width 265 height 46
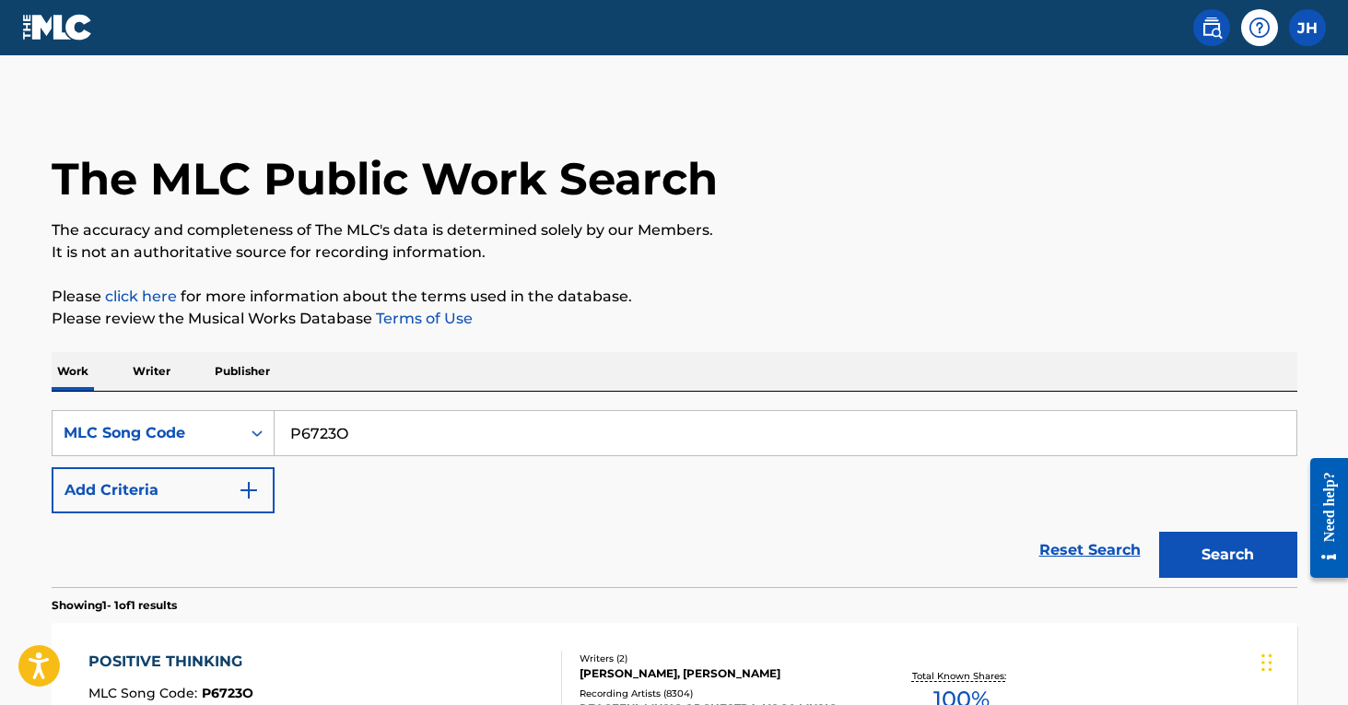
scroll to position [149, 0]
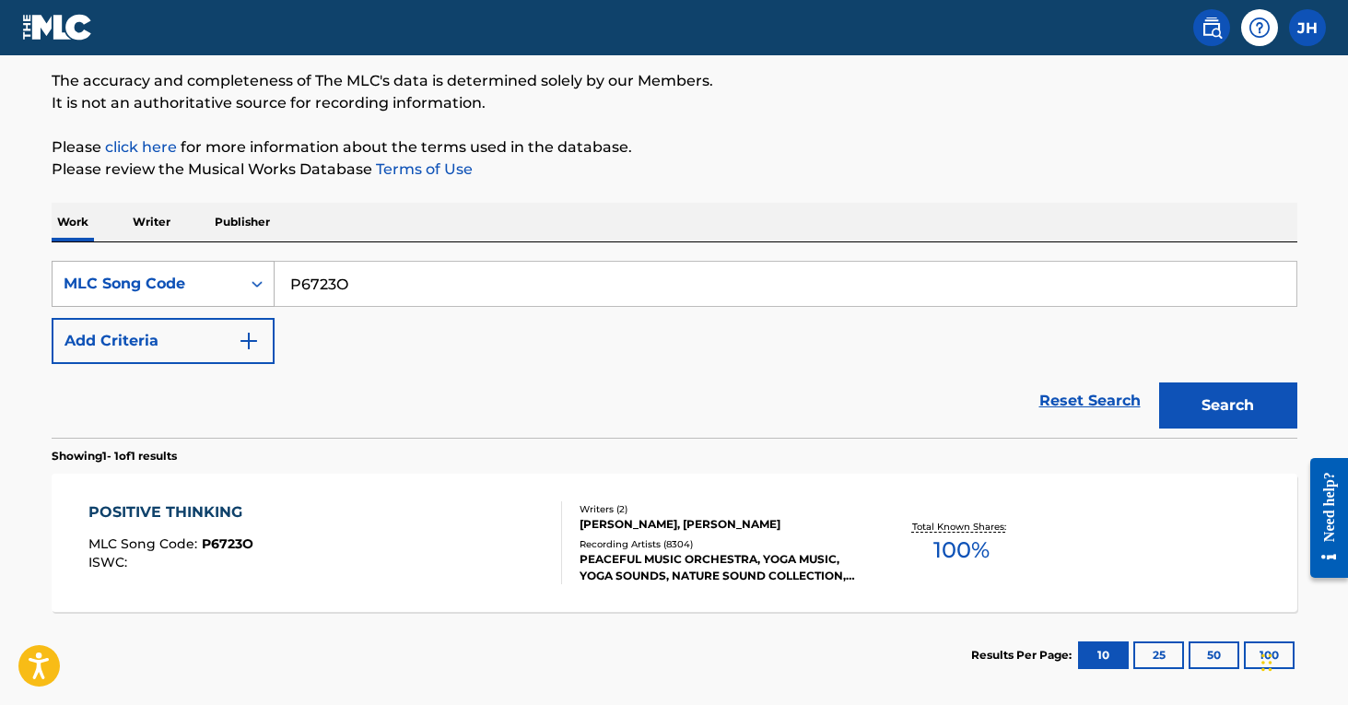
click at [261, 284] on icon "Search Form" at bounding box center [257, 284] width 11 height 6
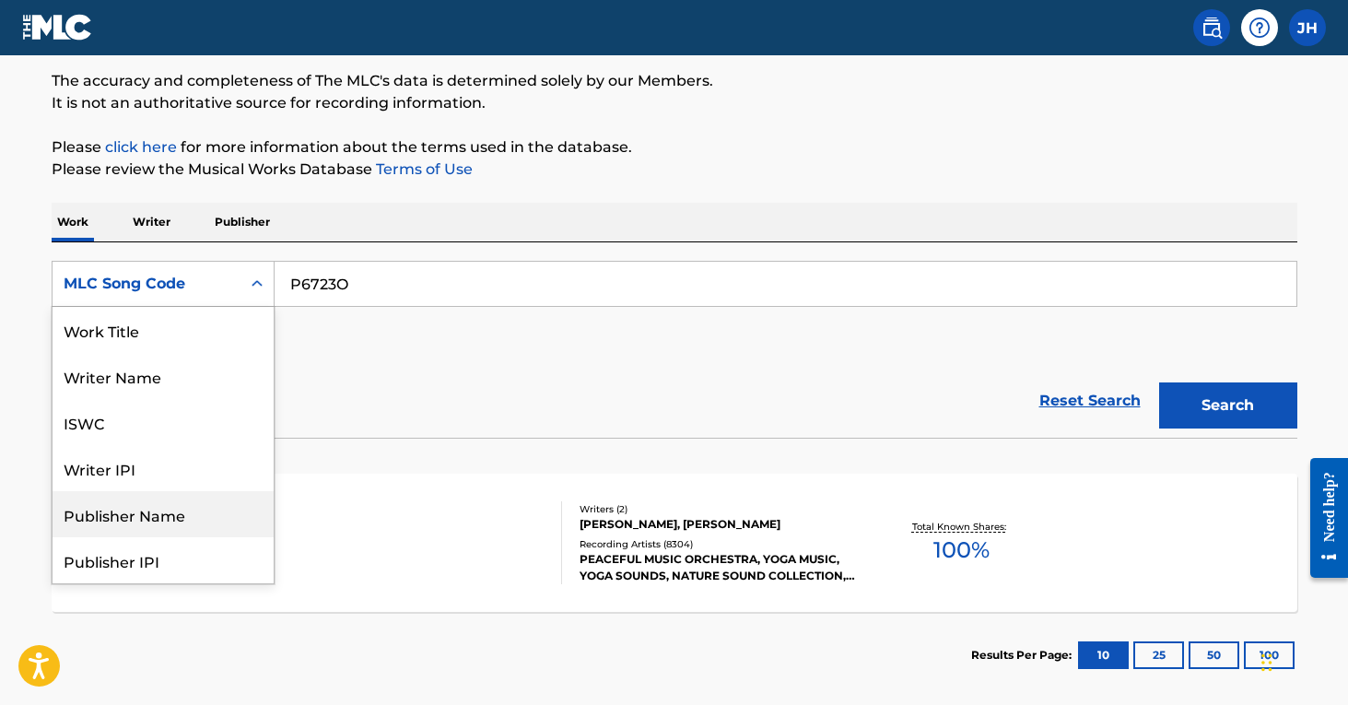
scroll to position [0, 0]
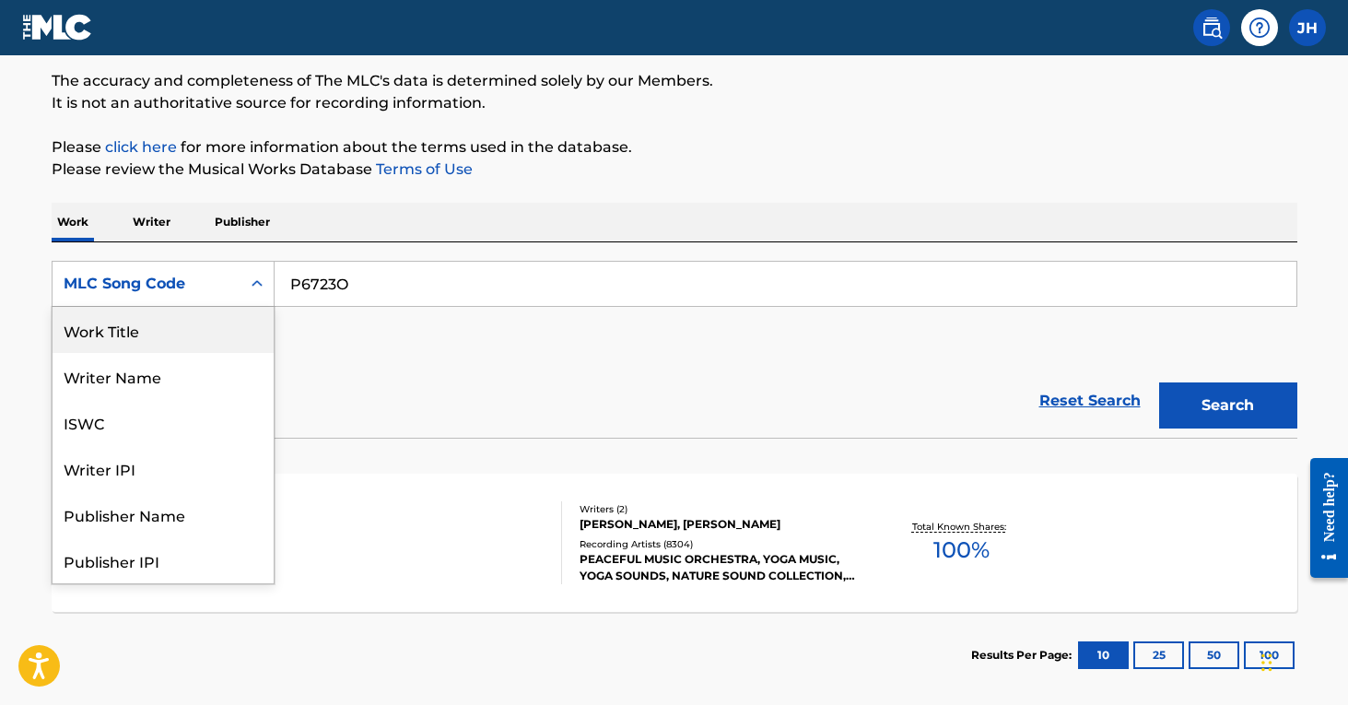
click at [206, 329] on div "Work Title" at bounding box center [163, 330] width 221 height 46
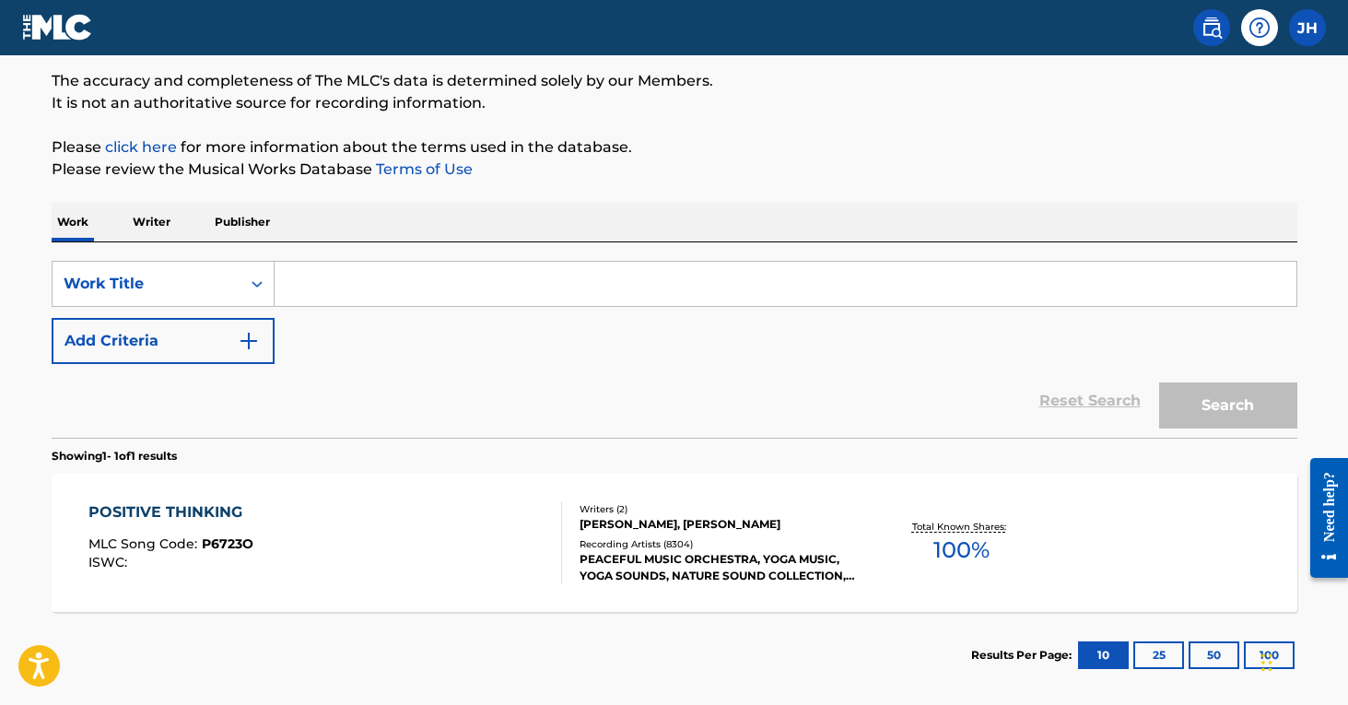
click at [362, 284] on input "Search Form" at bounding box center [786, 284] width 1022 height 44
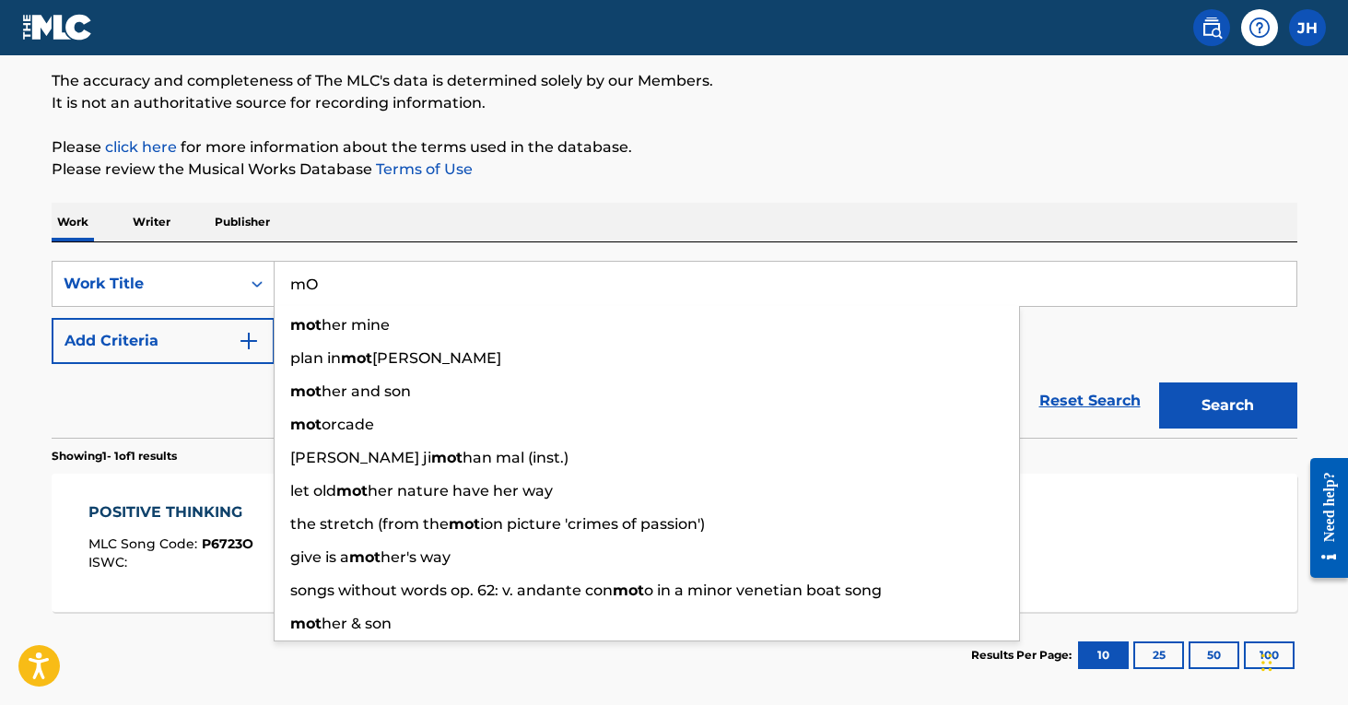
type input "m"
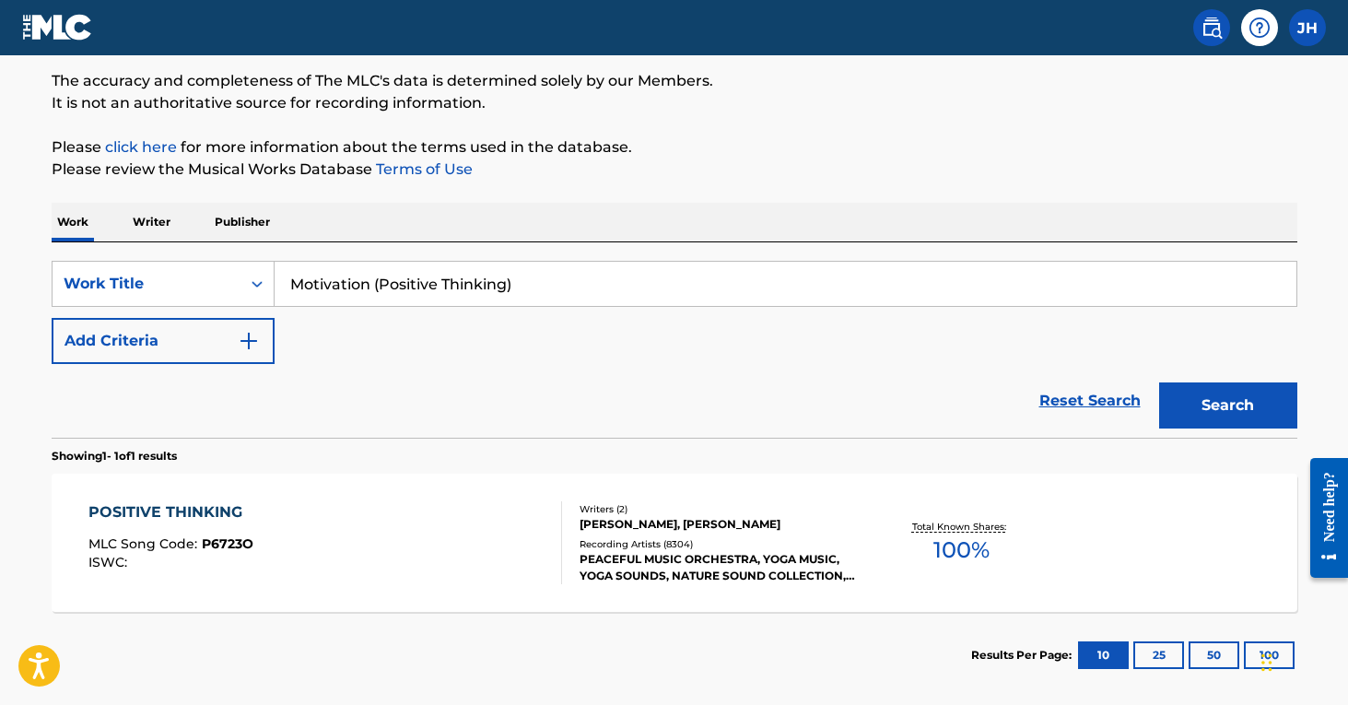
click at [1228, 406] on button "Search" at bounding box center [1228, 405] width 138 height 46
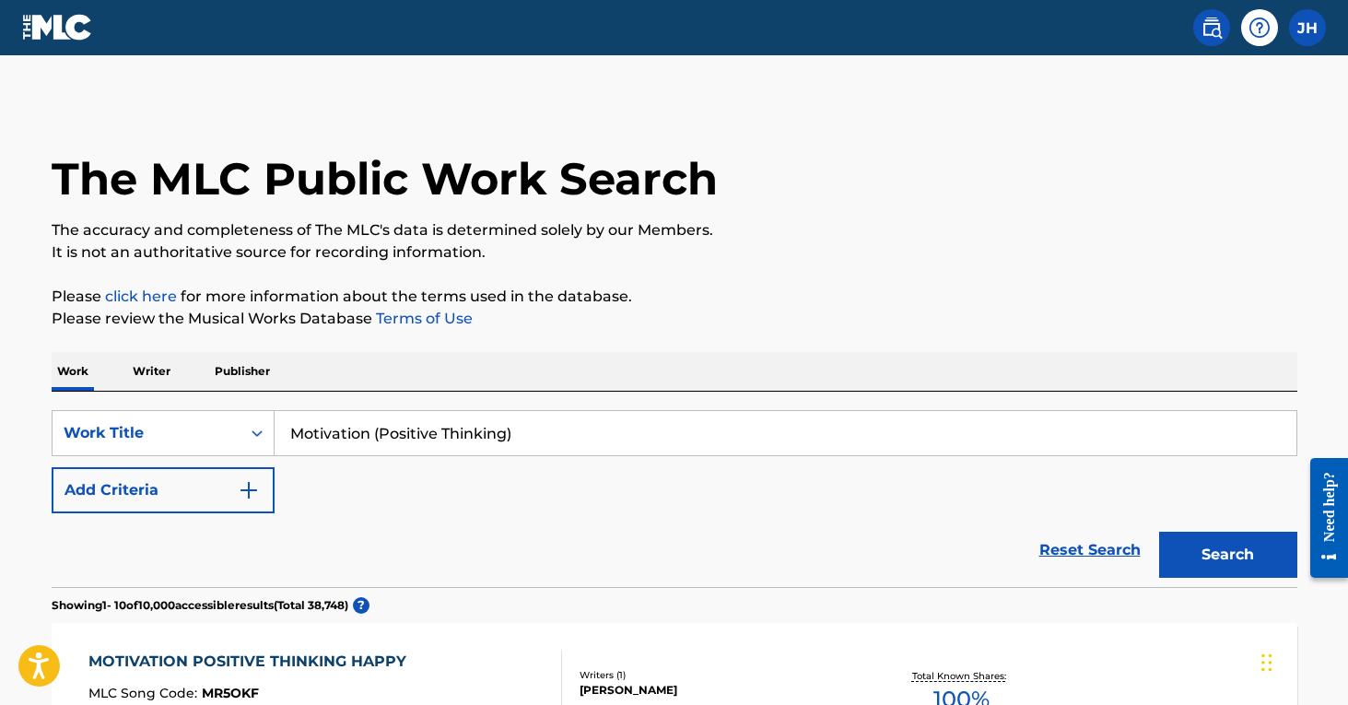
drag, startPoint x: 371, startPoint y: 434, endPoint x: 288, endPoint y: 423, distance: 84.6
click at [288, 423] on input "Motivation (Positive Thinking)" at bounding box center [786, 433] width 1022 height 44
type input "College (Positive Thinking)"
click at [1228, 555] on button "Search" at bounding box center [1228, 555] width 138 height 46
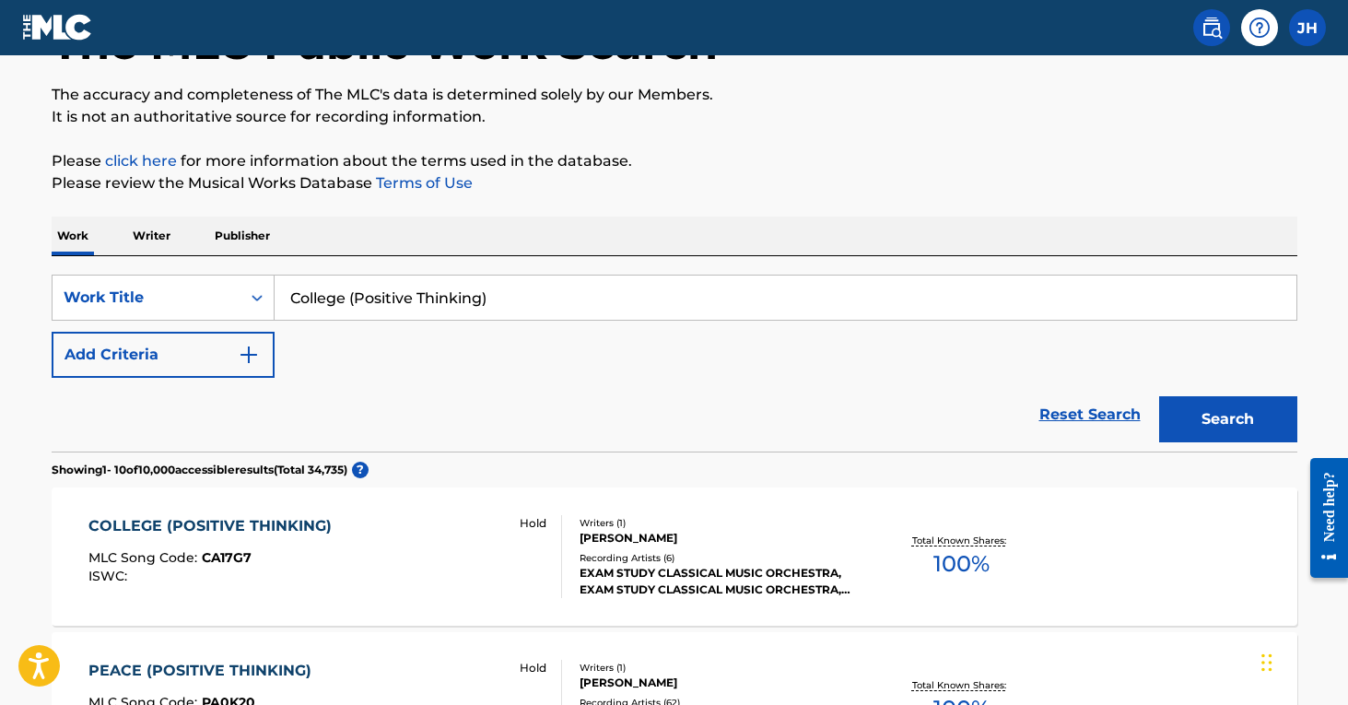
scroll to position [118, 0]
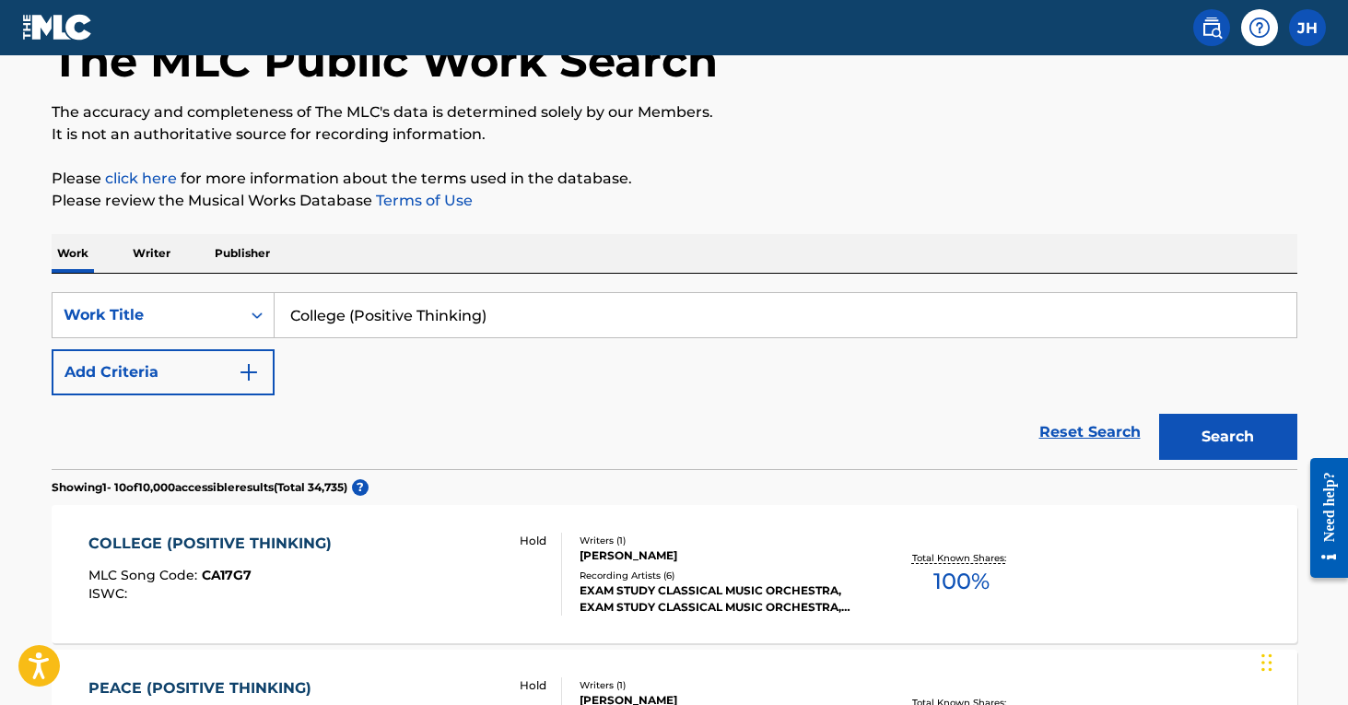
click at [248, 368] on img "Search Form" at bounding box center [249, 372] width 22 height 22
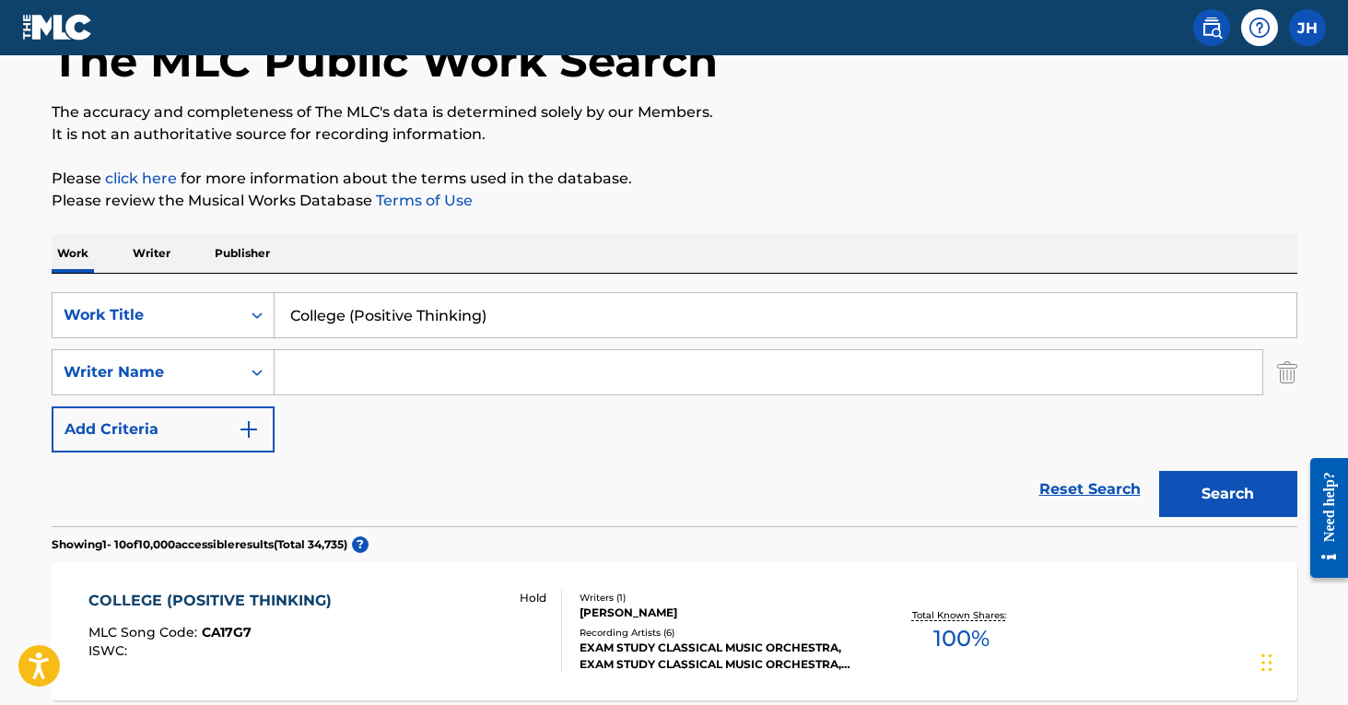
click at [308, 367] on input "Search Form" at bounding box center [769, 372] width 988 height 44
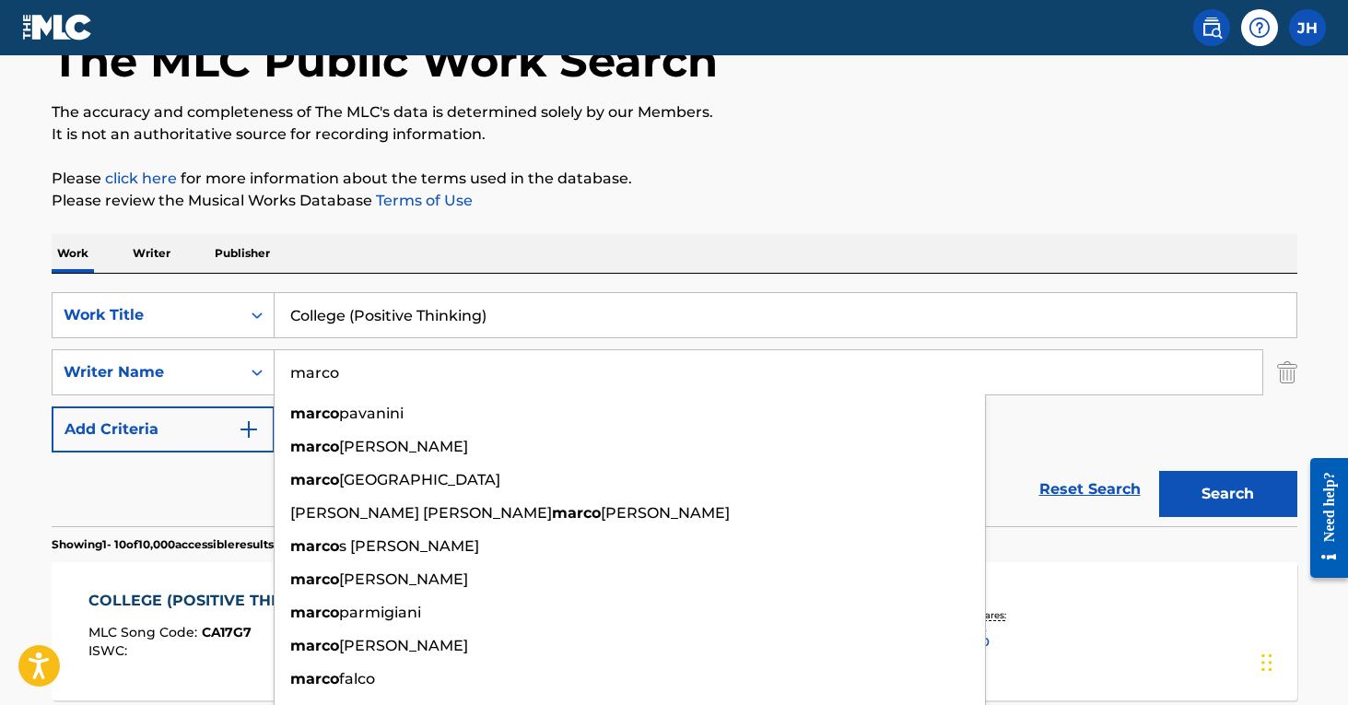
click at [1228, 494] on button "Search" at bounding box center [1228, 494] width 138 height 46
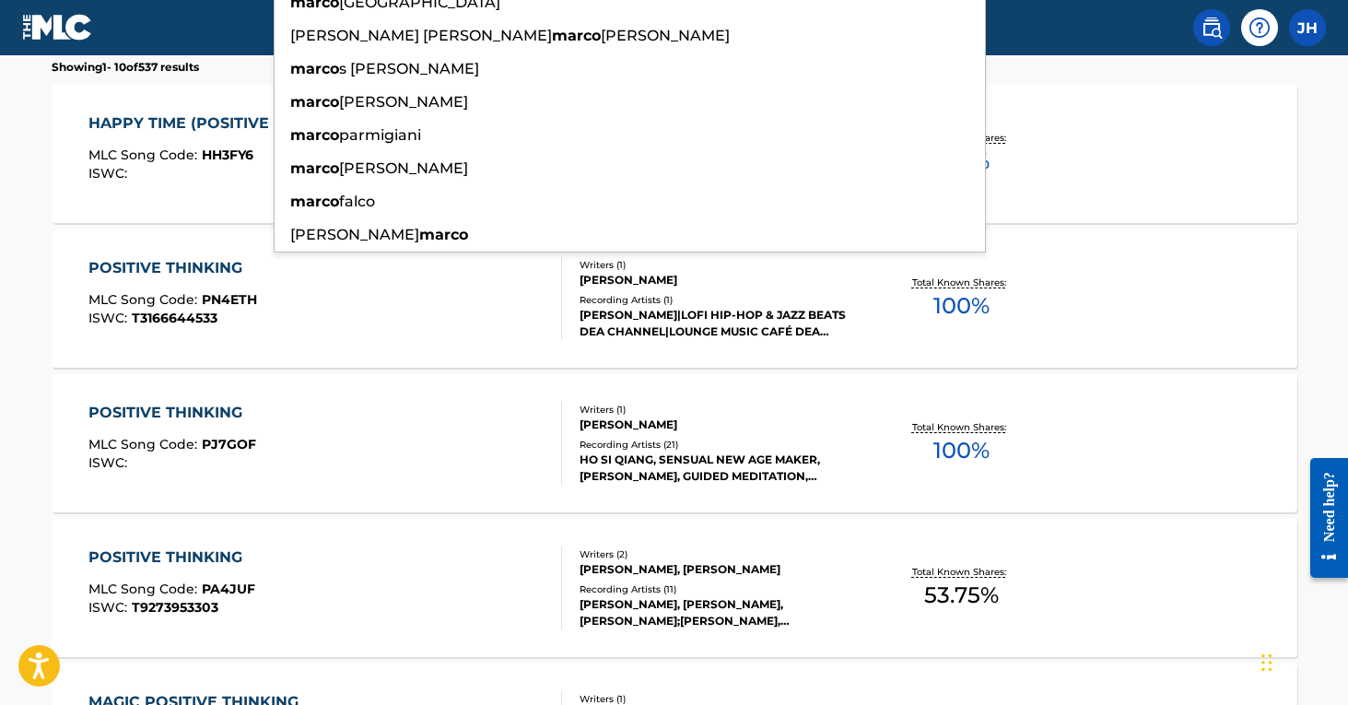
scroll to position [590, 0]
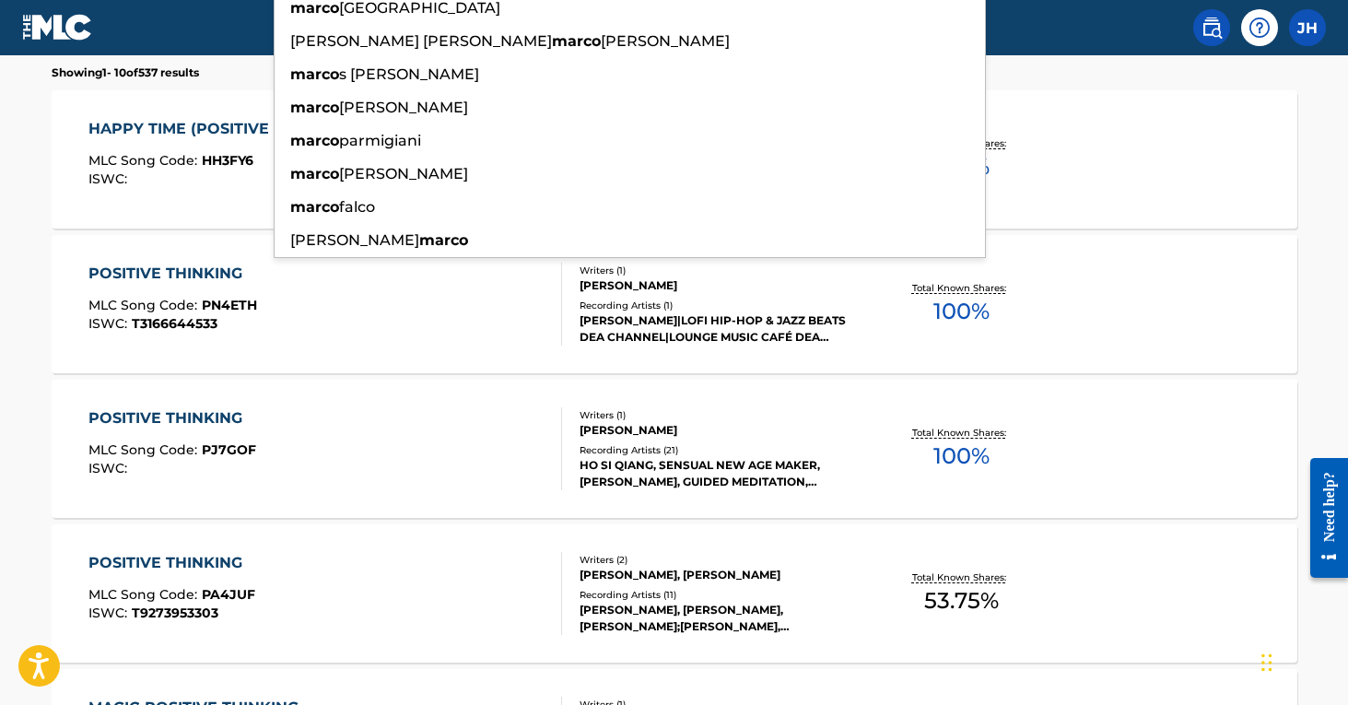
type input "[PERSON_NAME]"
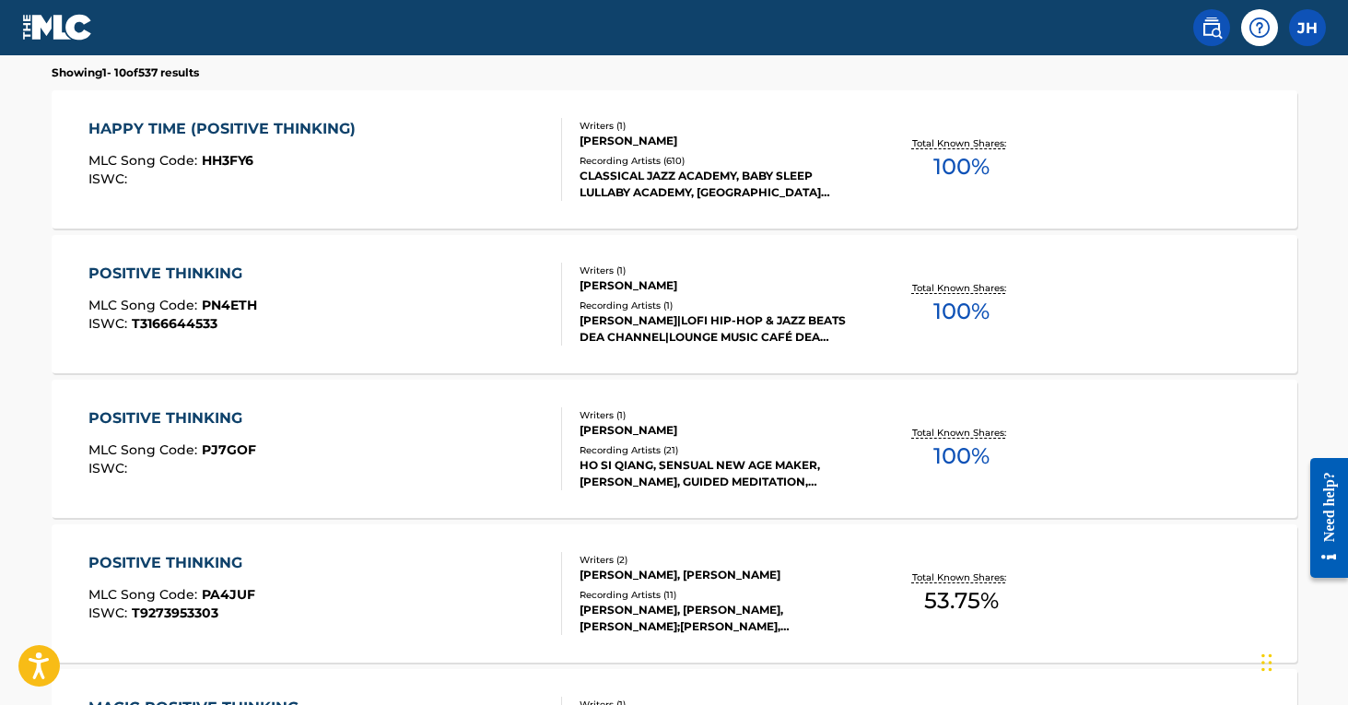
click at [443, 392] on div "POSITIVE THINKING MLC Song Code : PJ7GOF ISWC : Writers ( 1 ) MARCO RINALDO Rec…" at bounding box center [675, 449] width 1246 height 138
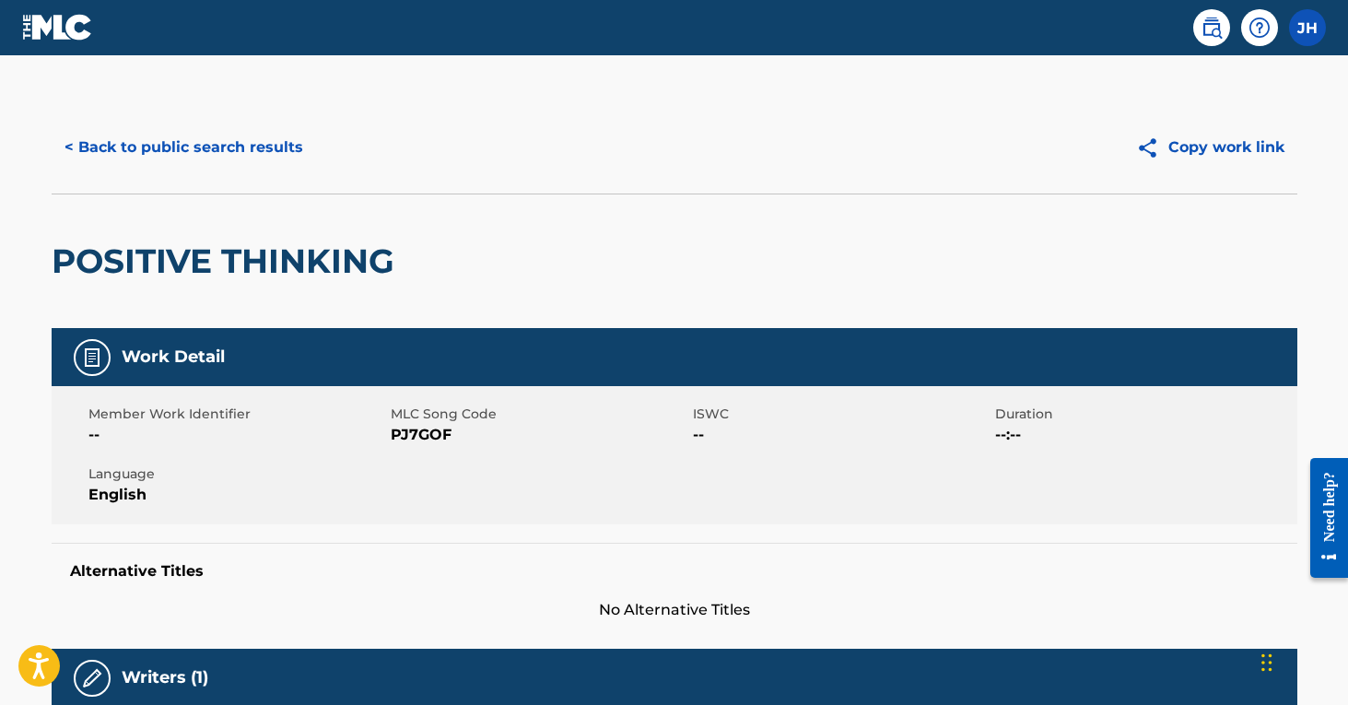
click at [270, 140] on button "< Back to public search results" at bounding box center [184, 147] width 265 height 46
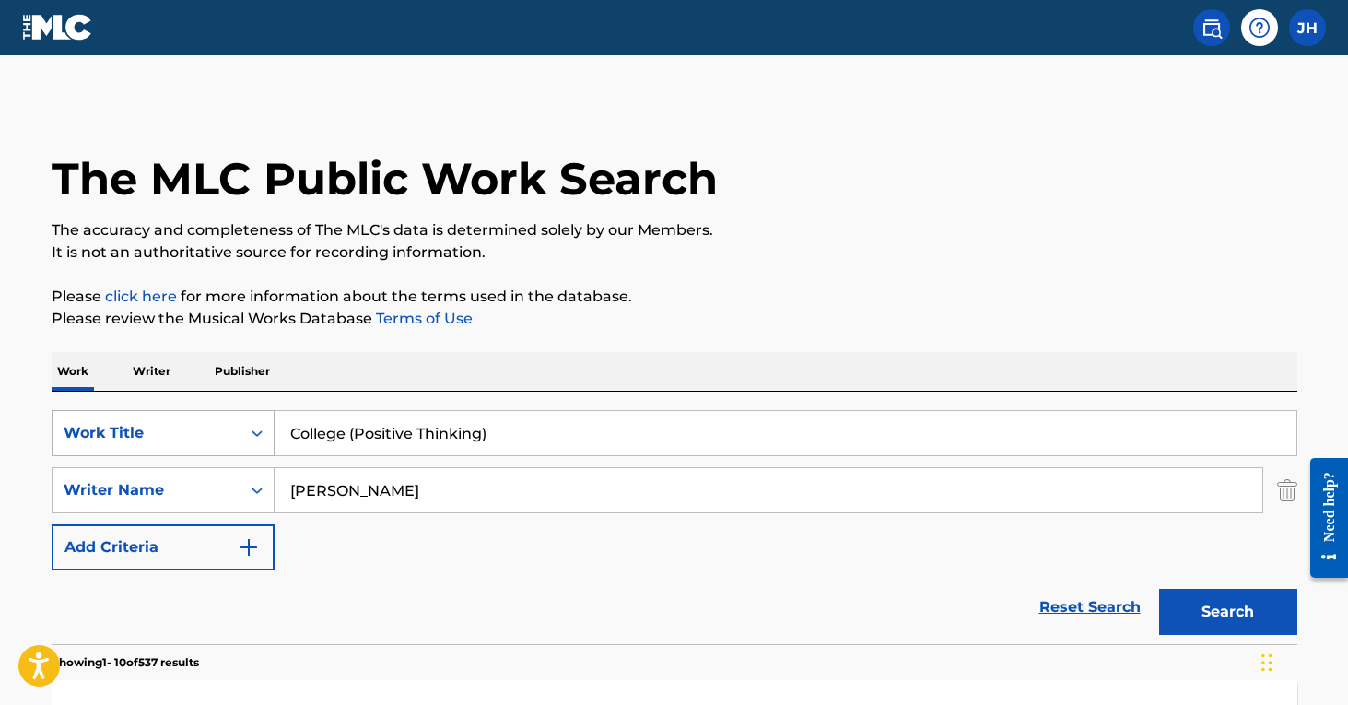
drag, startPoint x: 571, startPoint y: 431, endPoint x: 218, endPoint y: 410, distance: 352.7
click at [218, 410] on div "SearchWithCriteria30869464-cedb-41ca-9224-6150fcb50f4c Work Title College (Posi…" at bounding box center [675, 433] width 1246 height 46
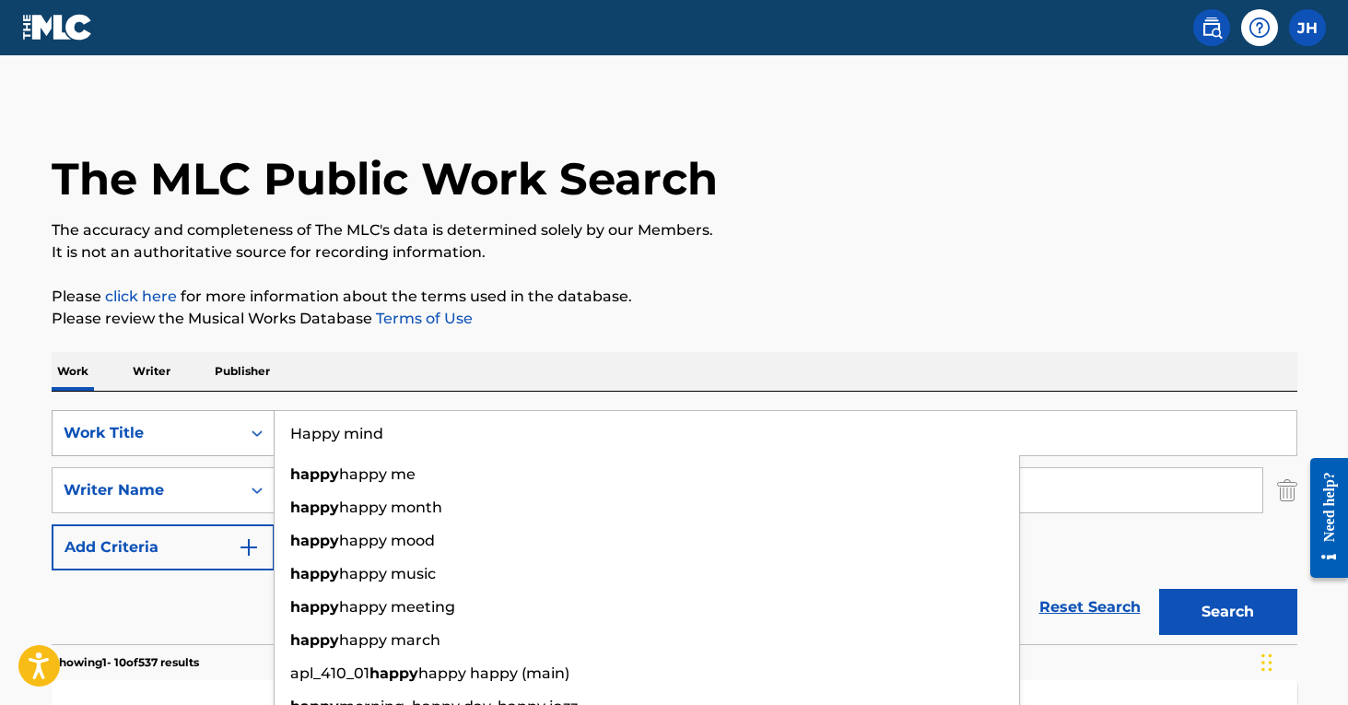
click at [1228, 612] on button "Search" at bounding box center [1228, 612] width 138 height 46
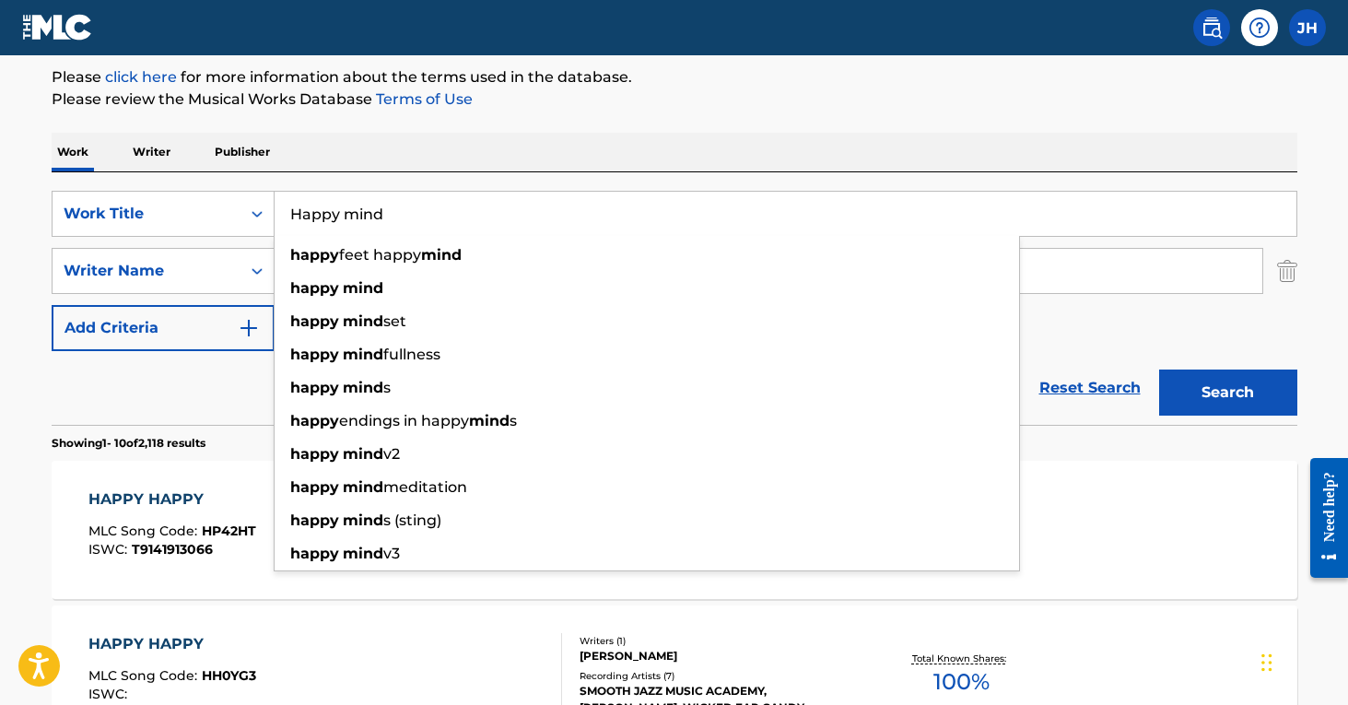
scroll to position [221, 0]
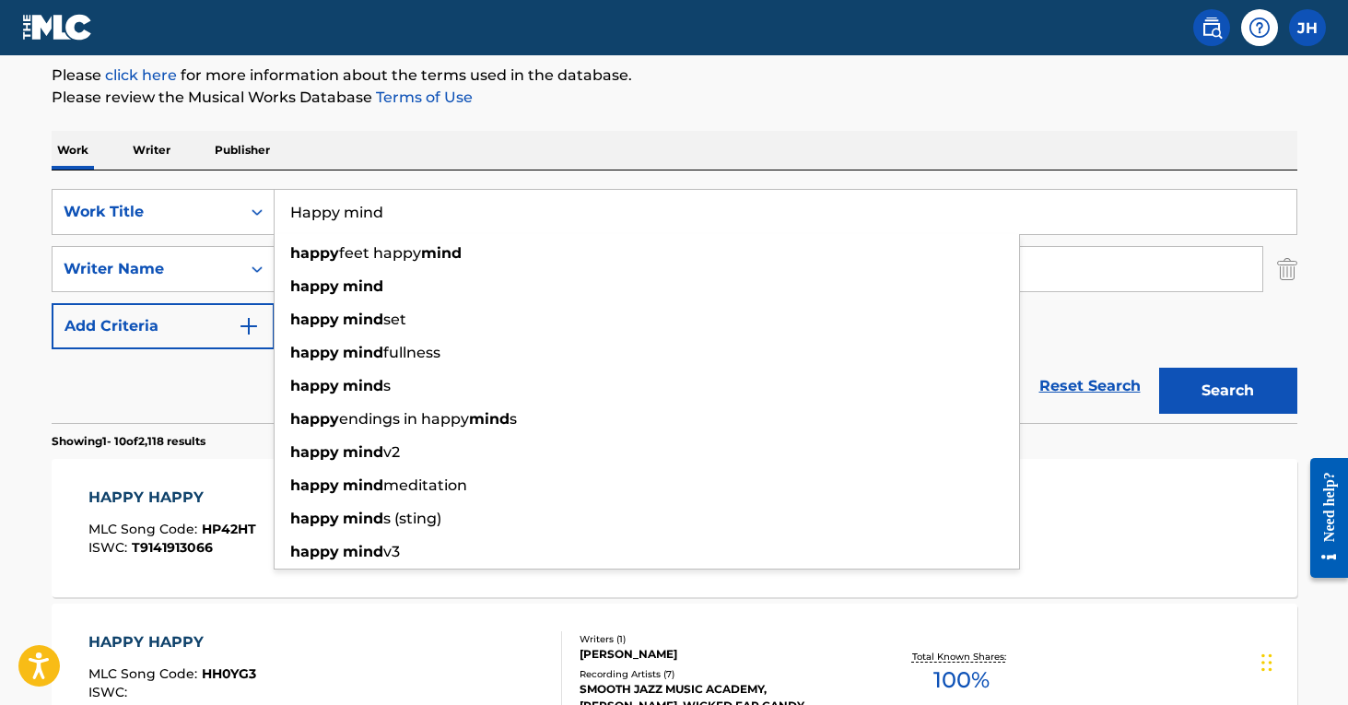
click at [399, 211] on input "Happy mind" at bounding box center [786, 212] width 1022 height 44
click at [1228, 391] on button "Search" at bounding box center [1228, 391] width 138 height 46
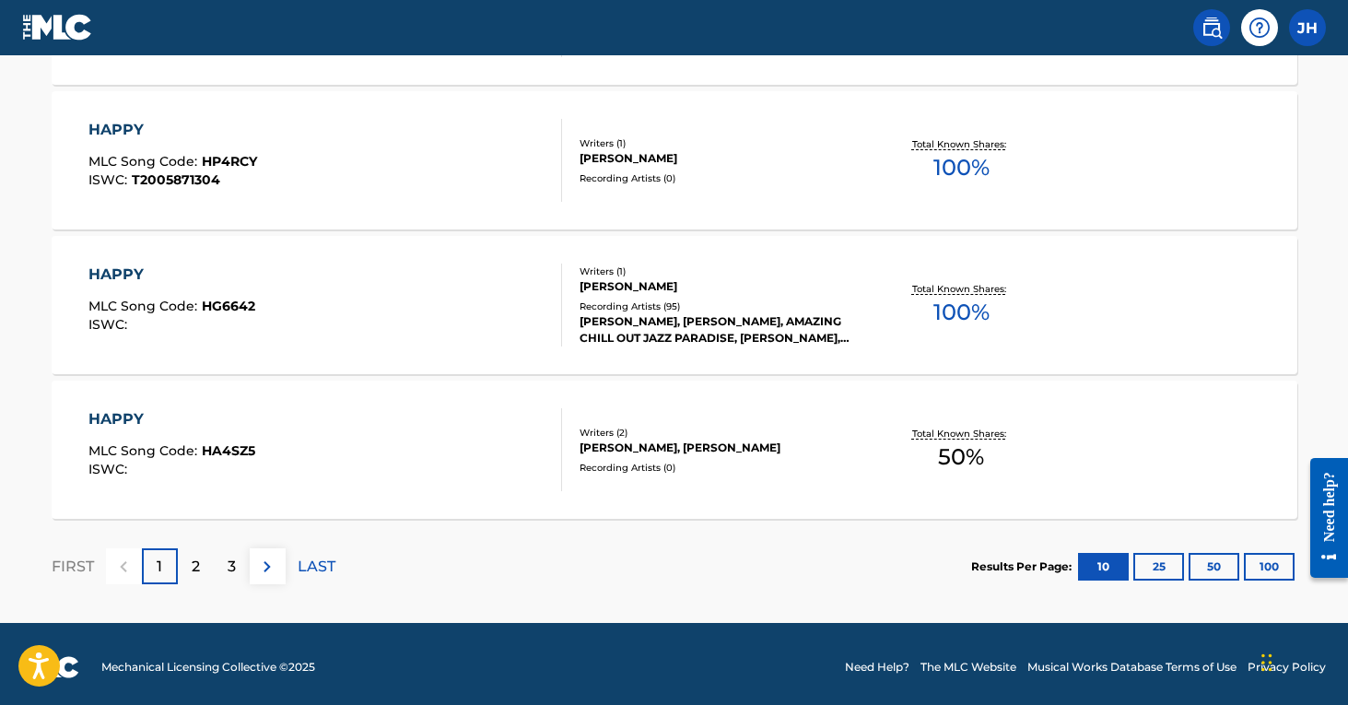
scroll to position [1606, 0]
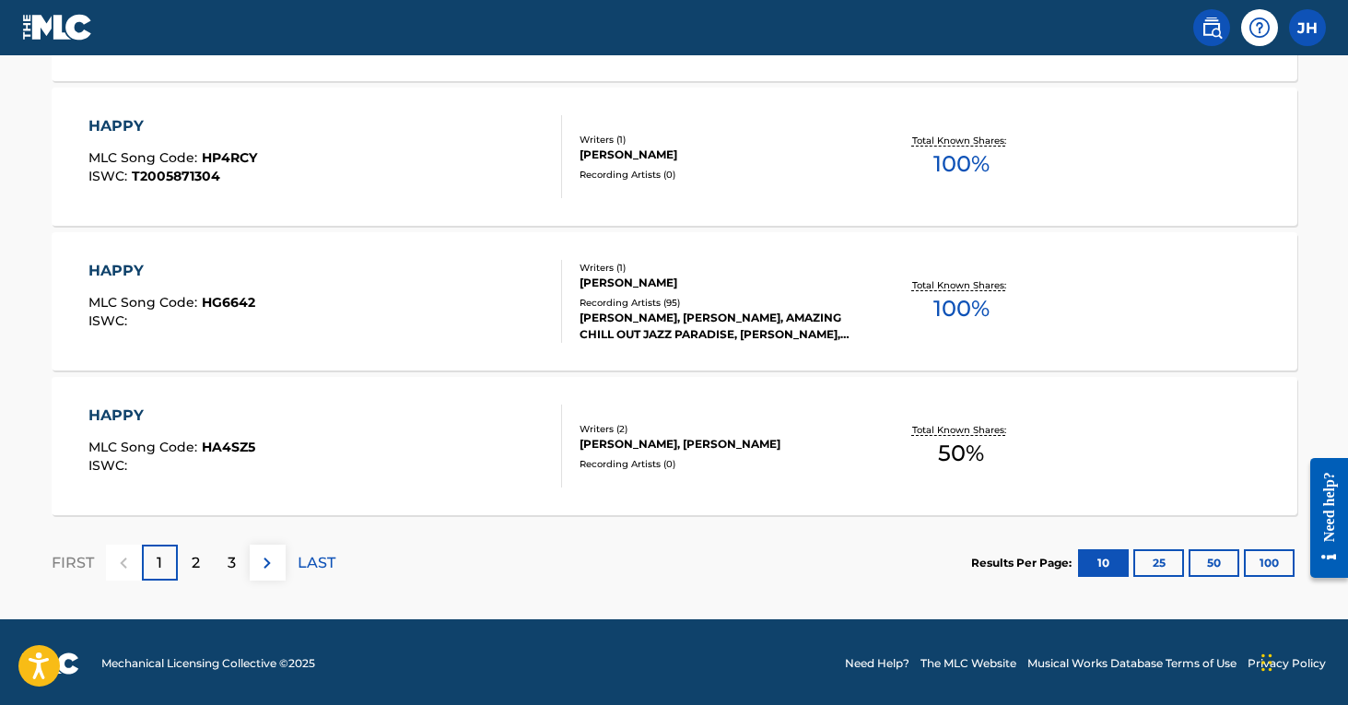
click at [193, 573] on p "2" at bounding box center [196, 563] width 8 height 22
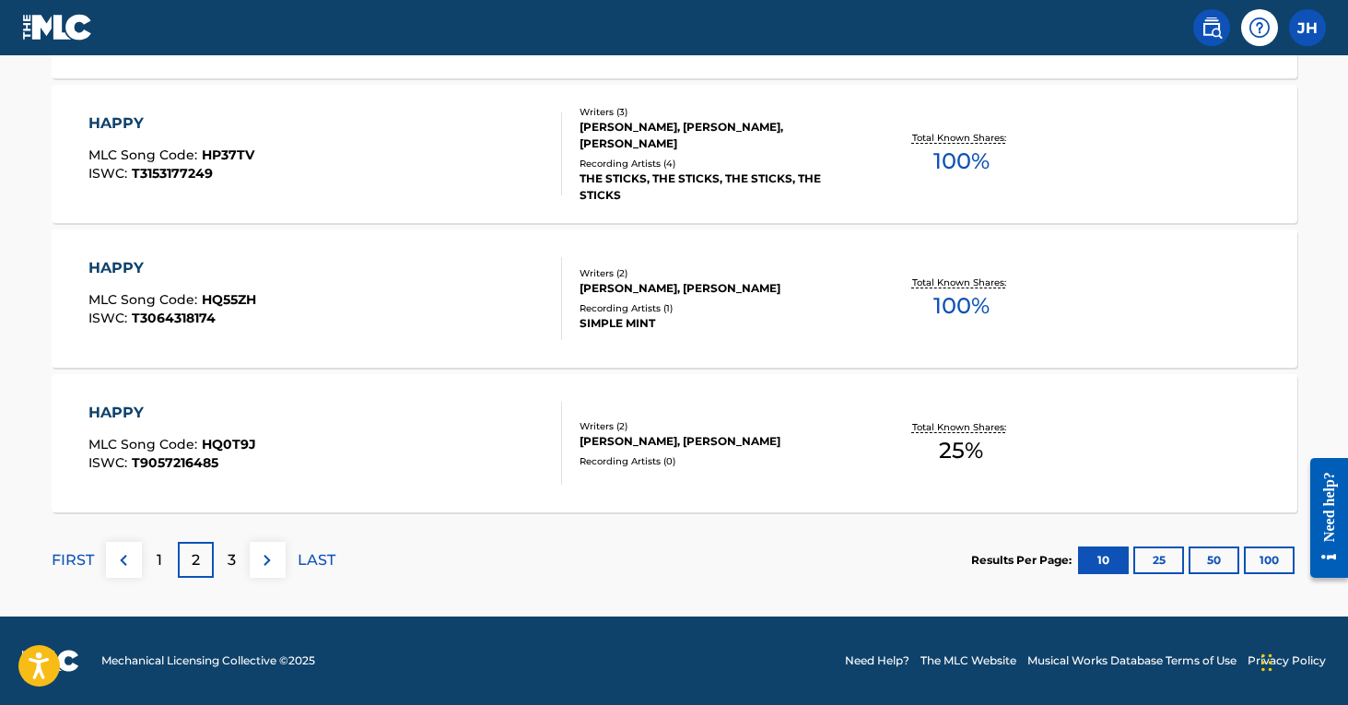
click at [241, 562] on div "3" at bounding box center [232, 560] width 36 height 36
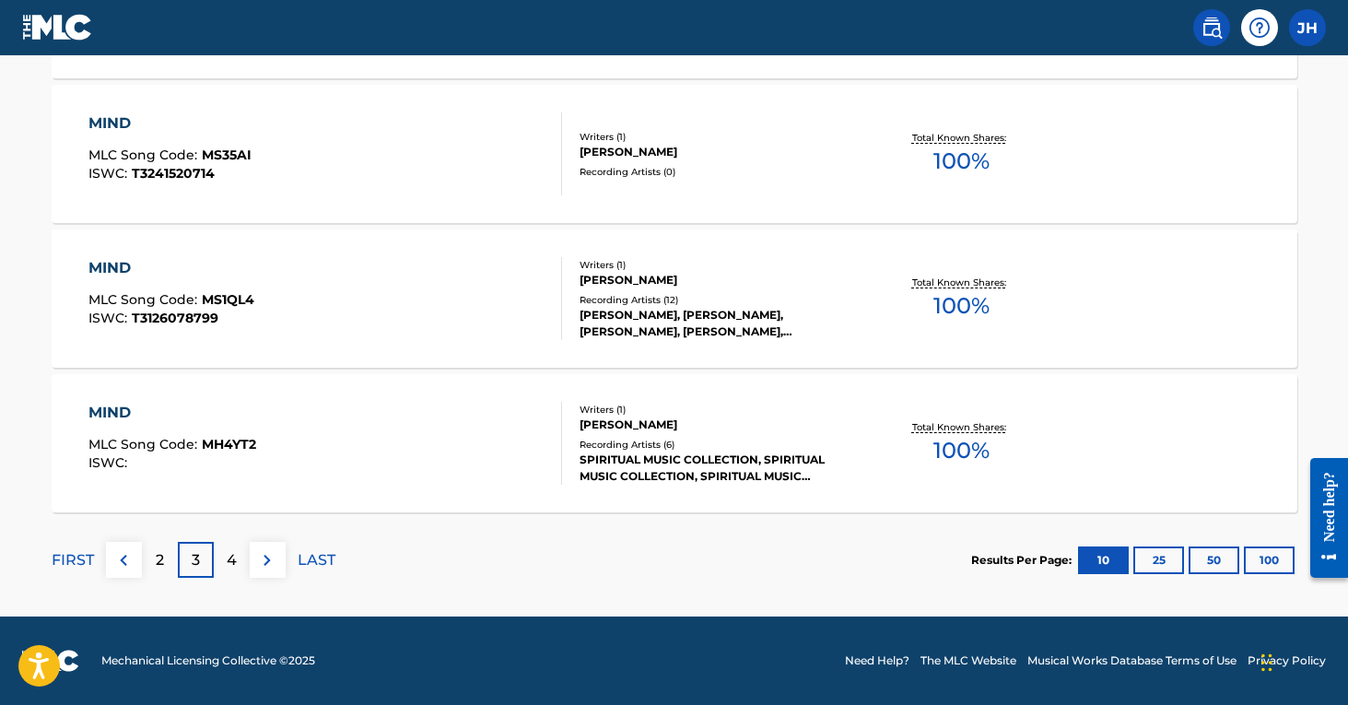
click at [239, 571] on div "4" at bounding box center [232, 560] width 36 height 36
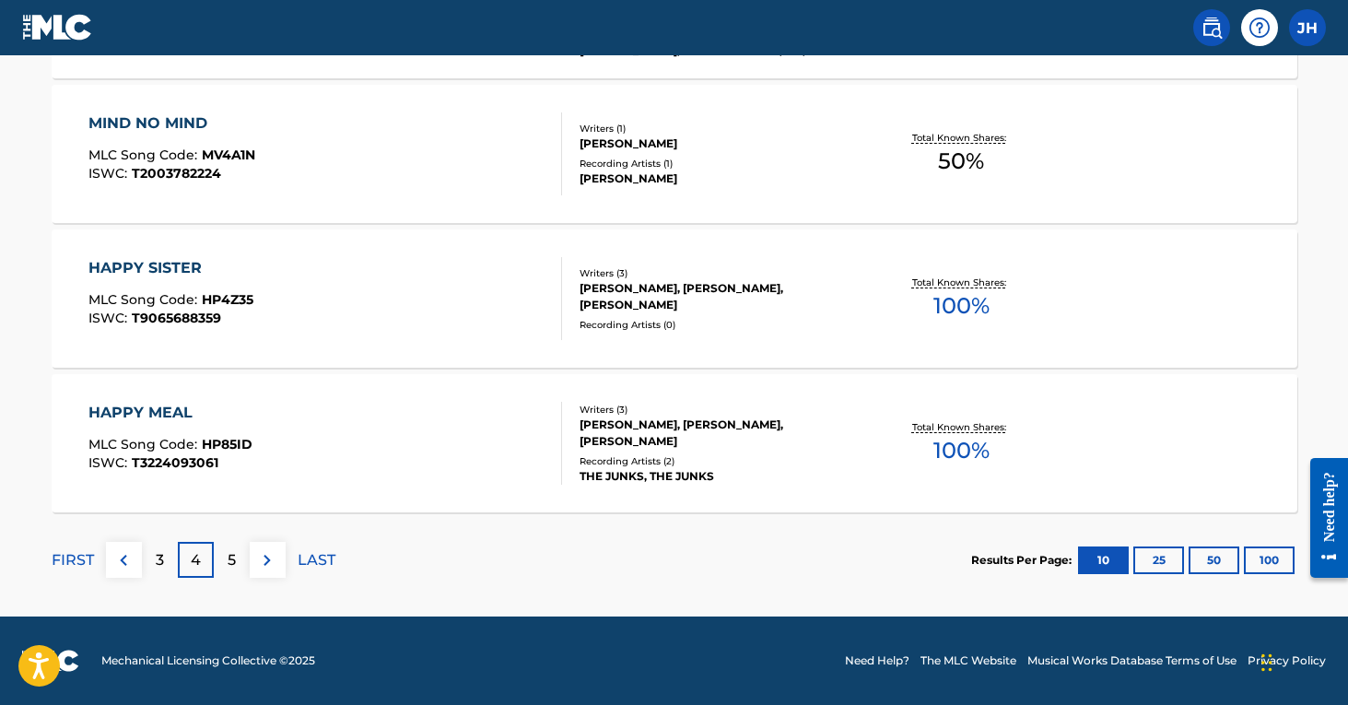
scroll to position [1608, 0]
click at [233, 568] on p "5" at bounding box center [232, 560] width 8 height 22
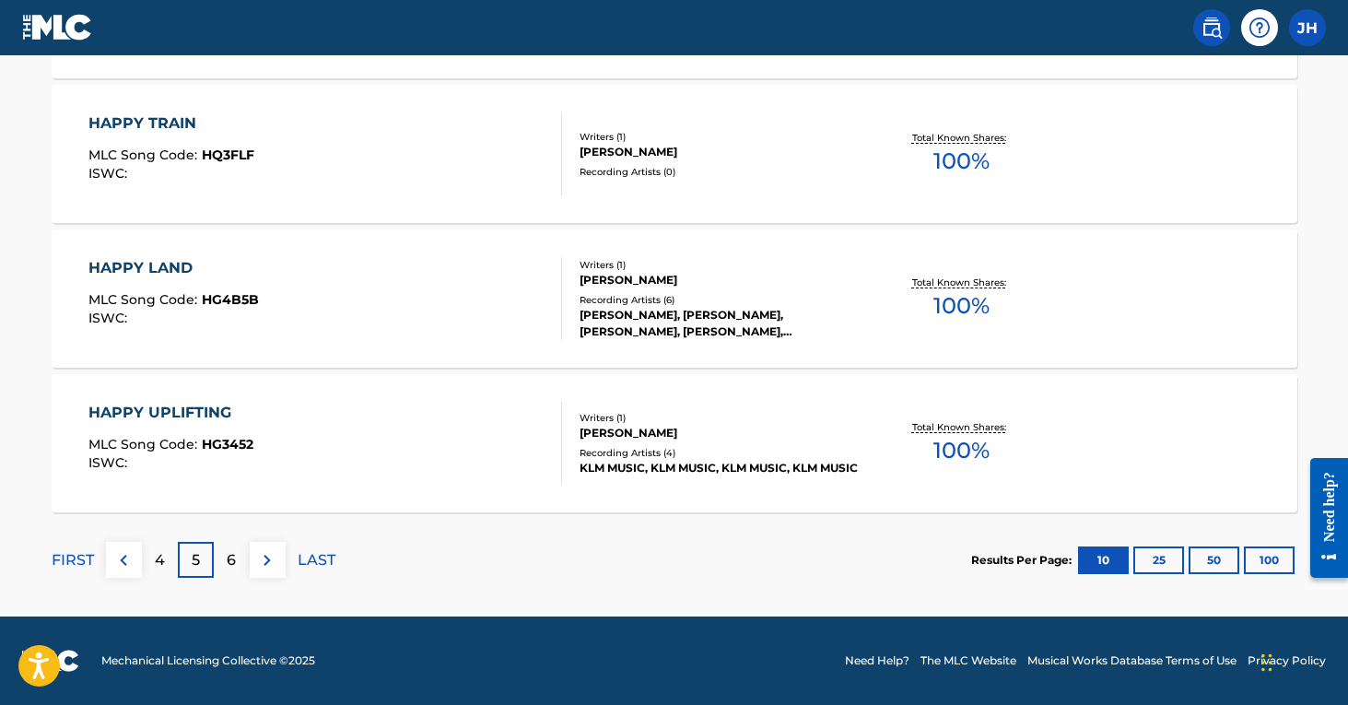
click at [229, 559] on p "6" at bounding box center [231, 560] width 9 height 22
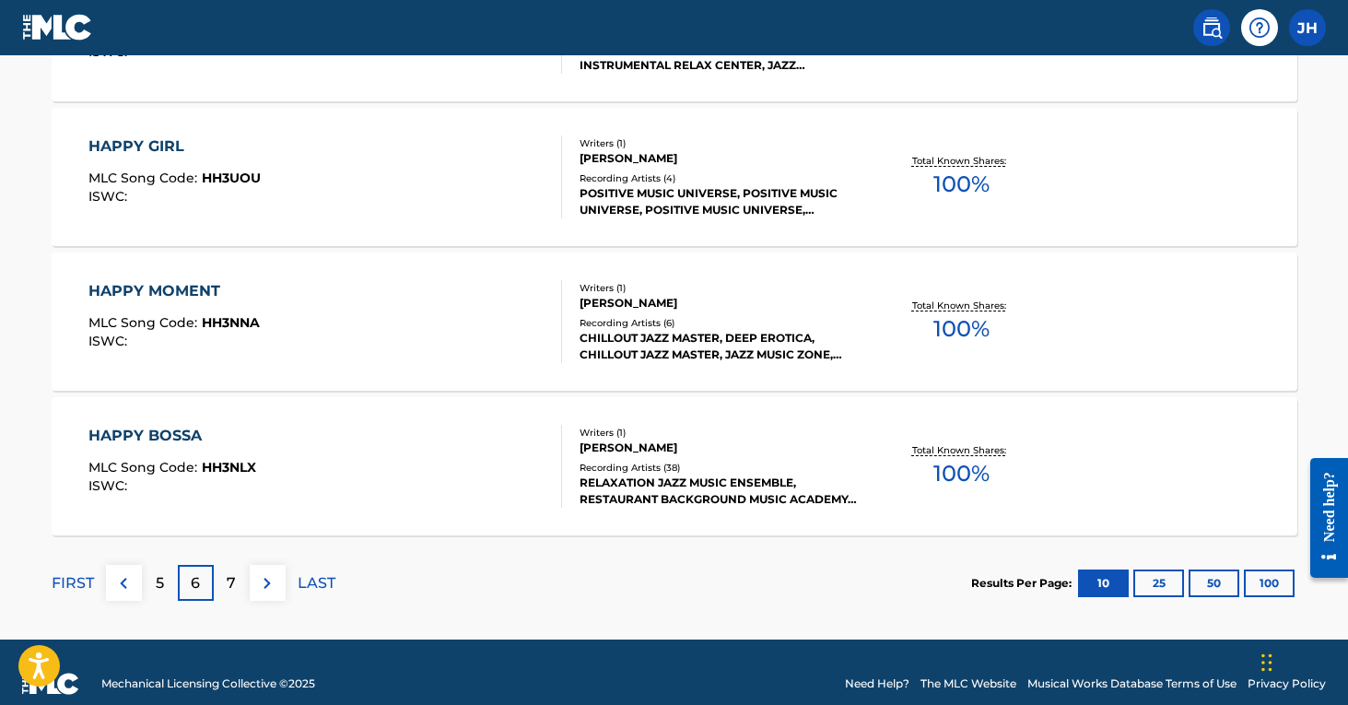
scroll to position [1591, 0]
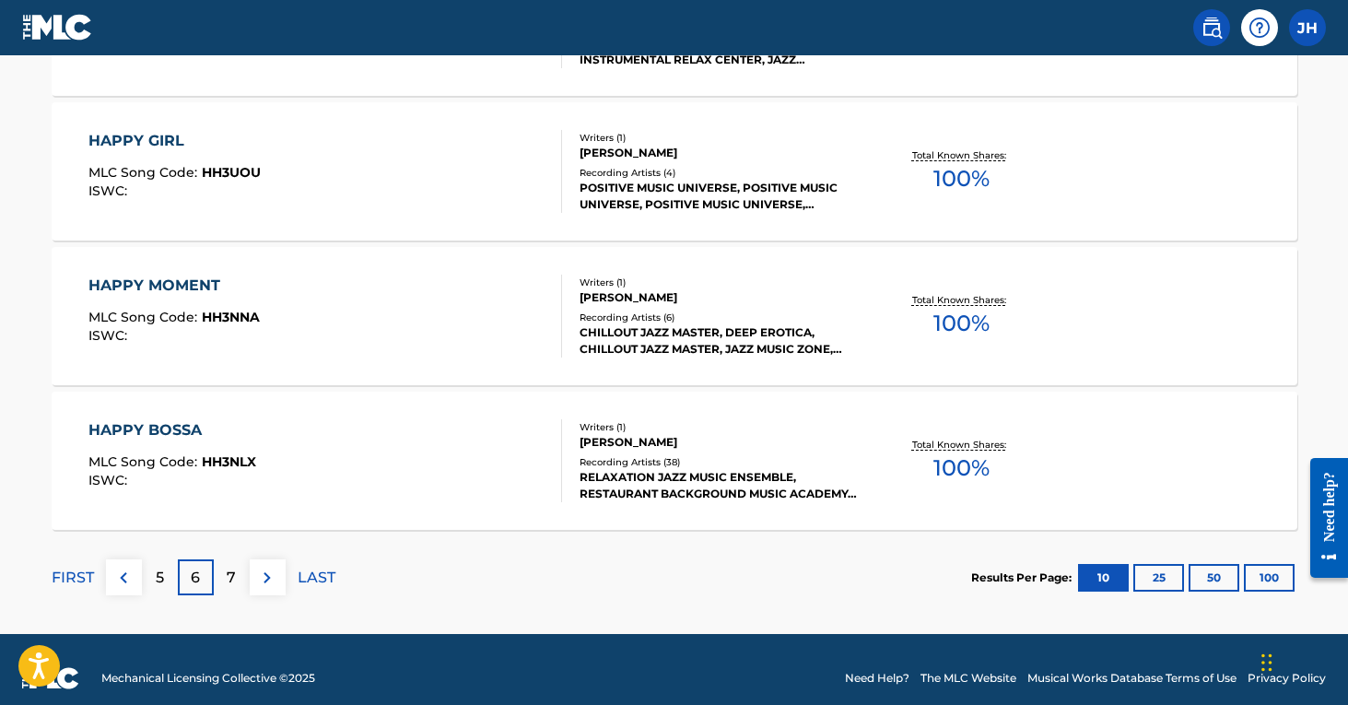
click at [241, 580] on div "7" at bounding box center [232, 577] width 36 height 36
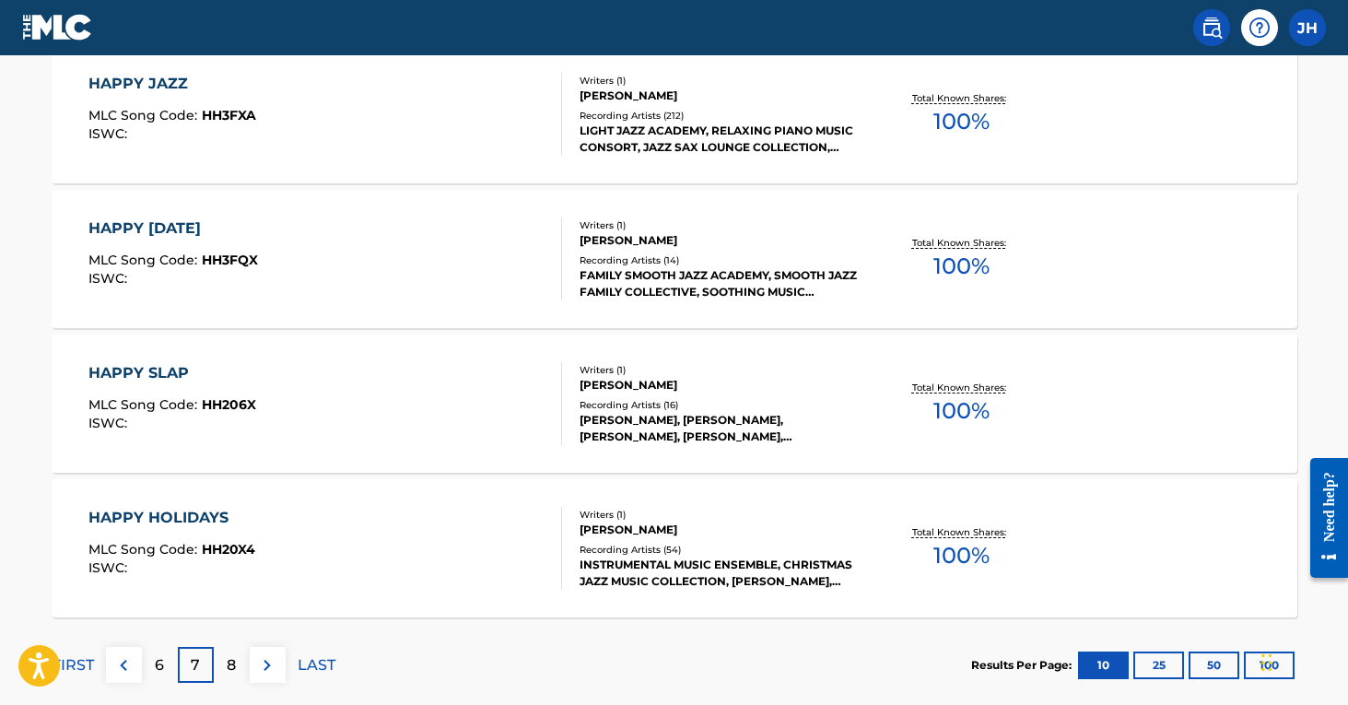
scroll to position [1549, 0]
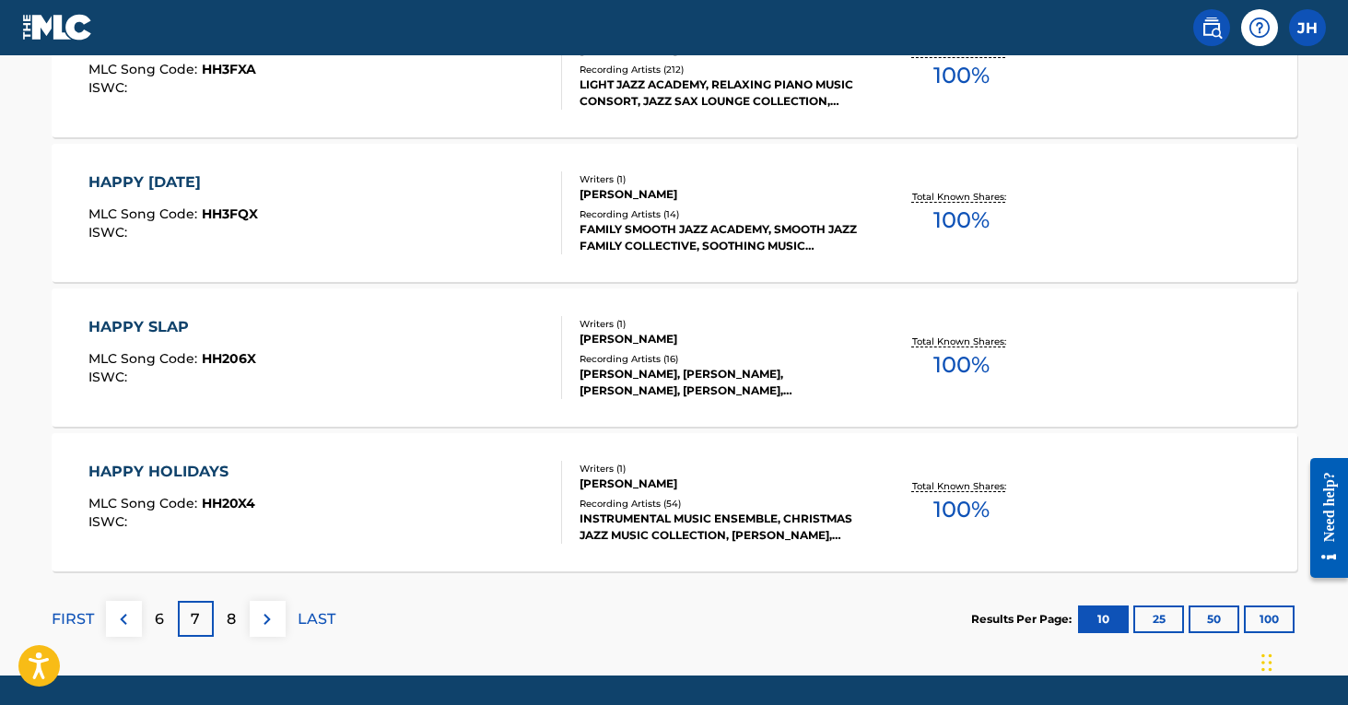
click at [241, 613] on div "8" at bounding box center [232, 619] width 36 height 36
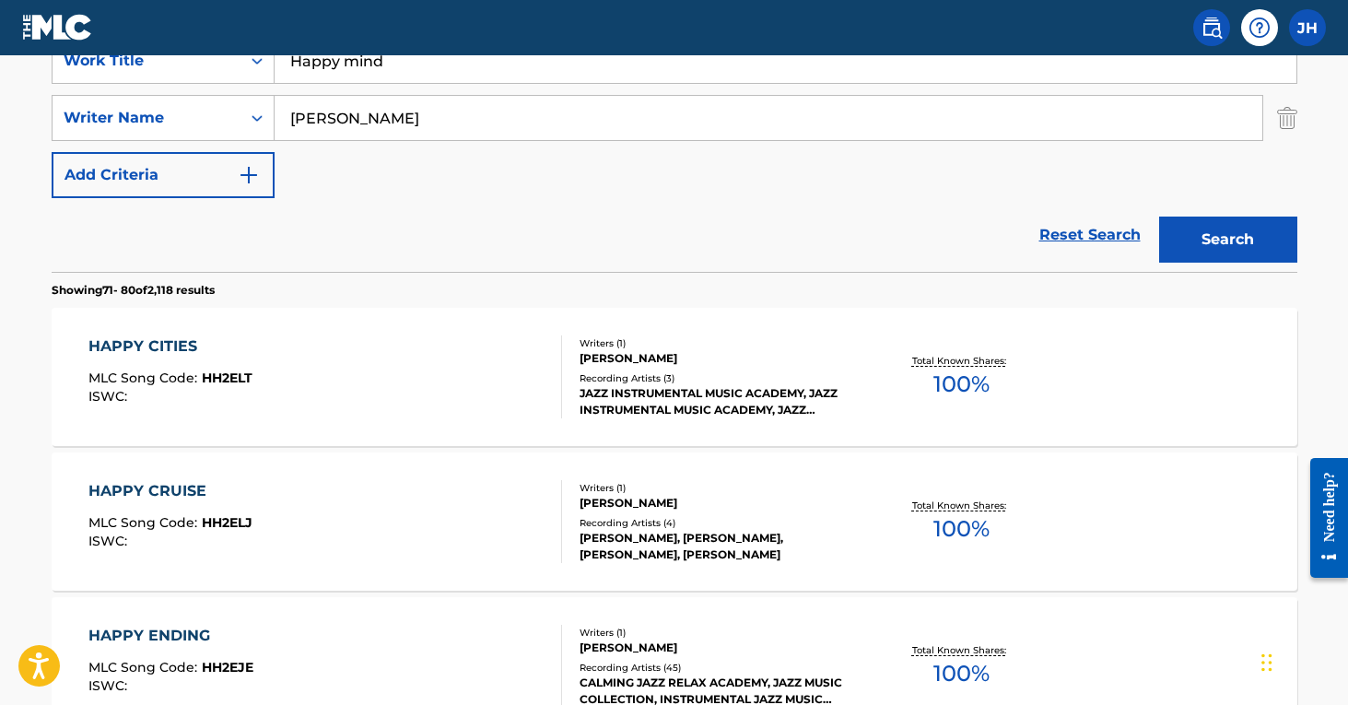
scroll to position [374, 0]
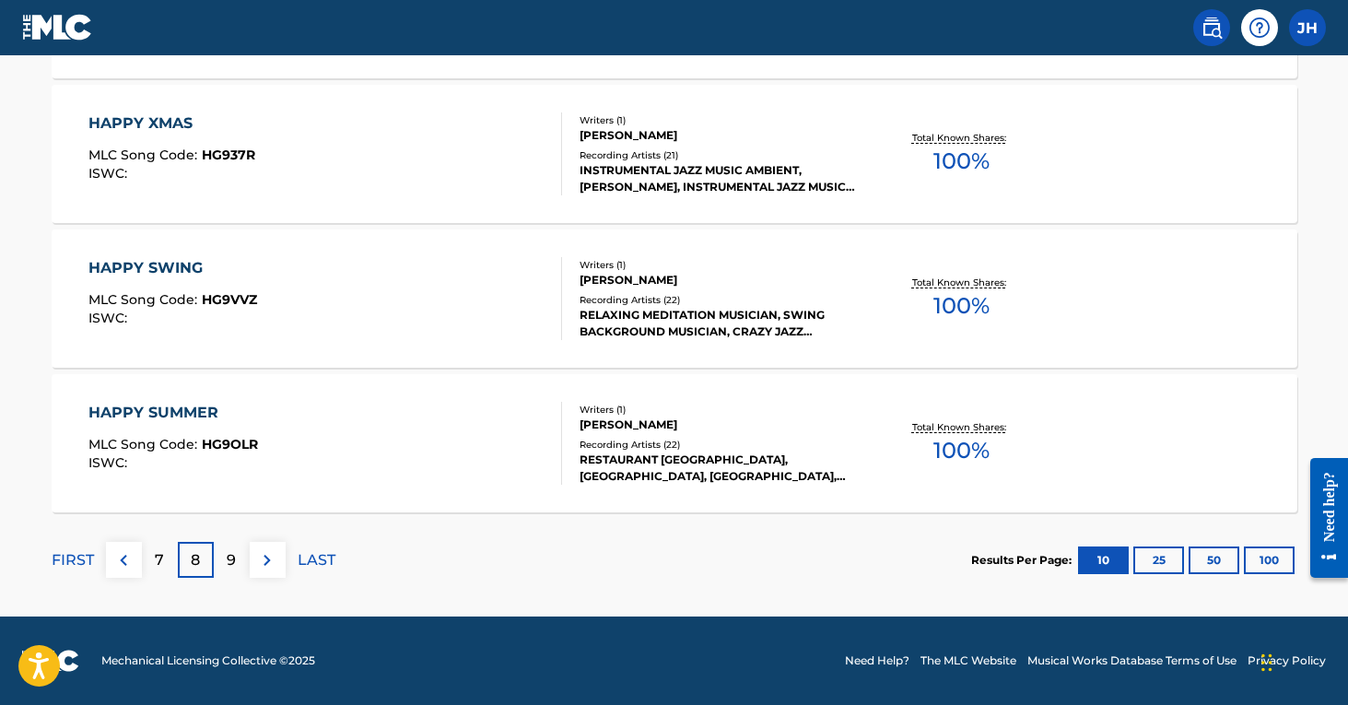
click at [236, 565] on div "9" at bounding box center [232, 560] width 36 height 36
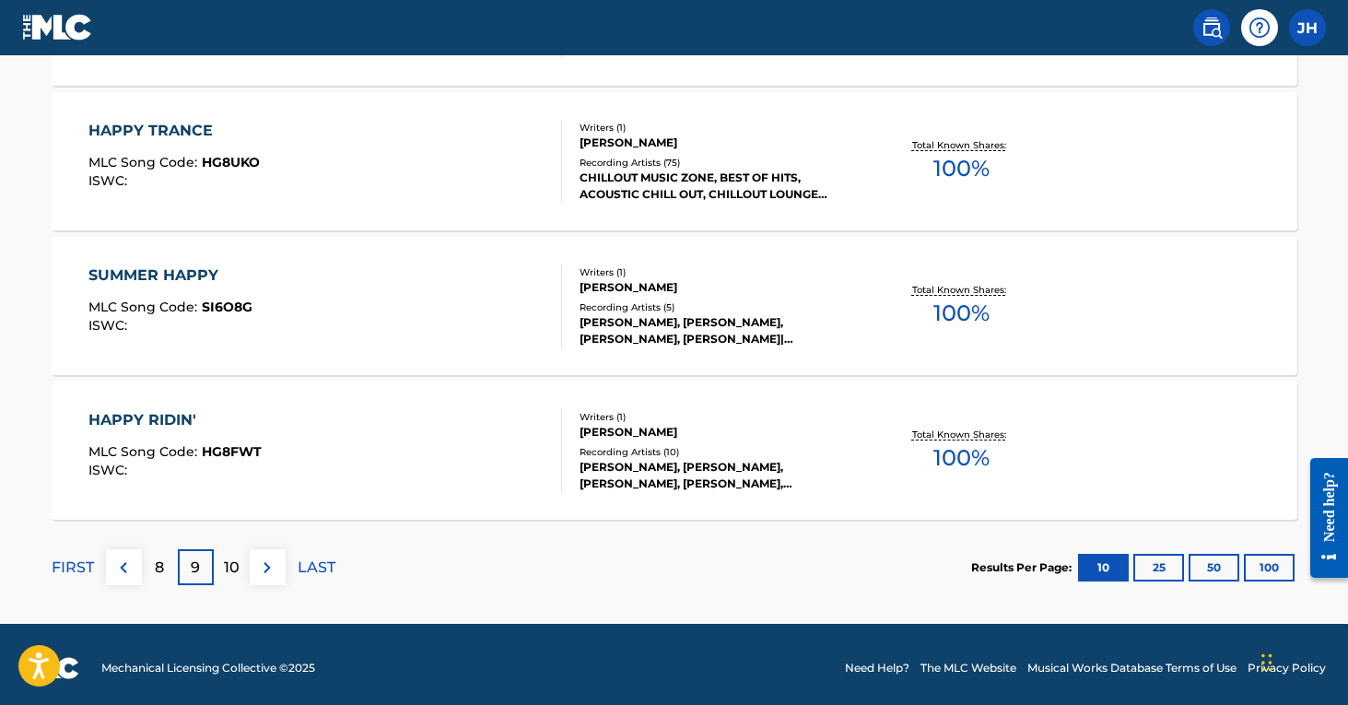
click at [236, 561] on p "10" at bounding box center [232, 568] width 16 height 22
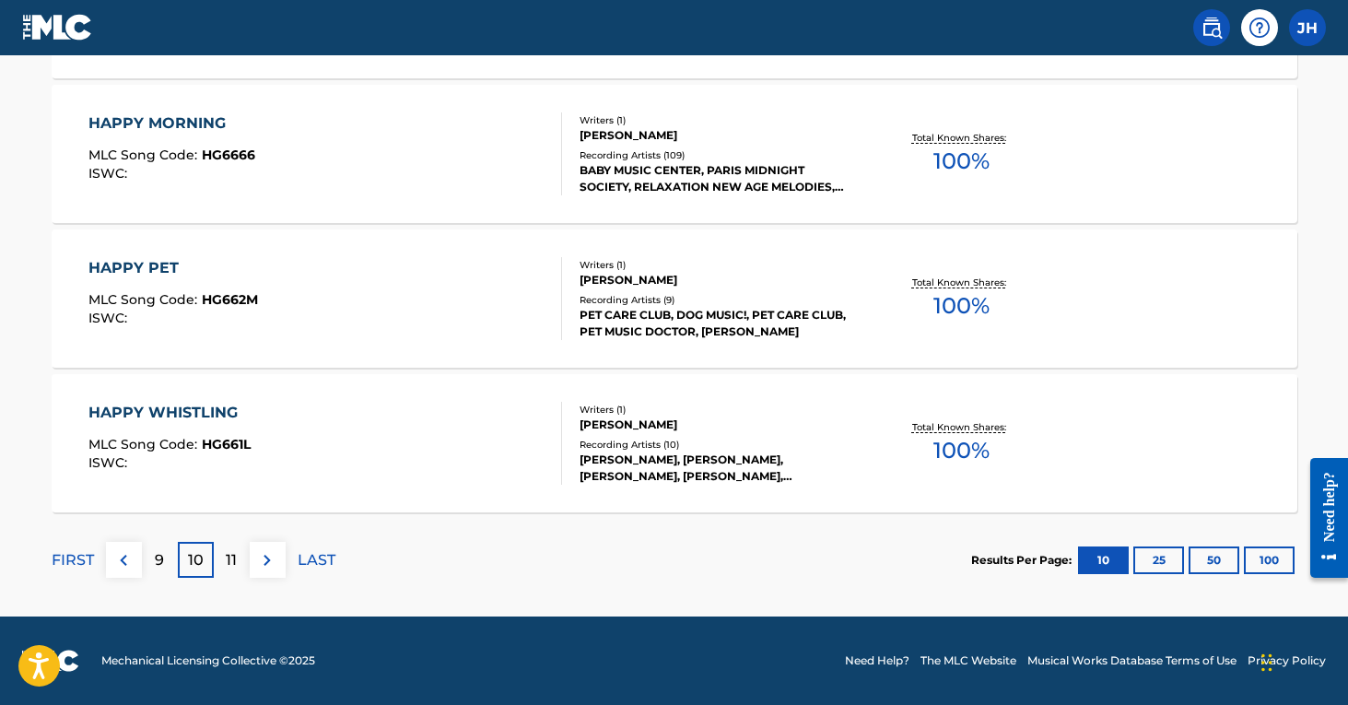
click at [233, 557] on p "11" at bounding box center [231, 560] width 11 height 22
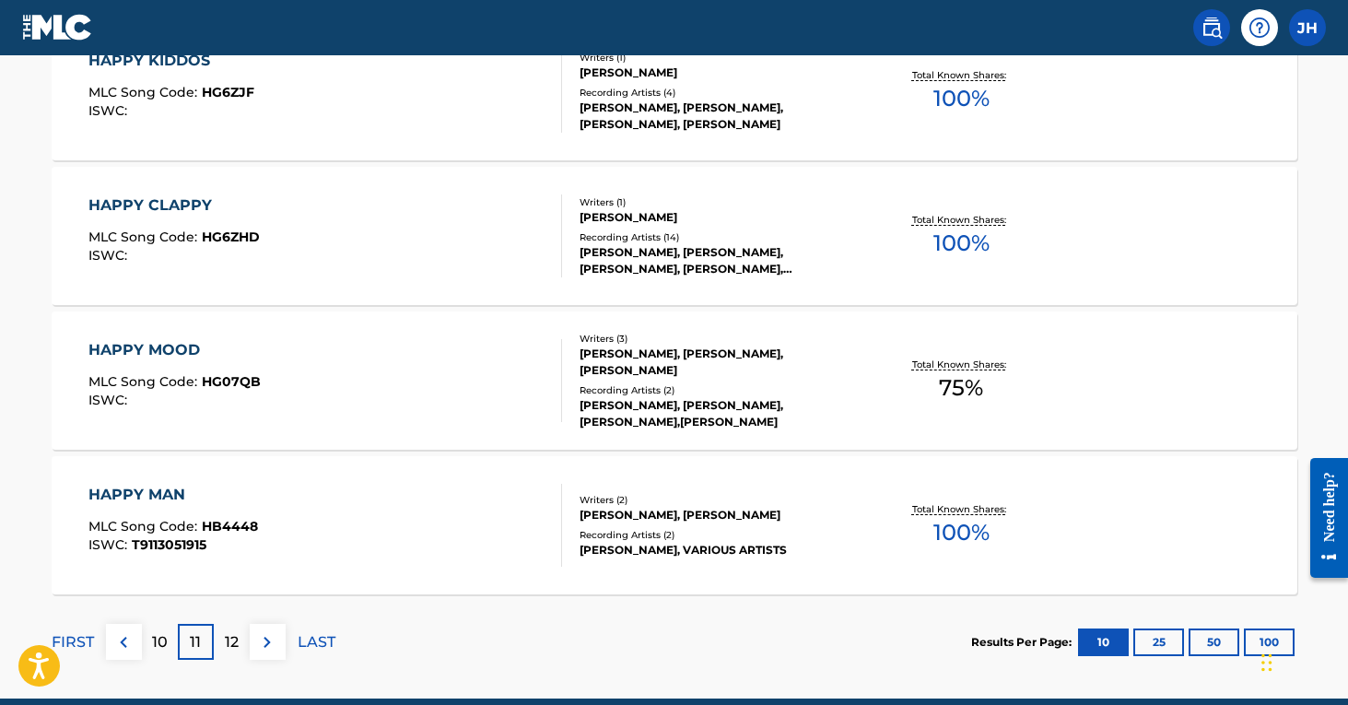
scroll to position [1527, 0]
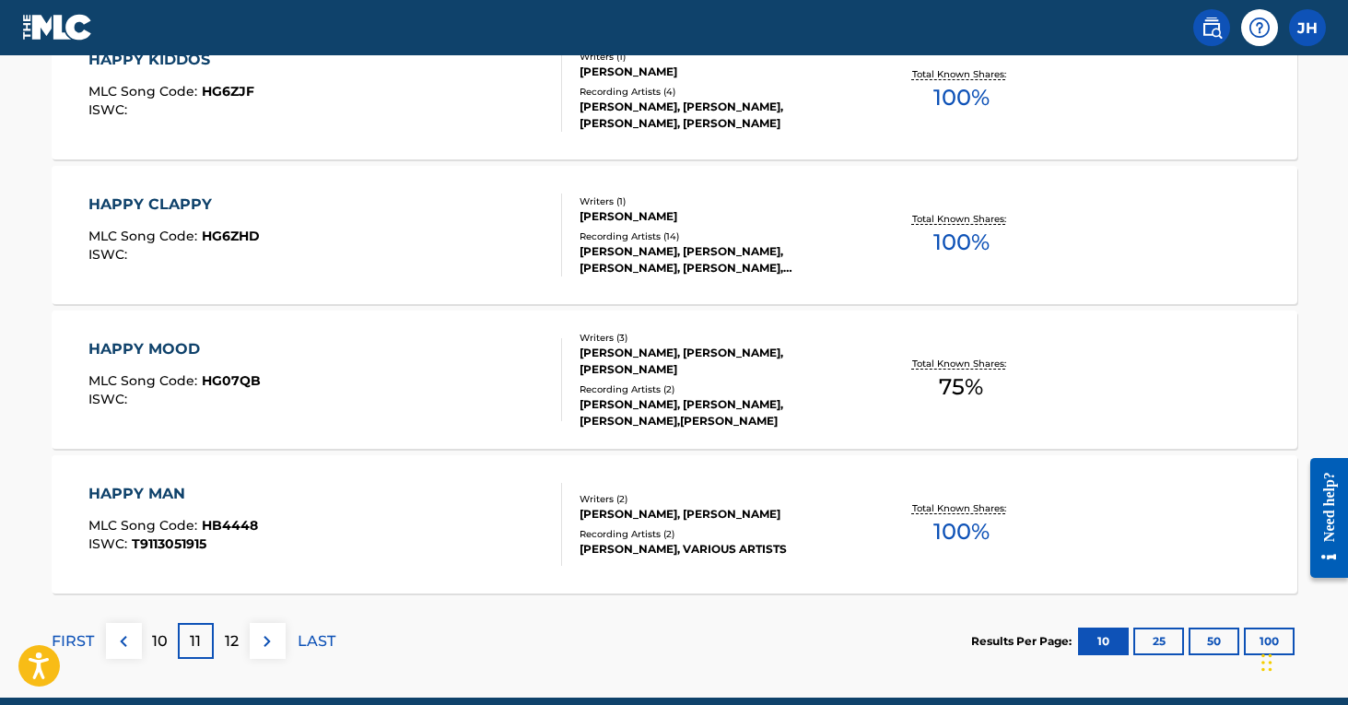
click at [239, 637] on div "12" at bounding box center [232, 641] width 36 height 36
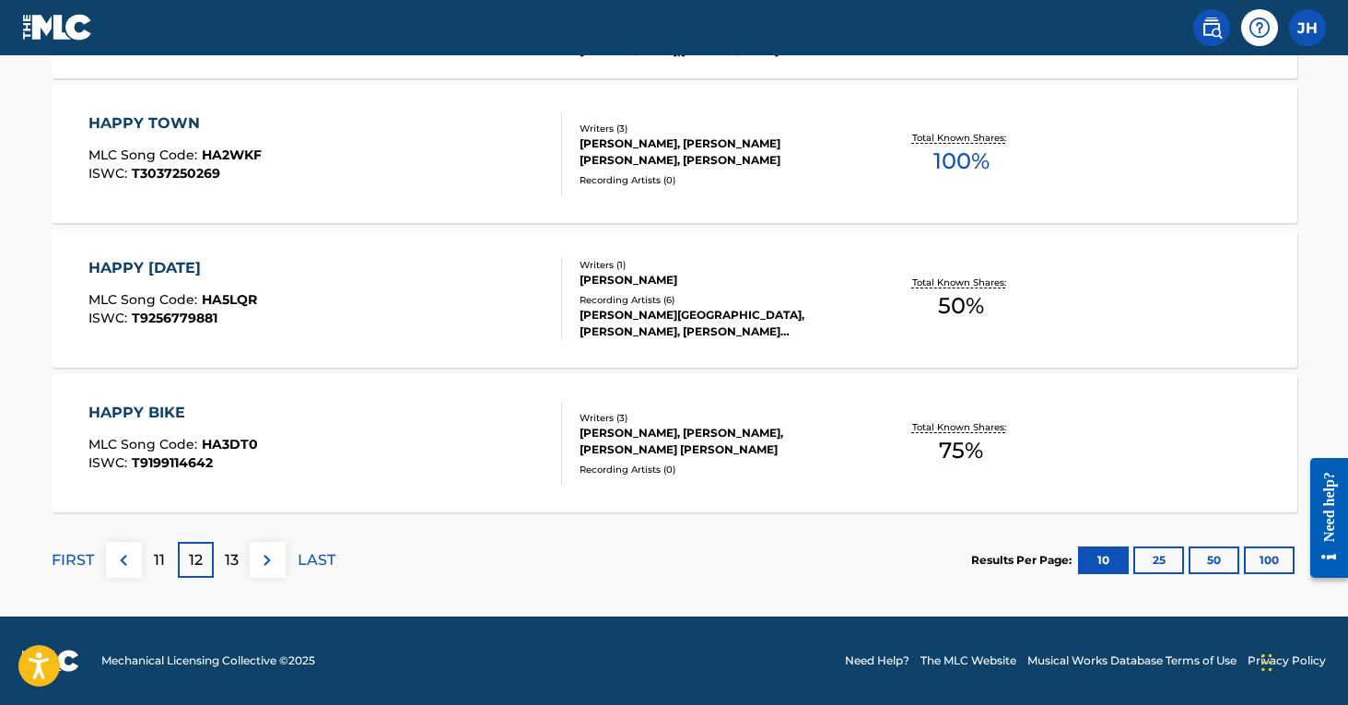
click at [234, 561] on p "13" at bounding box center [232, 560] width 14 height 22
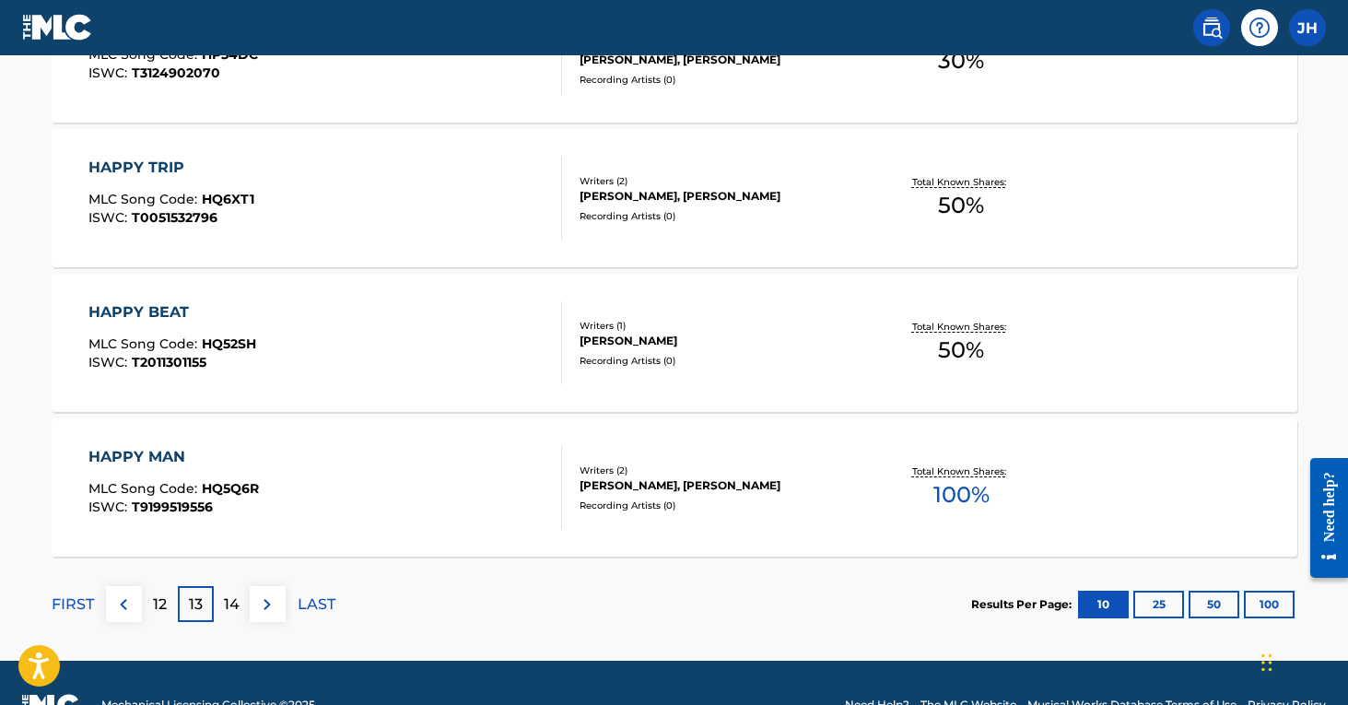
scroll to position [1585, 0]
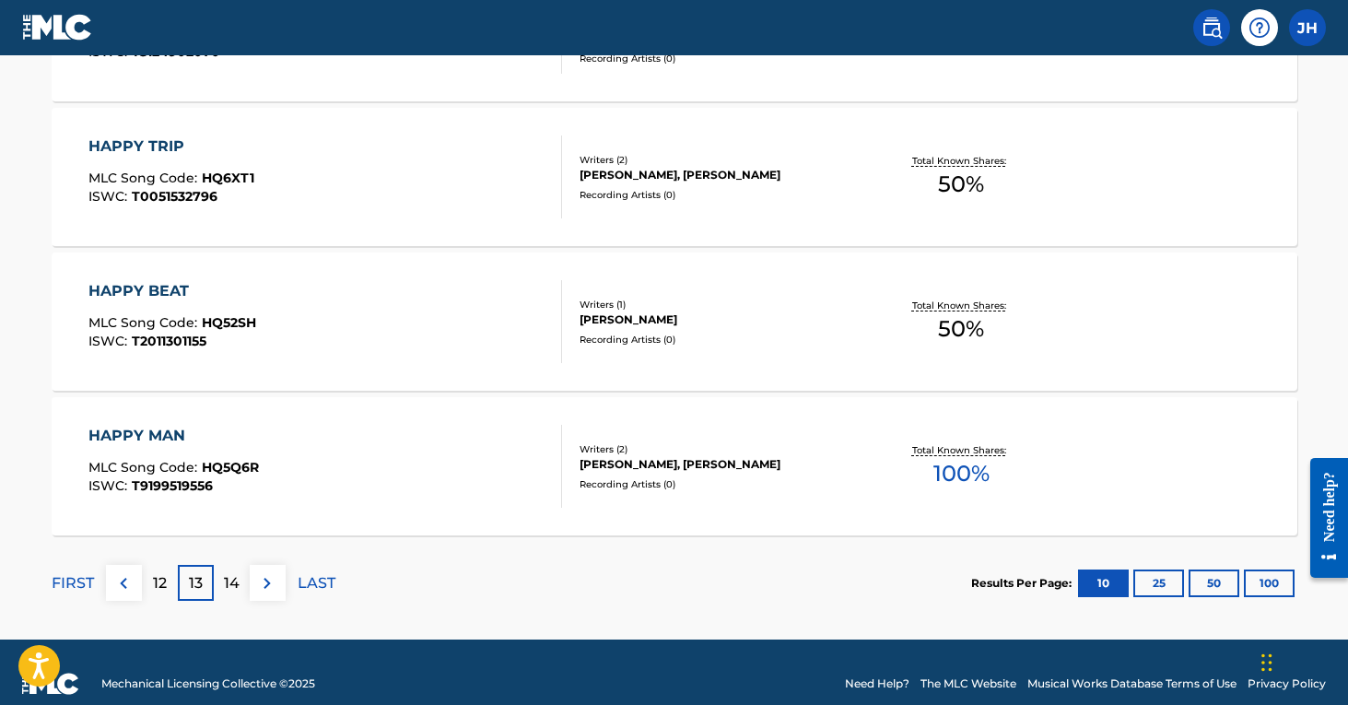
click at [231, 571] on div "14" at bounding box center [232, 583] width 36 height 36
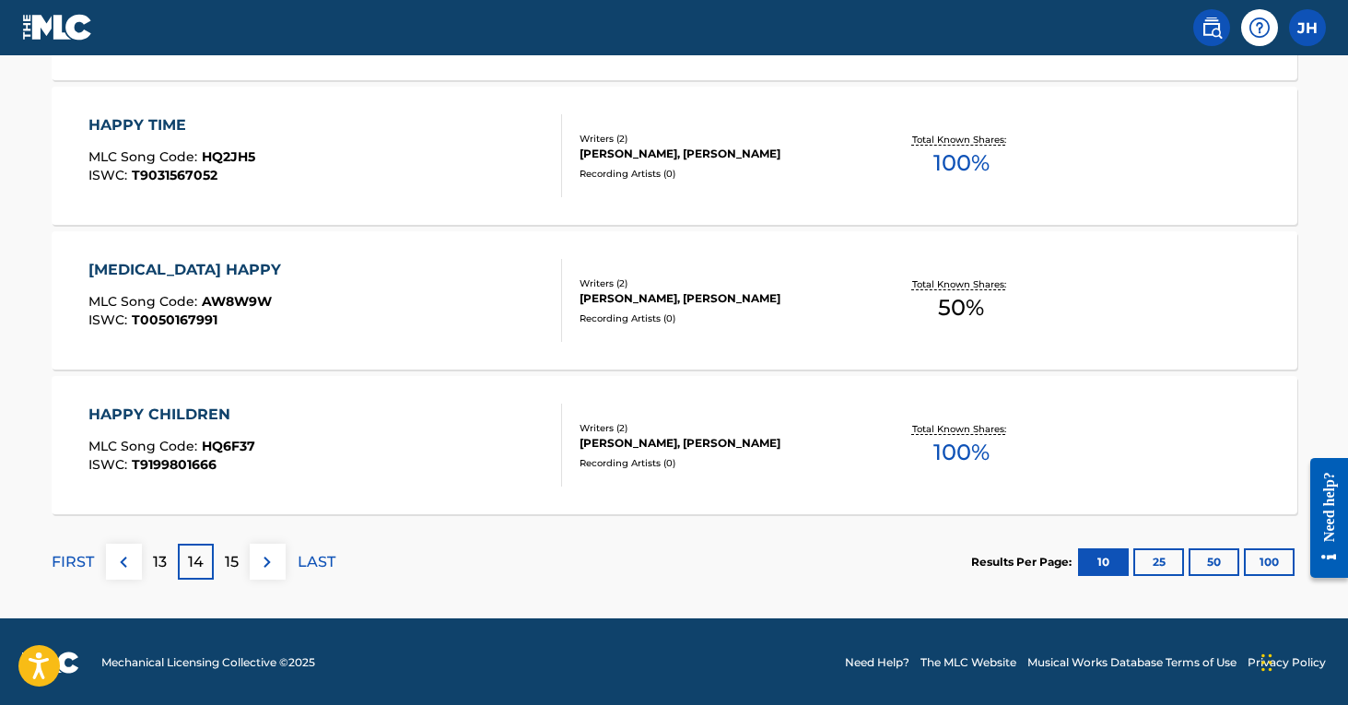
click at [225, 566] on p "15" at bounding box center [232, 562] width 14 height 22
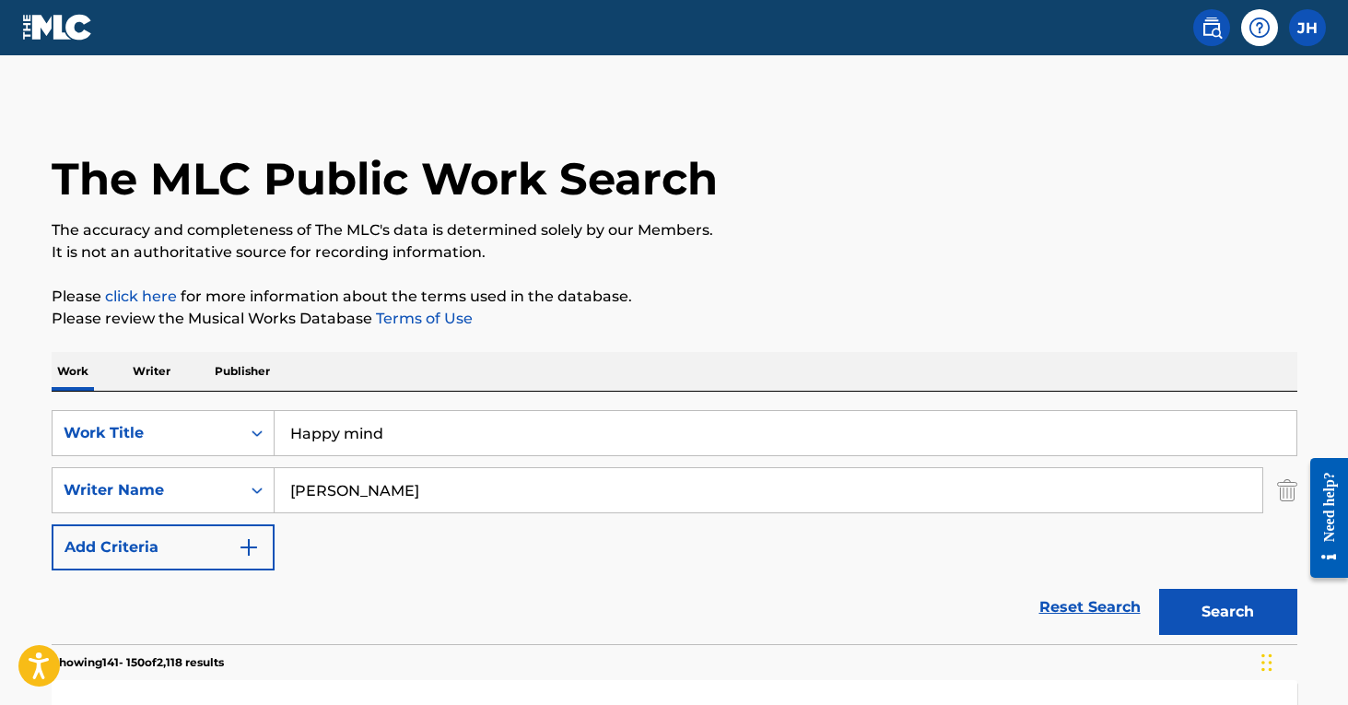
scroll to position [0, 0]
click at [1287, 490] on img "Search Form" at bounding box center [1287, 490] width 20 height 46
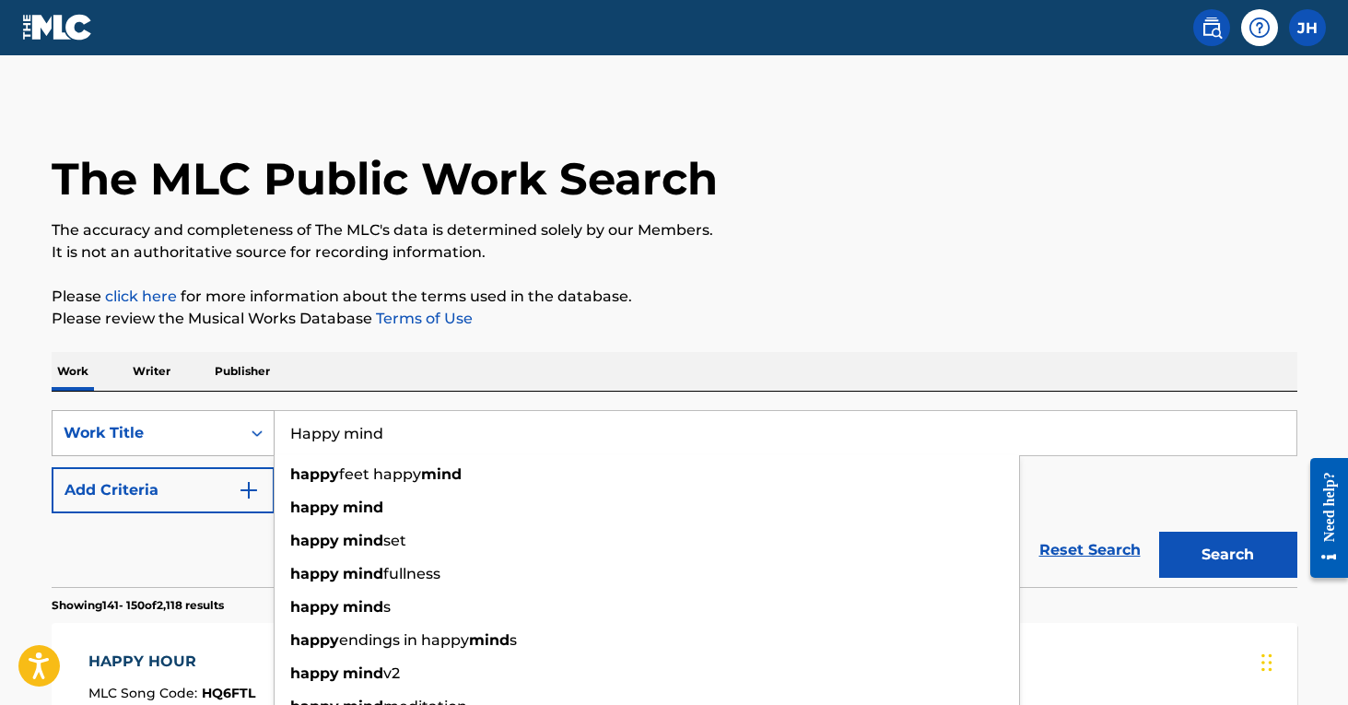
drag, startPoint x: 452, startPoint y: 436, endPoint x: 228, endPoint y: 412, distance: 225.2
click at [228, 412] on div "SearchWithCriteria30869464-cedb-41ca-9224-6150fcb50f4c Work Title Happy mind ha…" at bounding box center [675, 433] width 1246 height 46
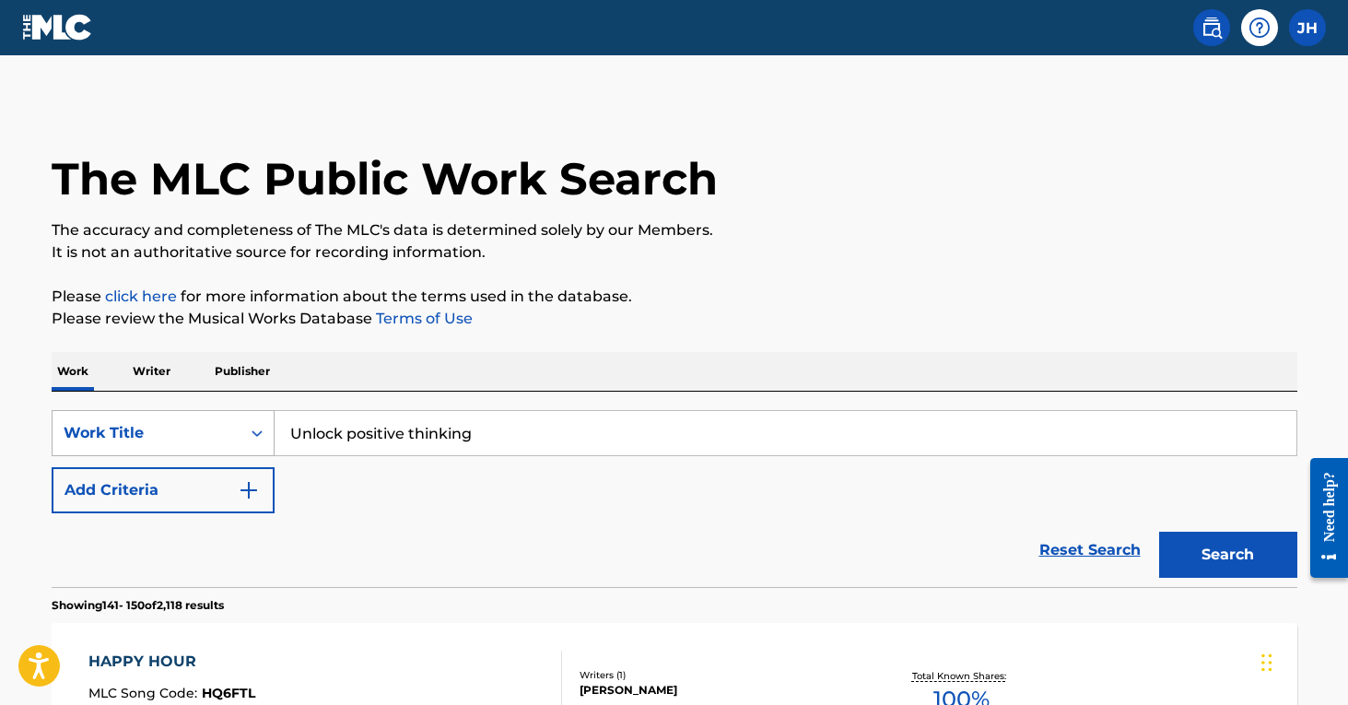
type input "Unlock positive thinking"
click at [1228, 555] on button "Search" at bounding box center [1228, 555] width 138 height 46
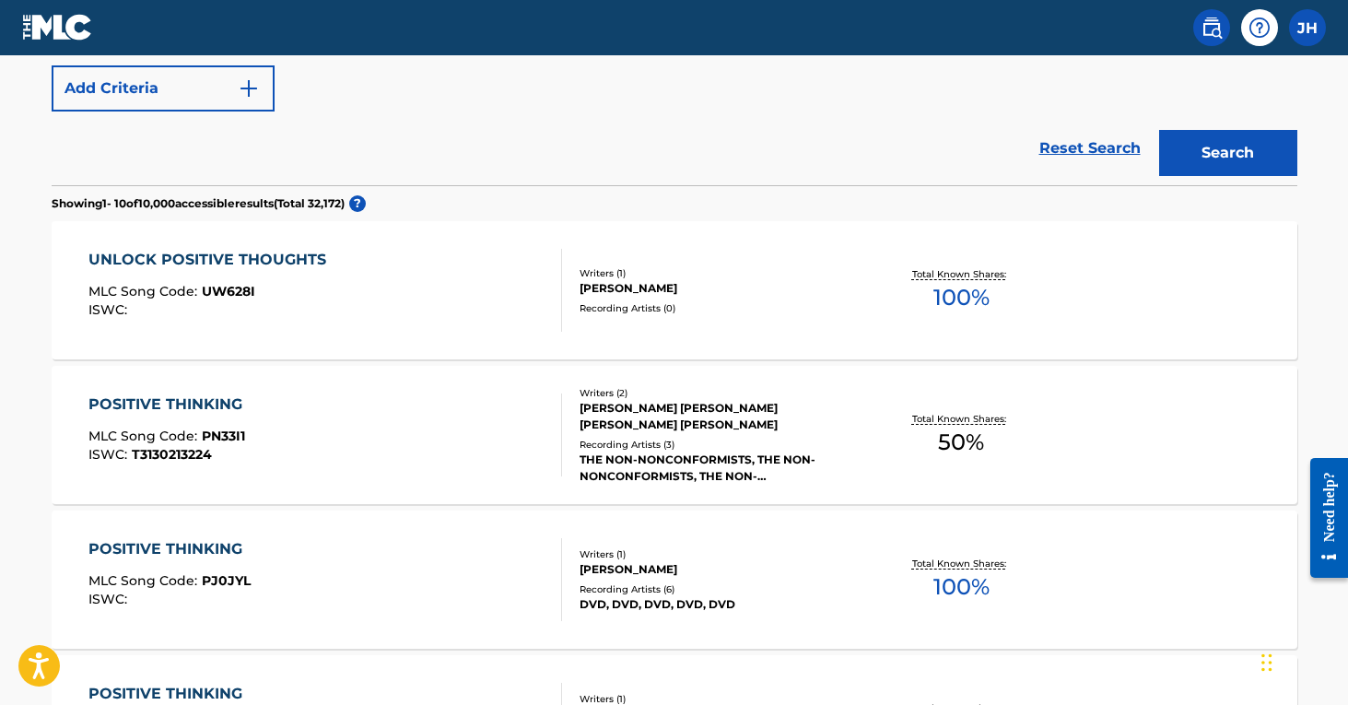
scroll to position [406, 0]
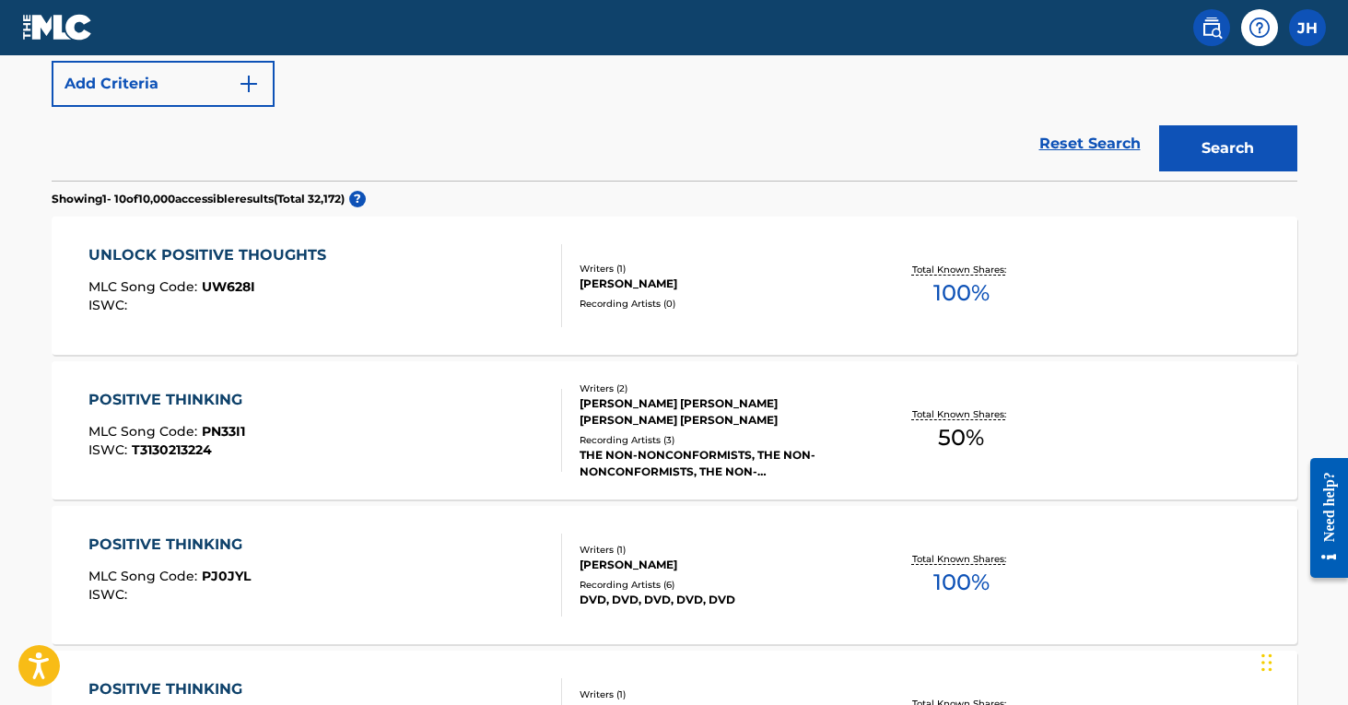
click at [241, 90] on img "Search Form" at bounding box center [249, 84] width 22 height 22
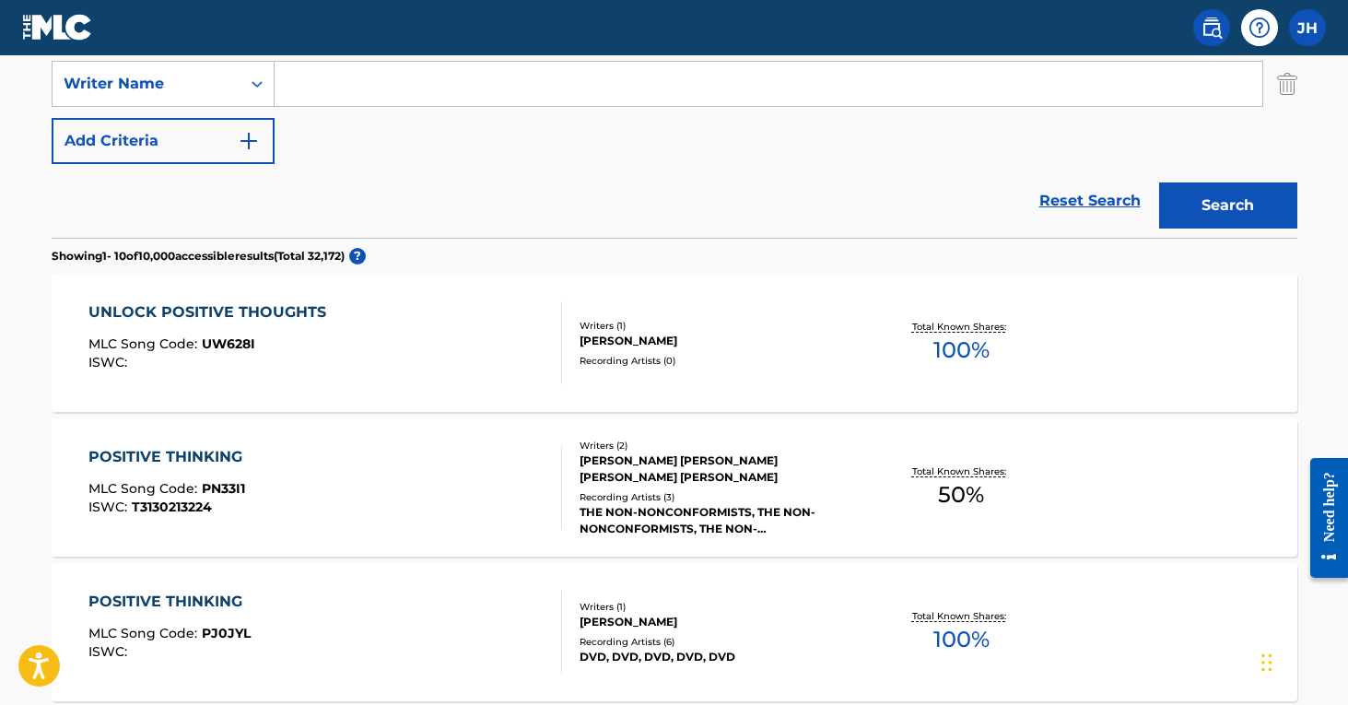
click at [370, 93] on input "Search Form" at bounding box center [769, 84] width 988 height 44
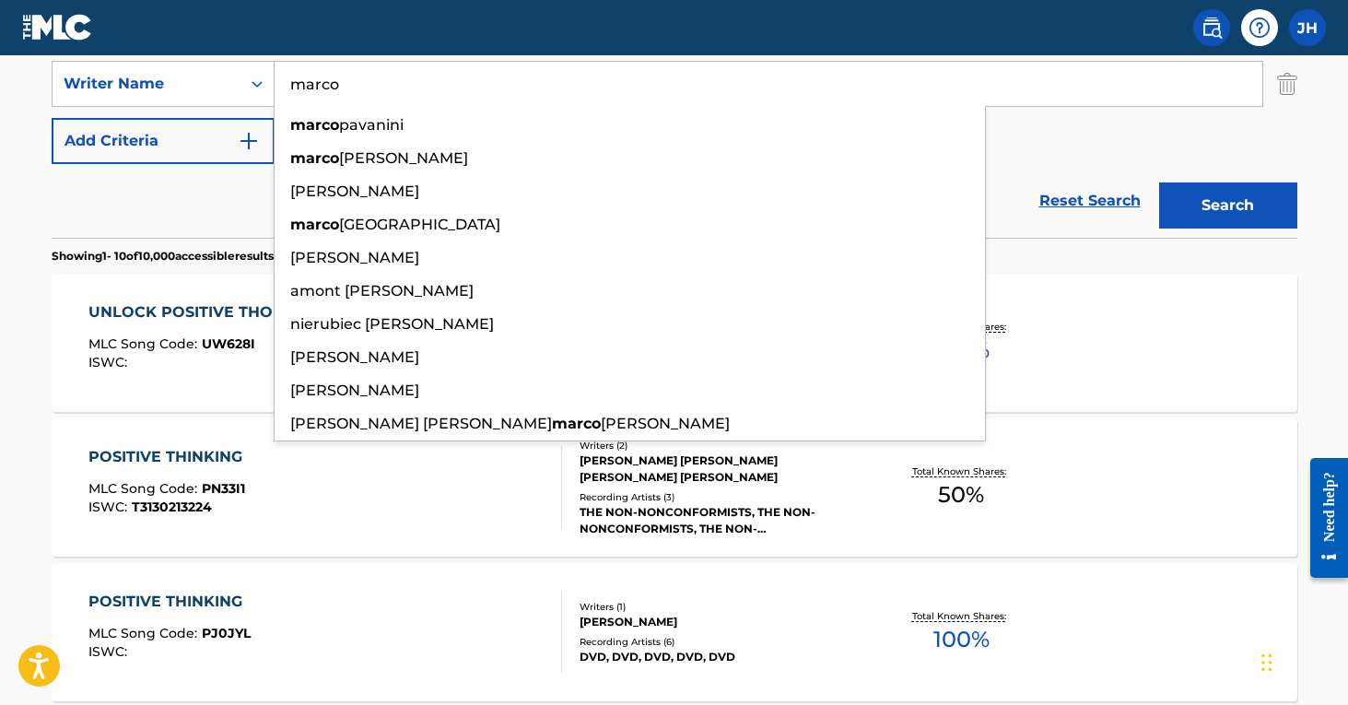
click at [1228, 206] on button "Search" at bounding box center [1228, 205] width 138 height 46
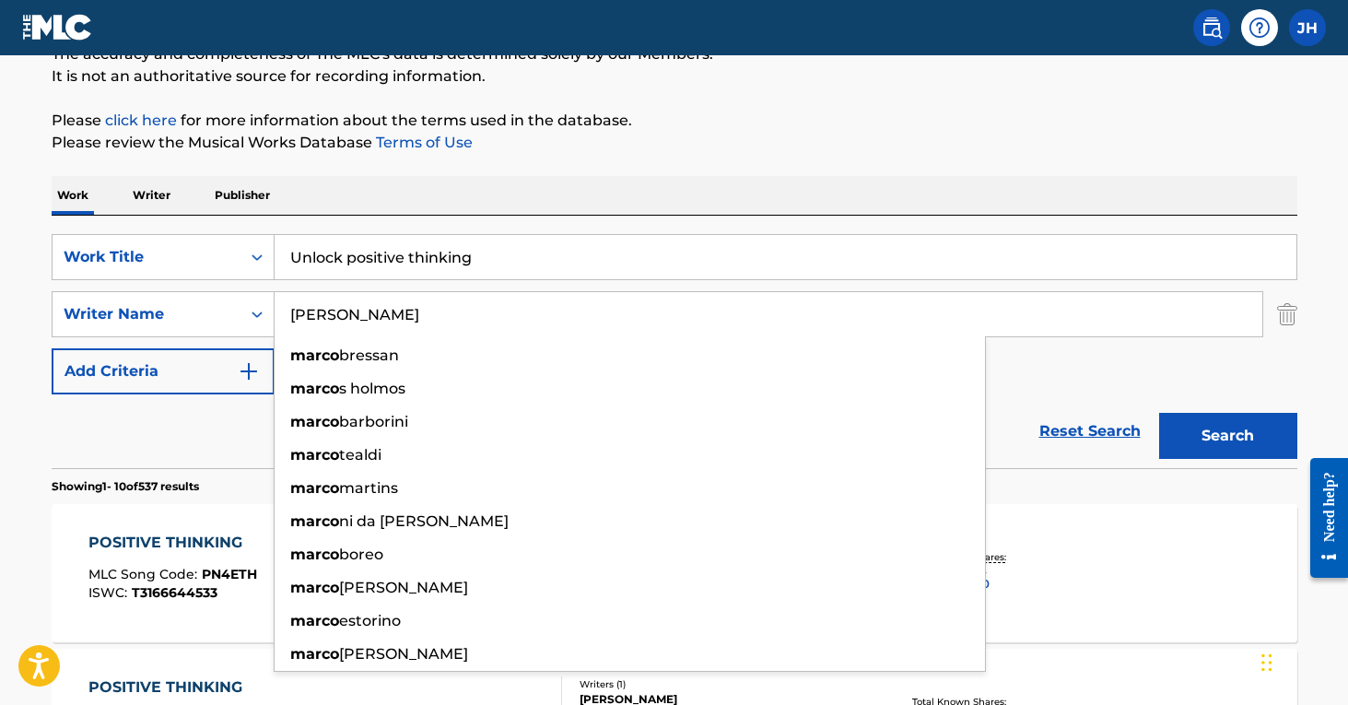
scroll to position [178, 0]
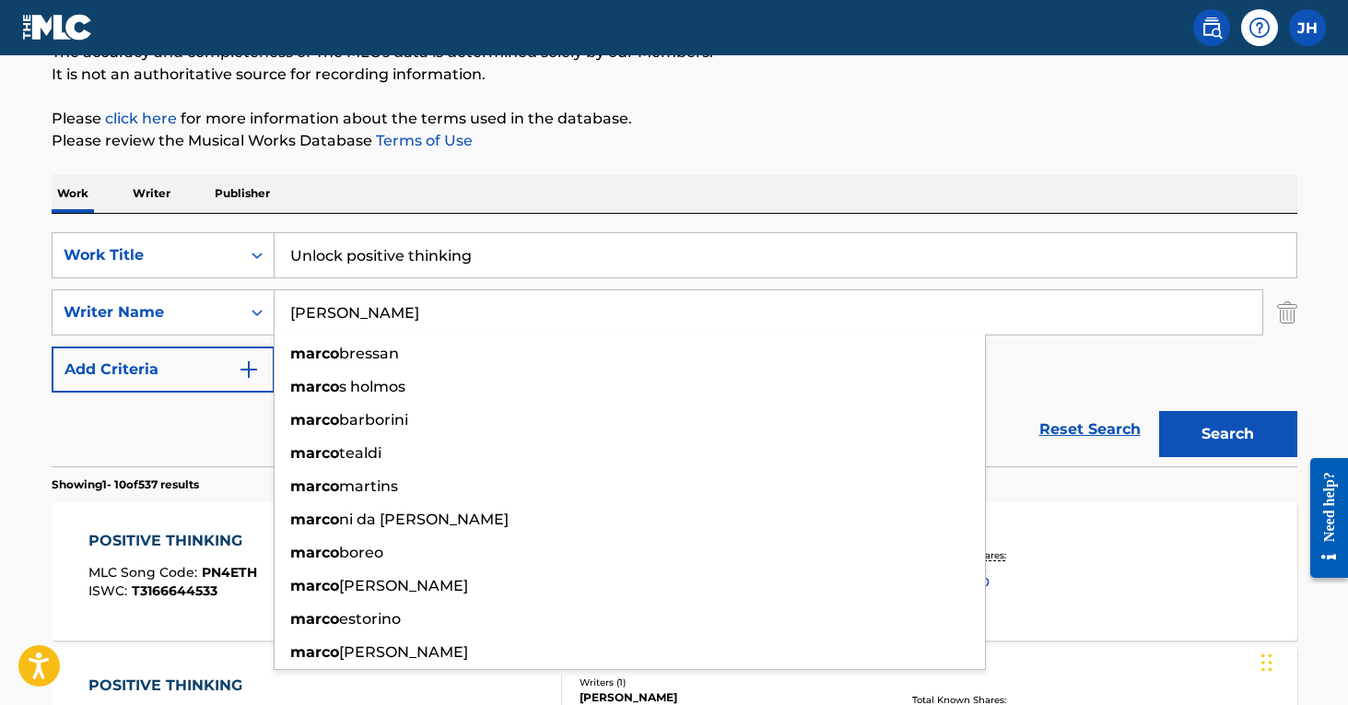
type input "[PERSON_NAME]"
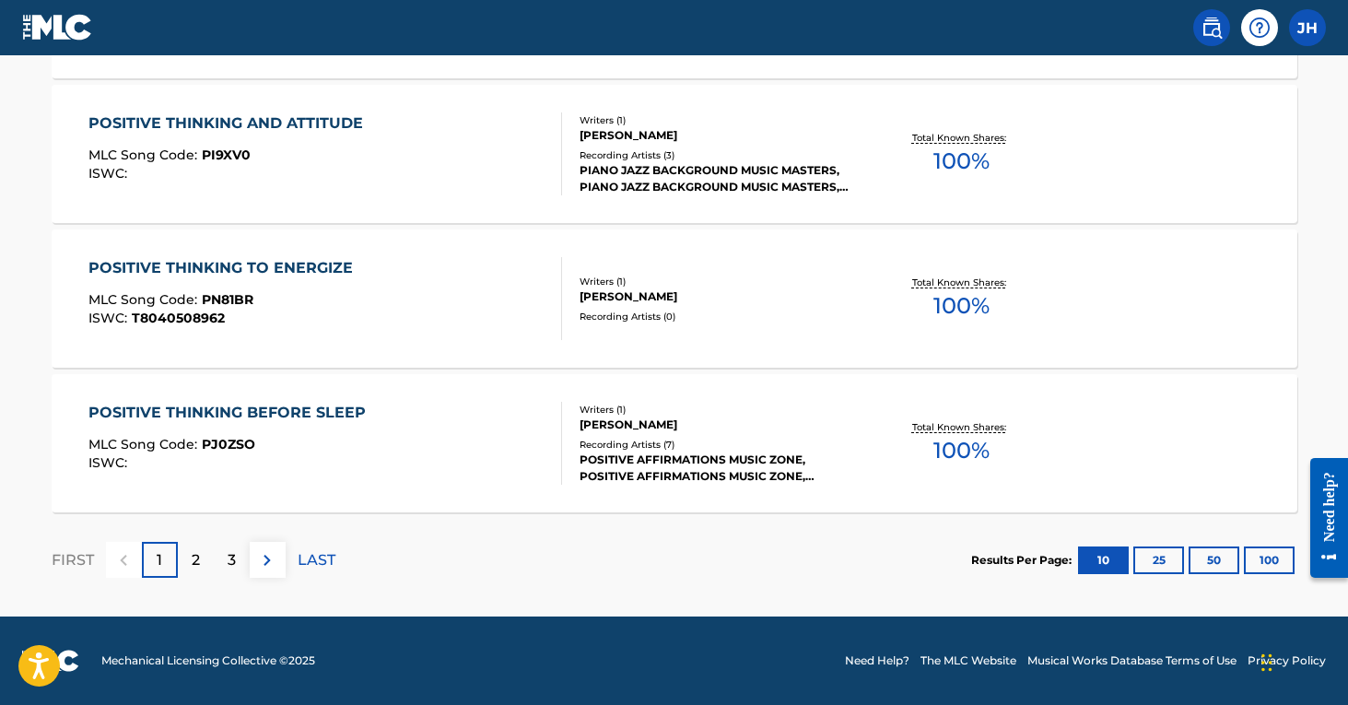
scroll to position [1608, 0]
